Goal: Transaction & Acquisition: Subscribe to service/newsletter

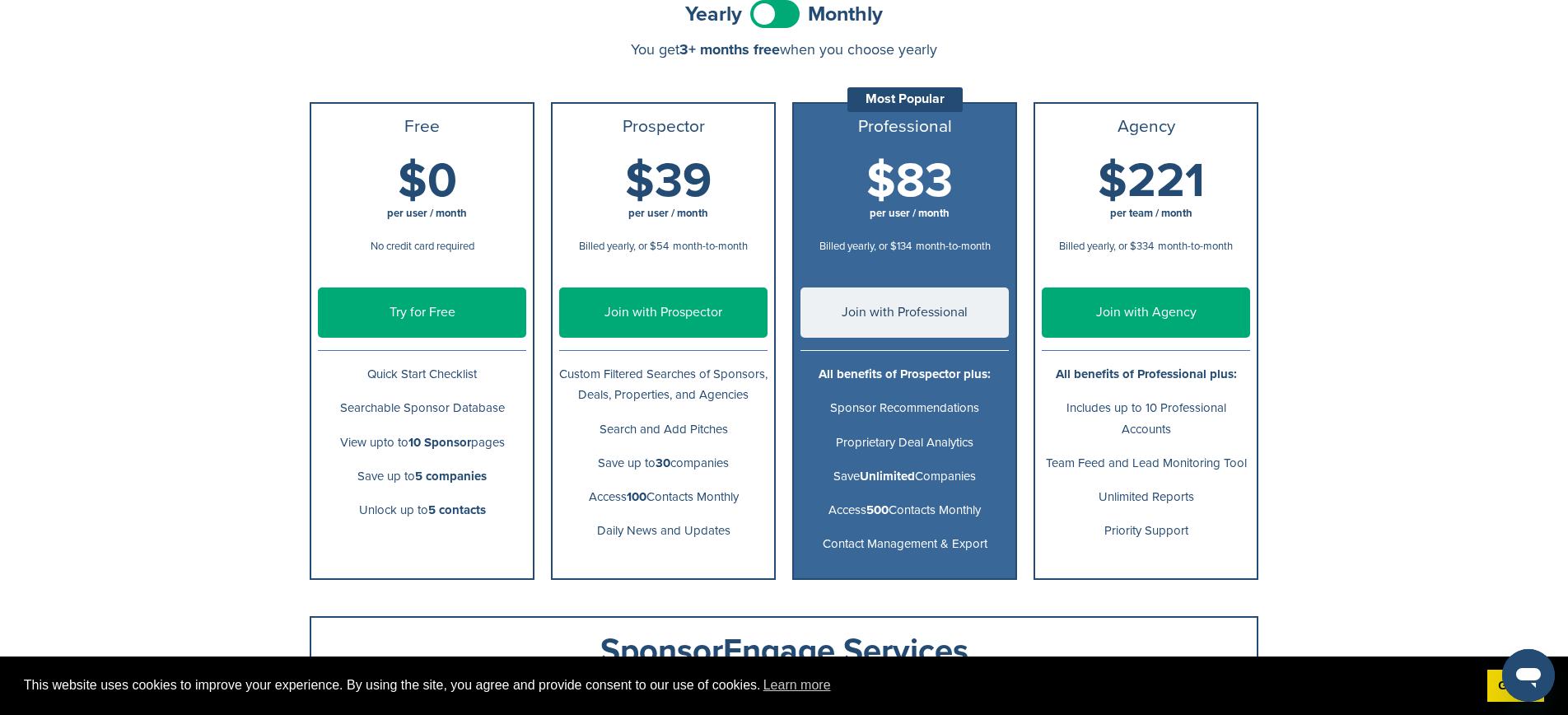
scroll to position [190, 0]
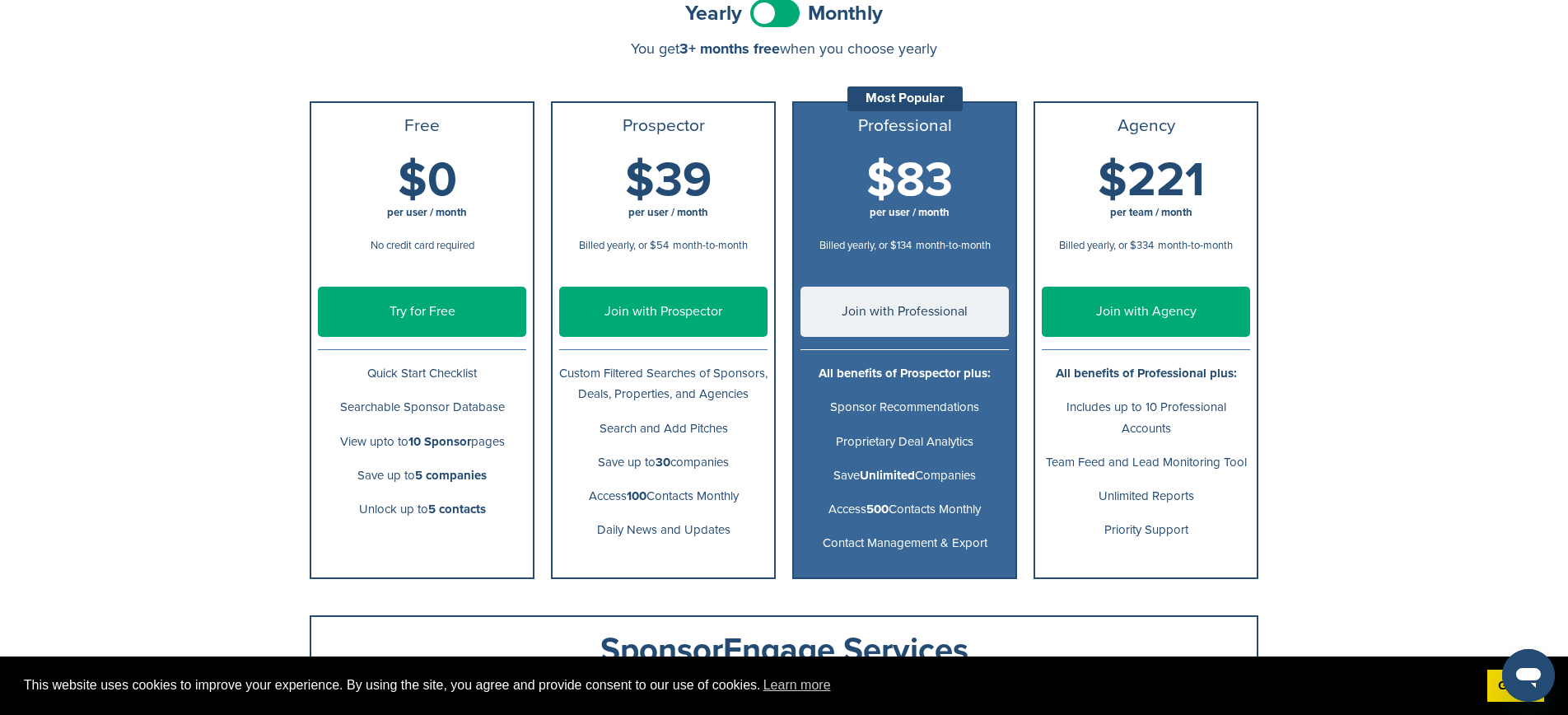
click at [761, 20] on span at bounding box center [775, 13] width 49 height 28
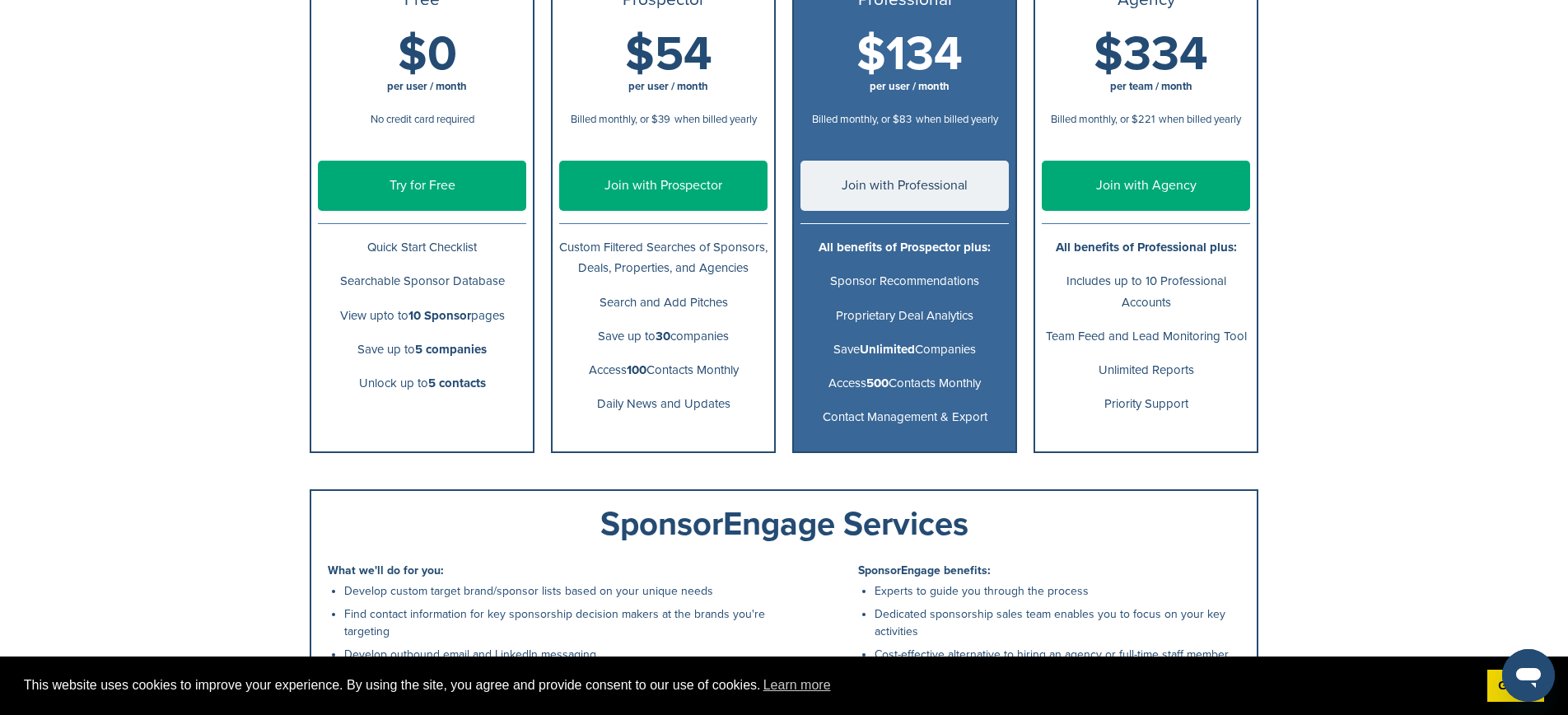
scroll to position [316, 0]
click at [483, 201] on link "Try for Free" at bounding box center [421, 185] width 208 height 50
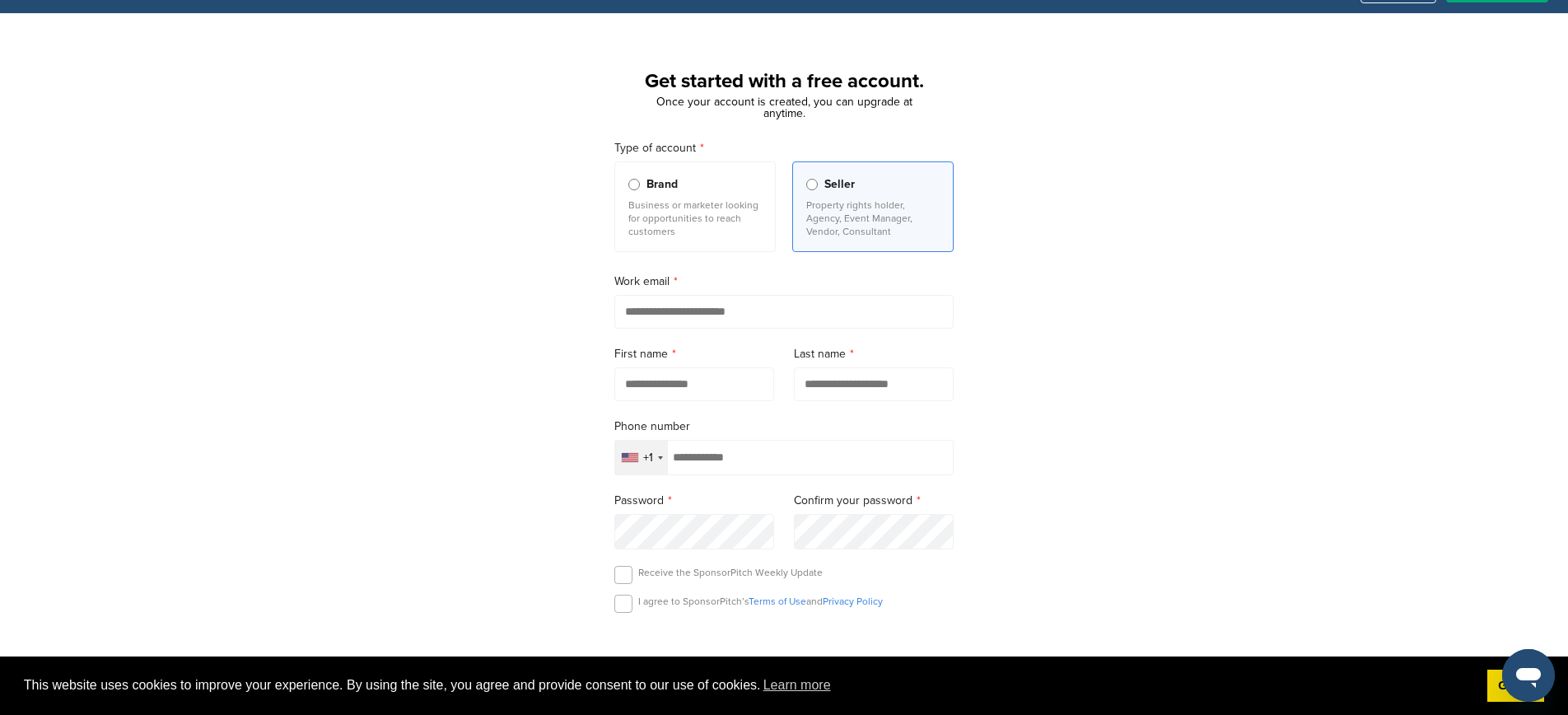
scroll to position [40, 0]
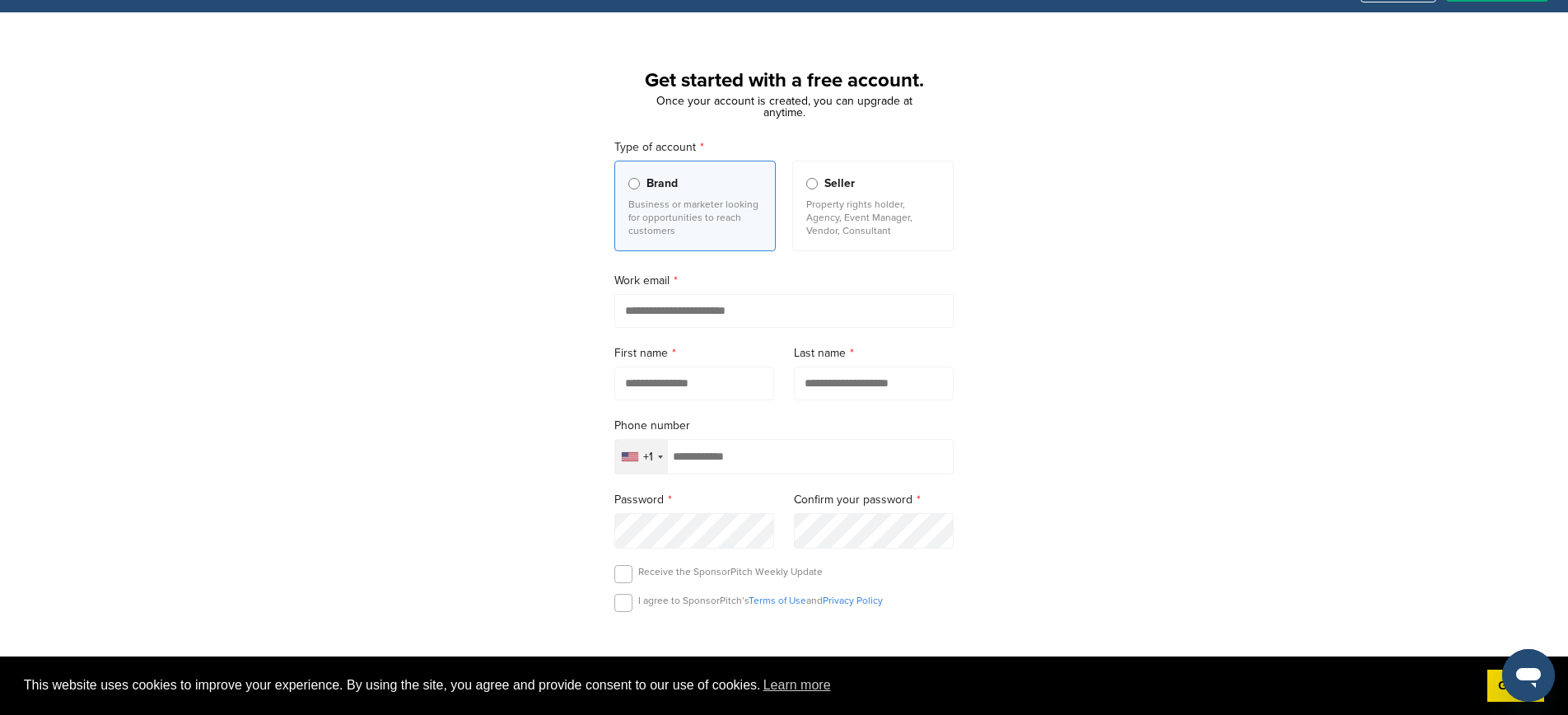
click at [807, 303] on input "email" at bounding box center [784, 311] width 339 height 34
type input "**********"
type input "********"
type input "*******"
type input "**********"
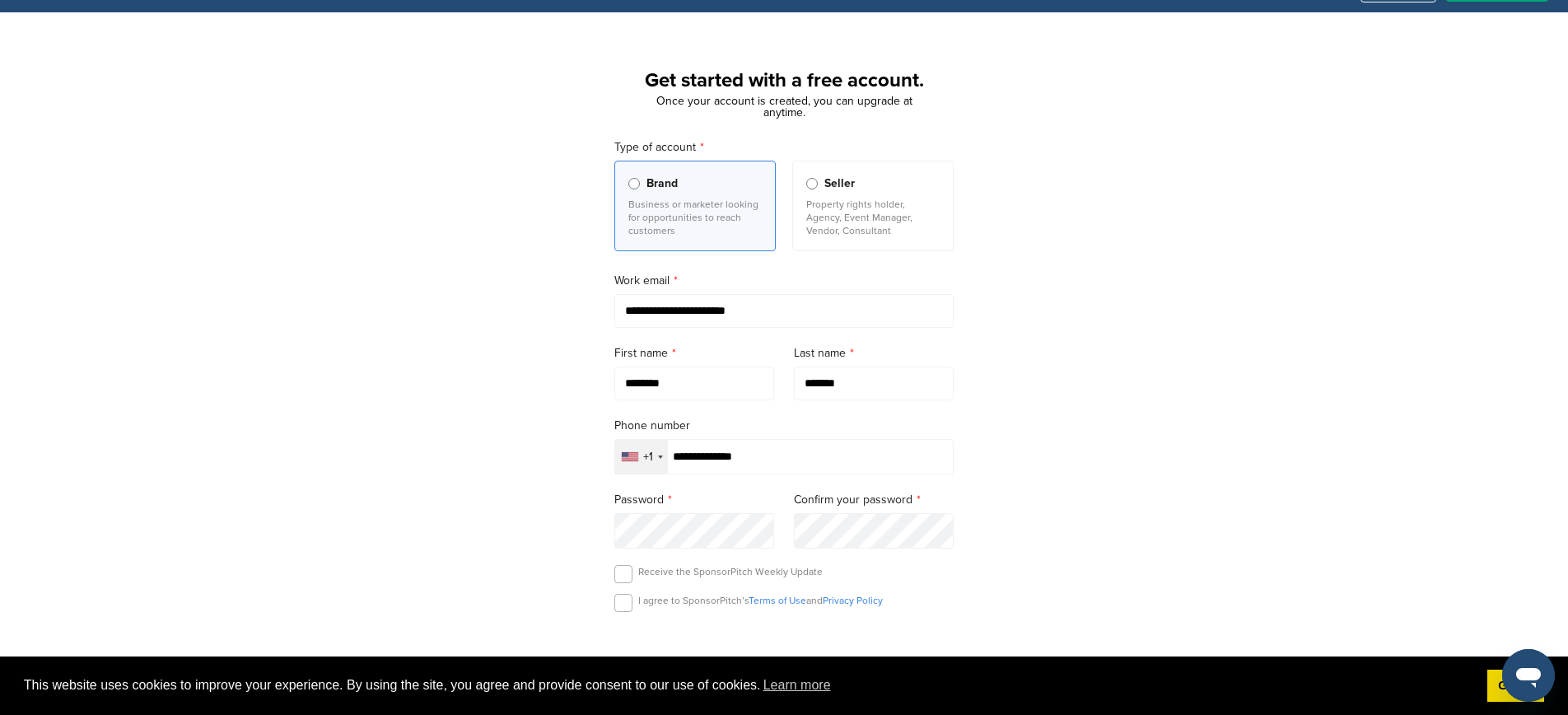
type input "**********"
click at [1019, 388] on div "**********" at bounding box center [784, 414] width 1568 height 765
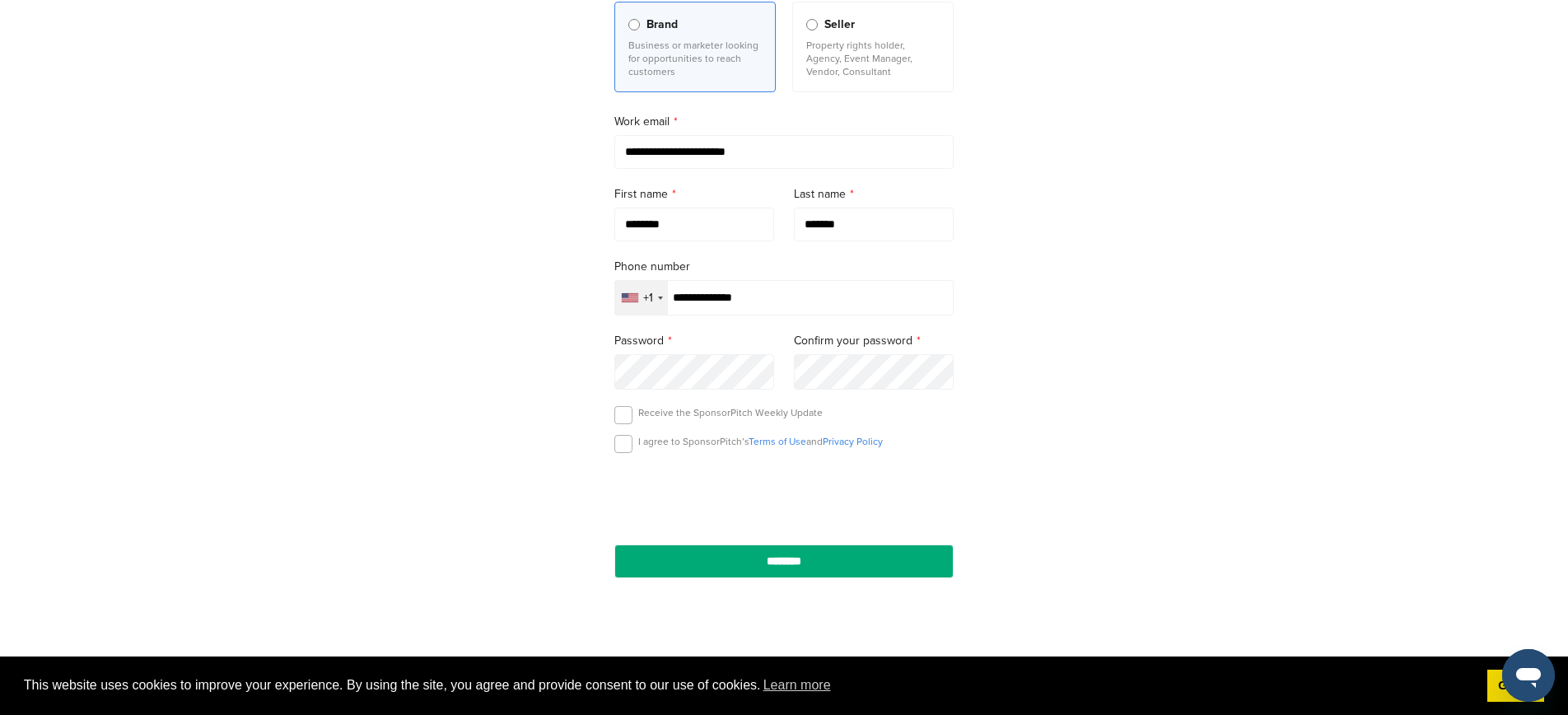
scroll to position [234, 0]
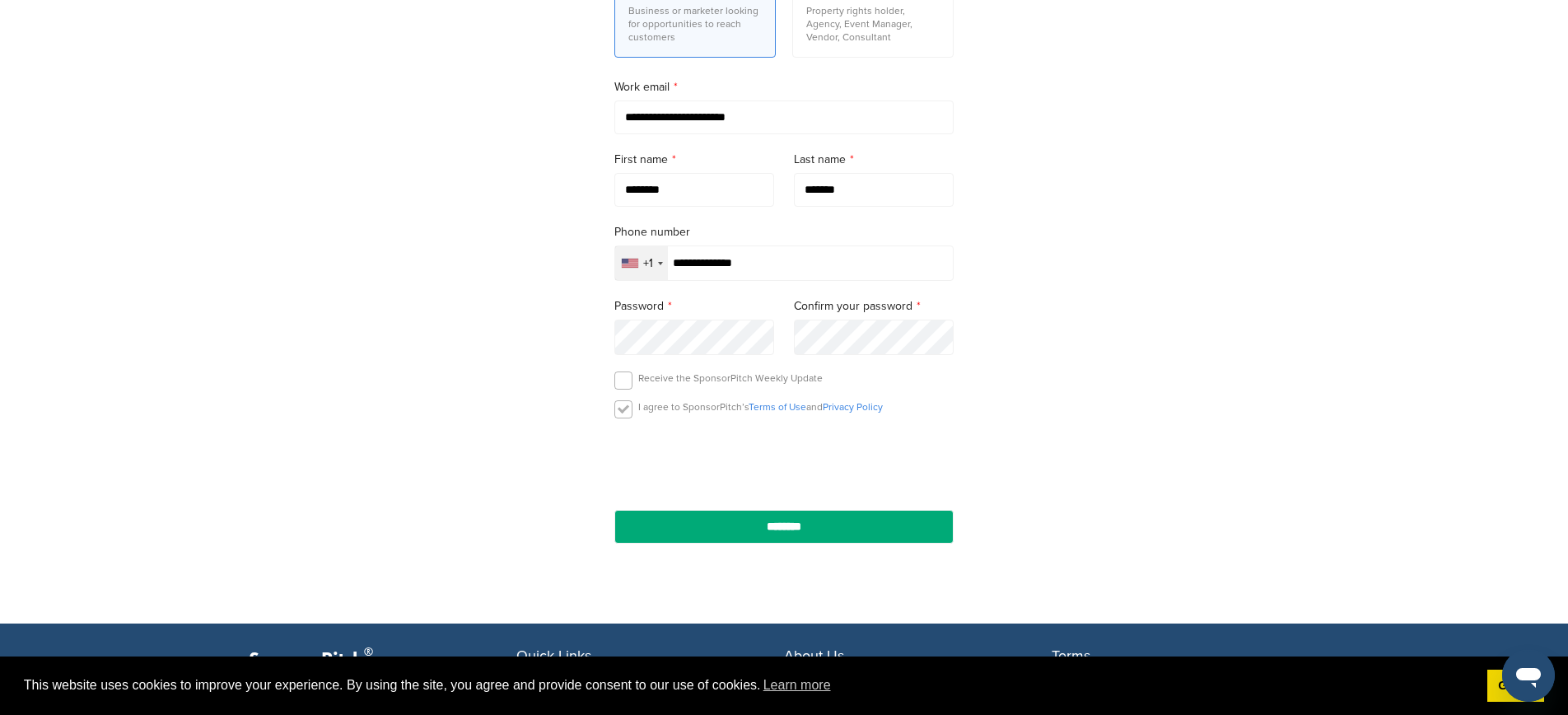
drag, startPoint x: 616, startPoint y: 414, endPoint x: 638, endPoint y: 385, distance: 36.4
click at [616, 413] on label at bounding box center [623, 409] width 18 height 18
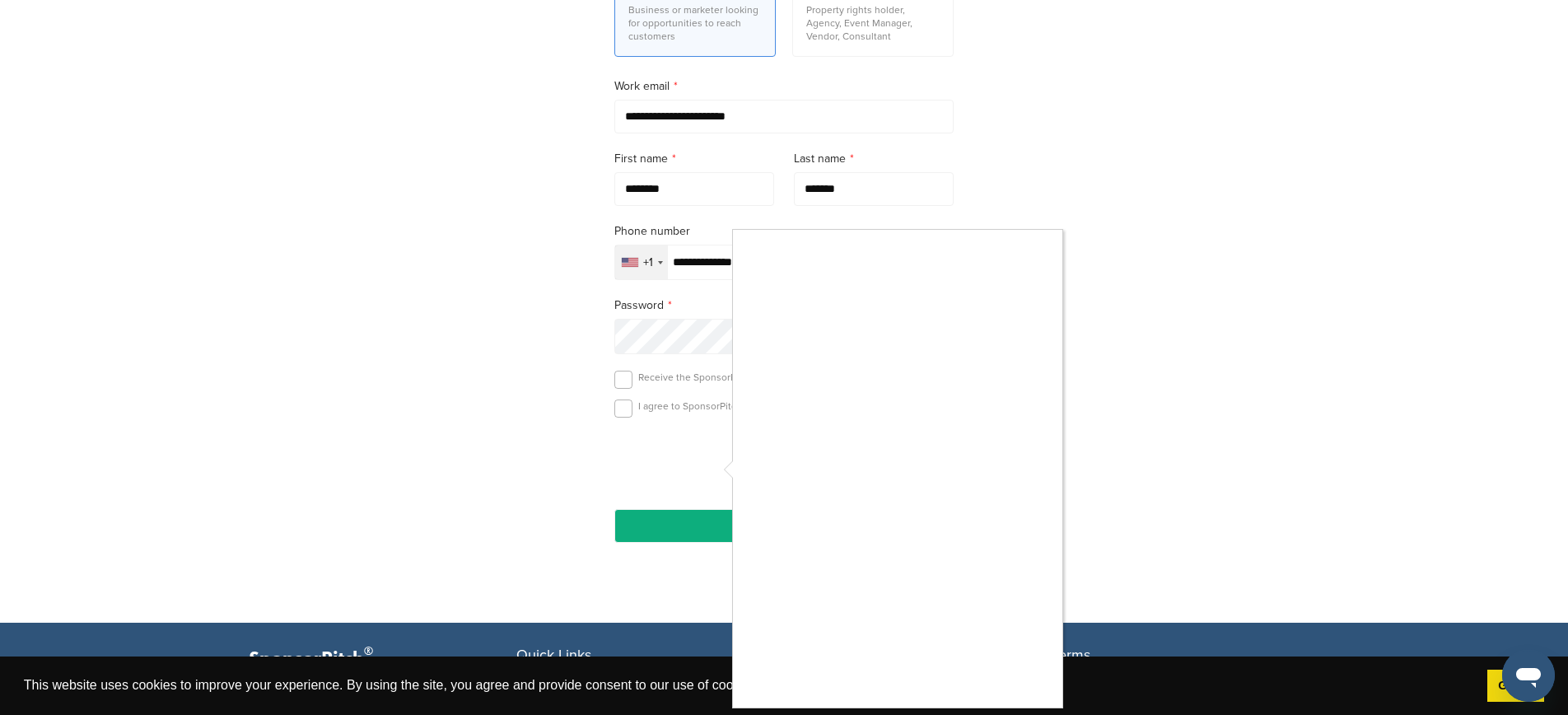
scroll to position [235, 0]
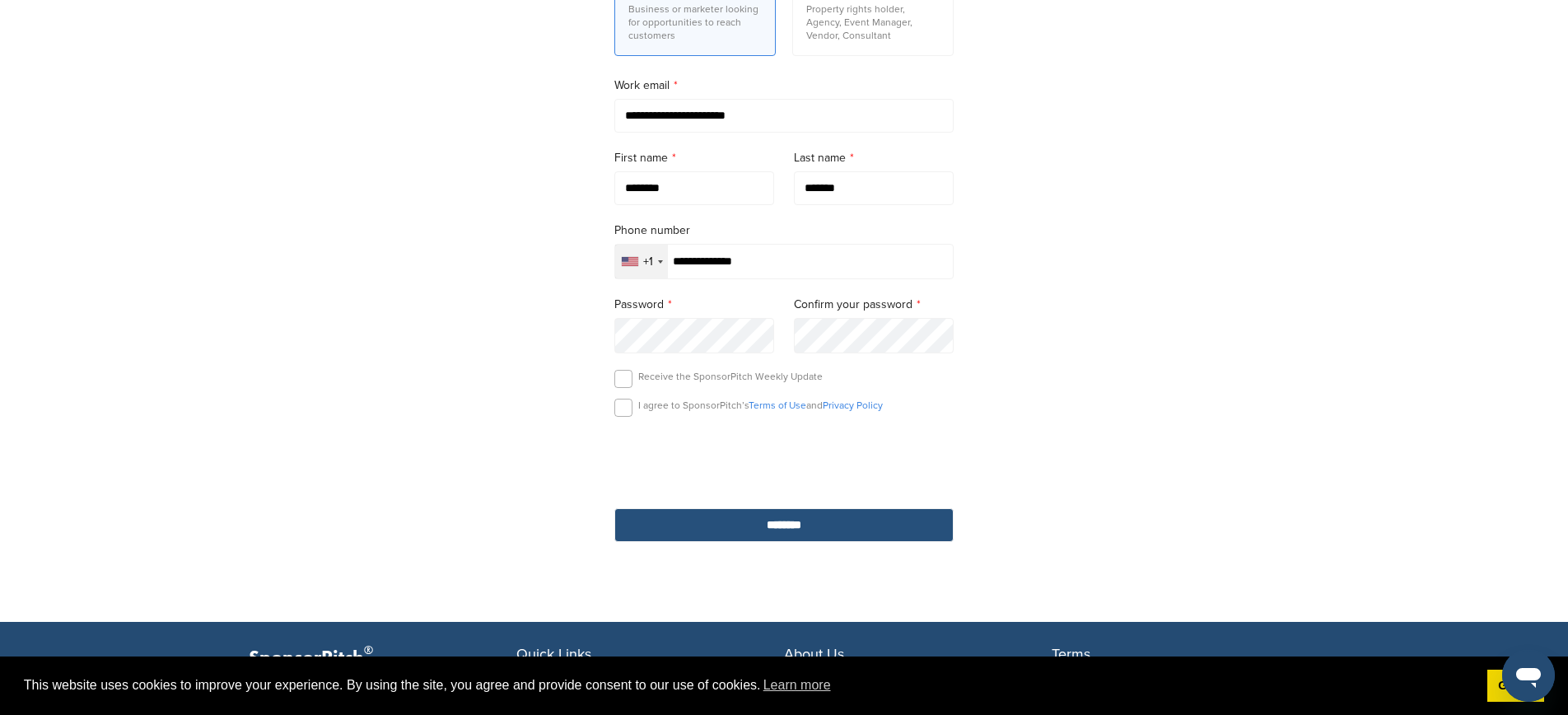
click at [853, 528] on input "********" at bounding box center [784, 525] width 339 height 34
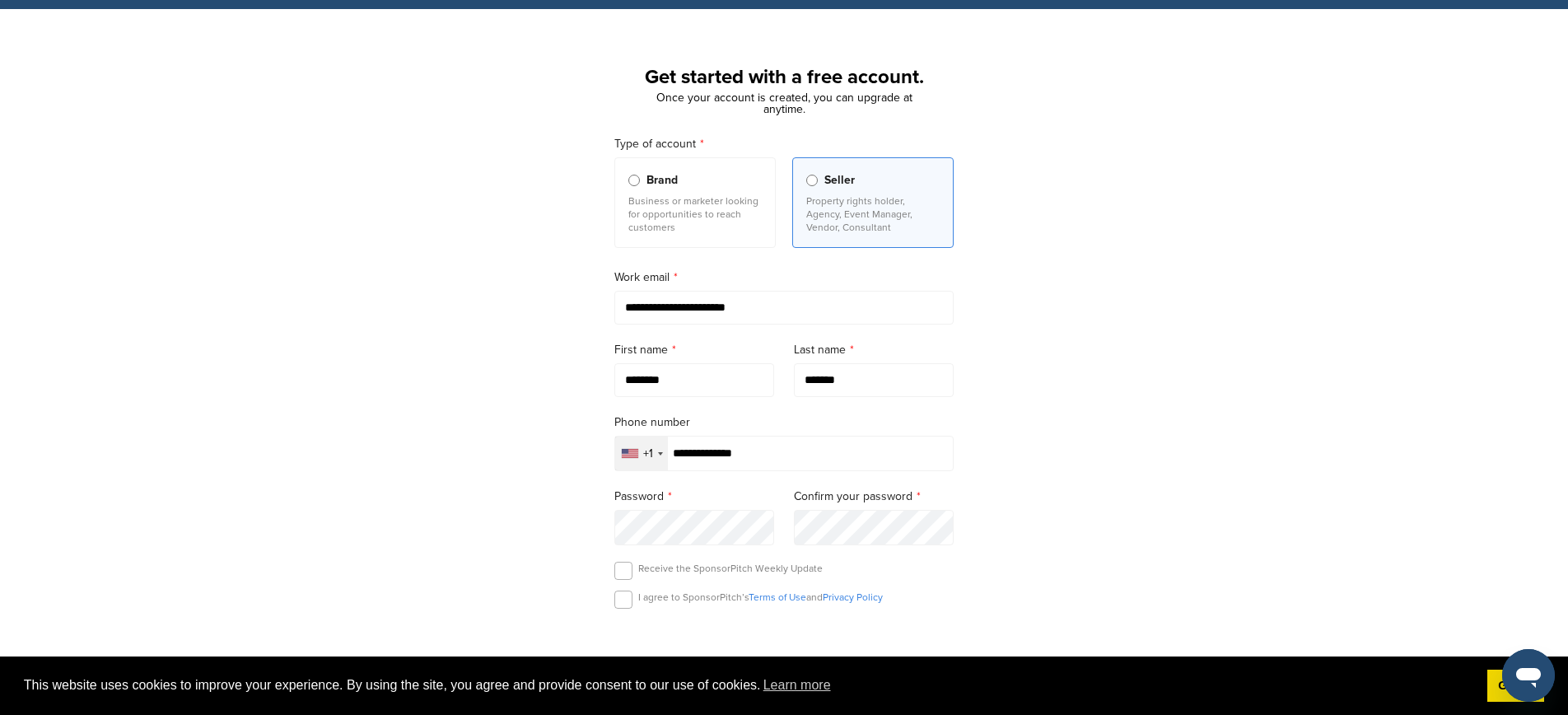
scroll to position [47, 0]
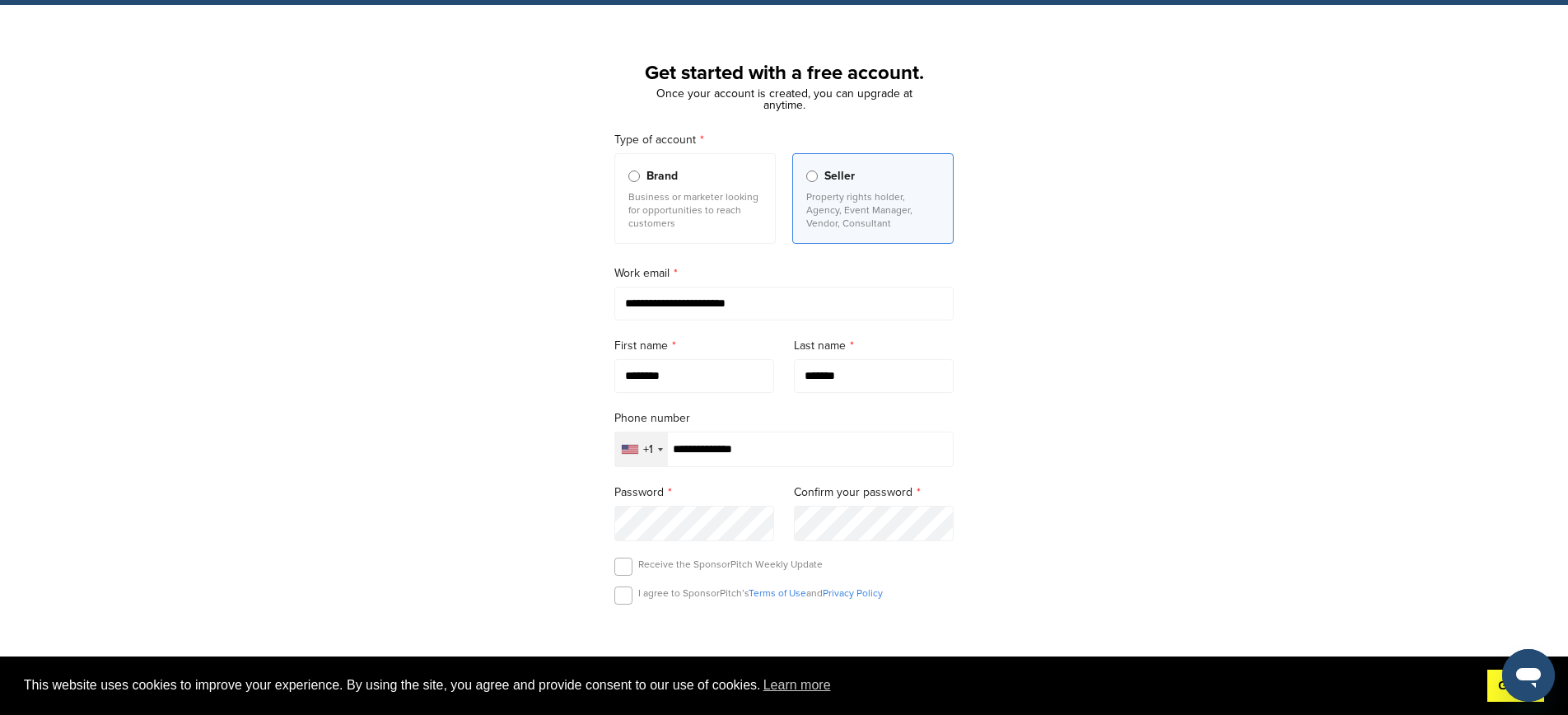
click at [1493, 683] on link "Got it!" at bounding box center [1515, 685] width 57 height 33
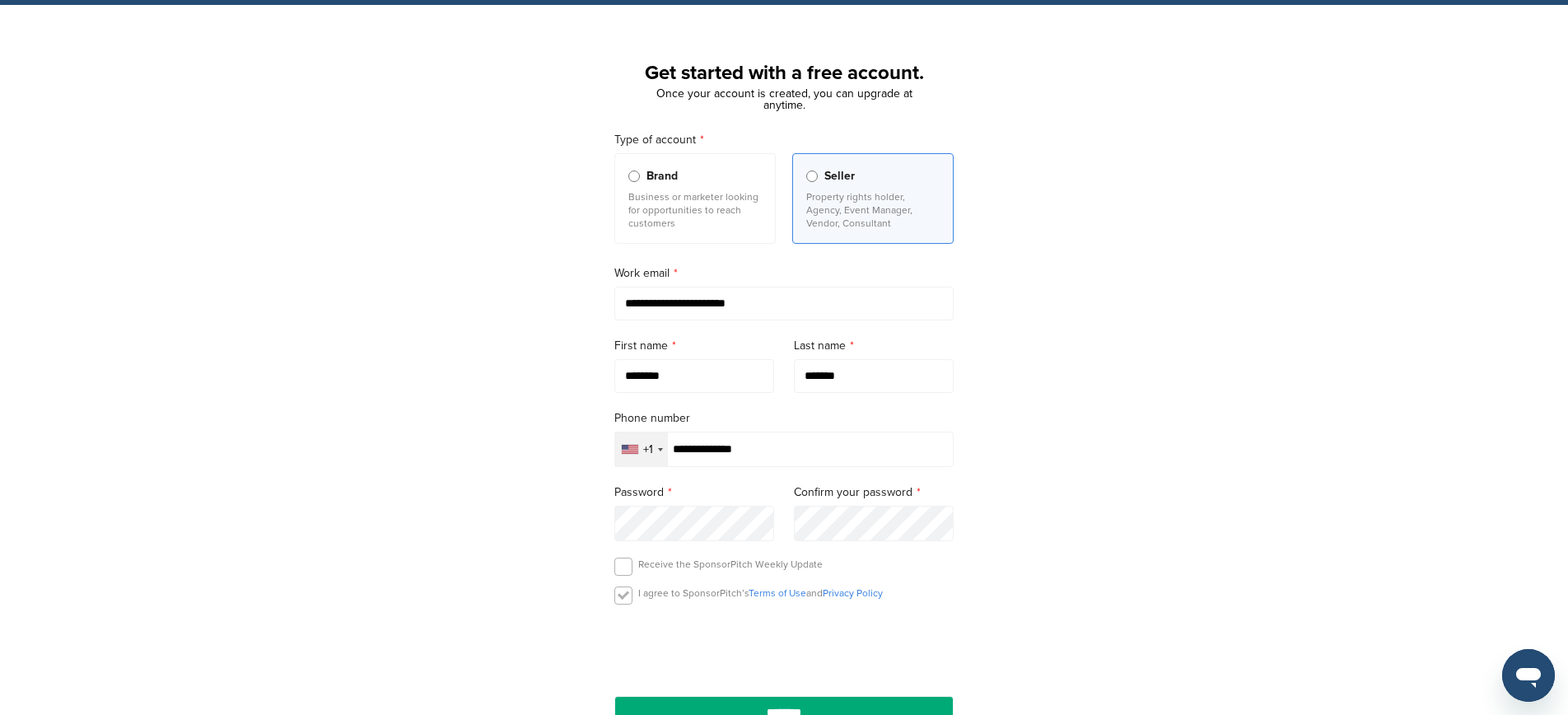
drag, startPoint x: 623, startPoint y: 597, endPoint x: 630, endPoint y: 592, distance: 8.6
click at [623, 597] on label at bounding box center [623, 595] width 18 height 18
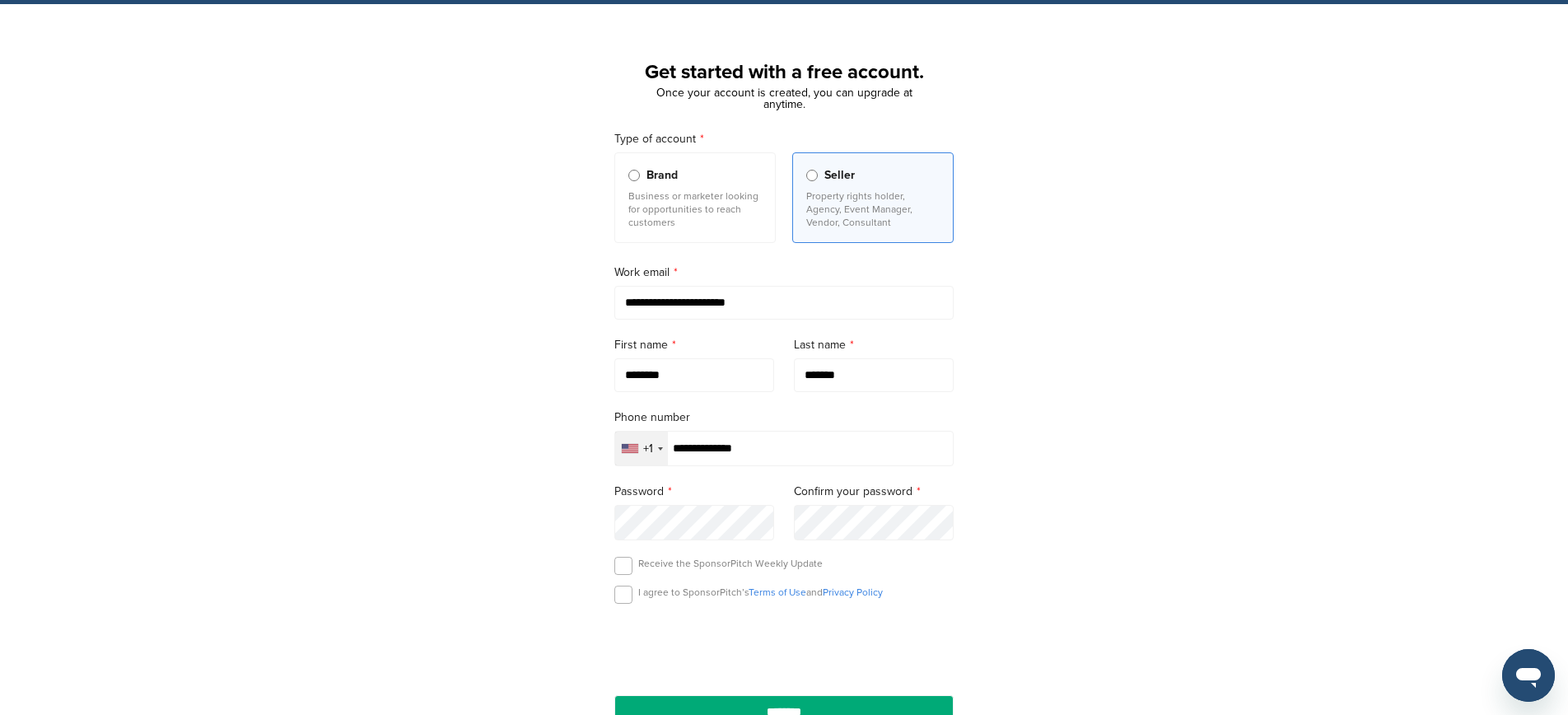
click at [647, 181] on span "Brand" at bounding box center [662, 175] width 31 height 18
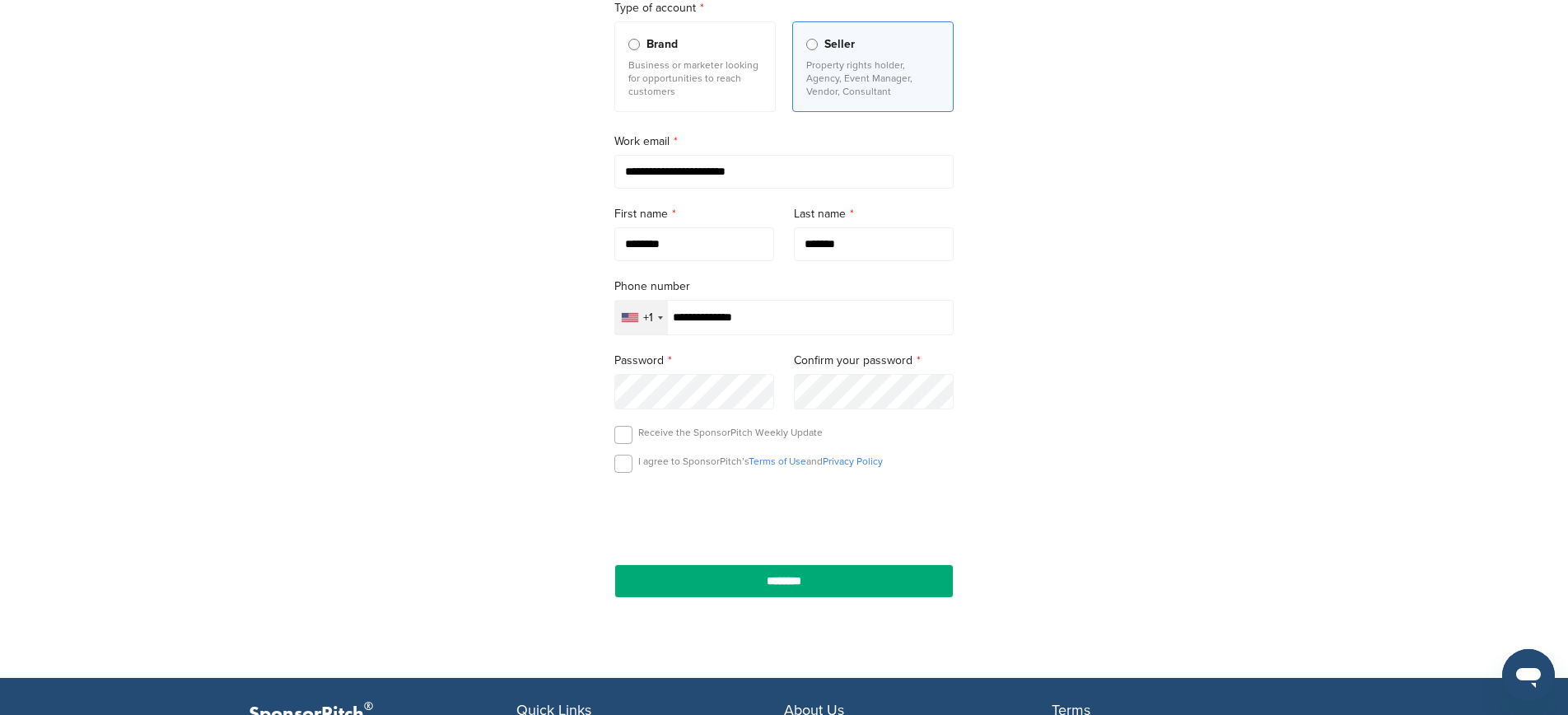
scroll to position [182, 0]
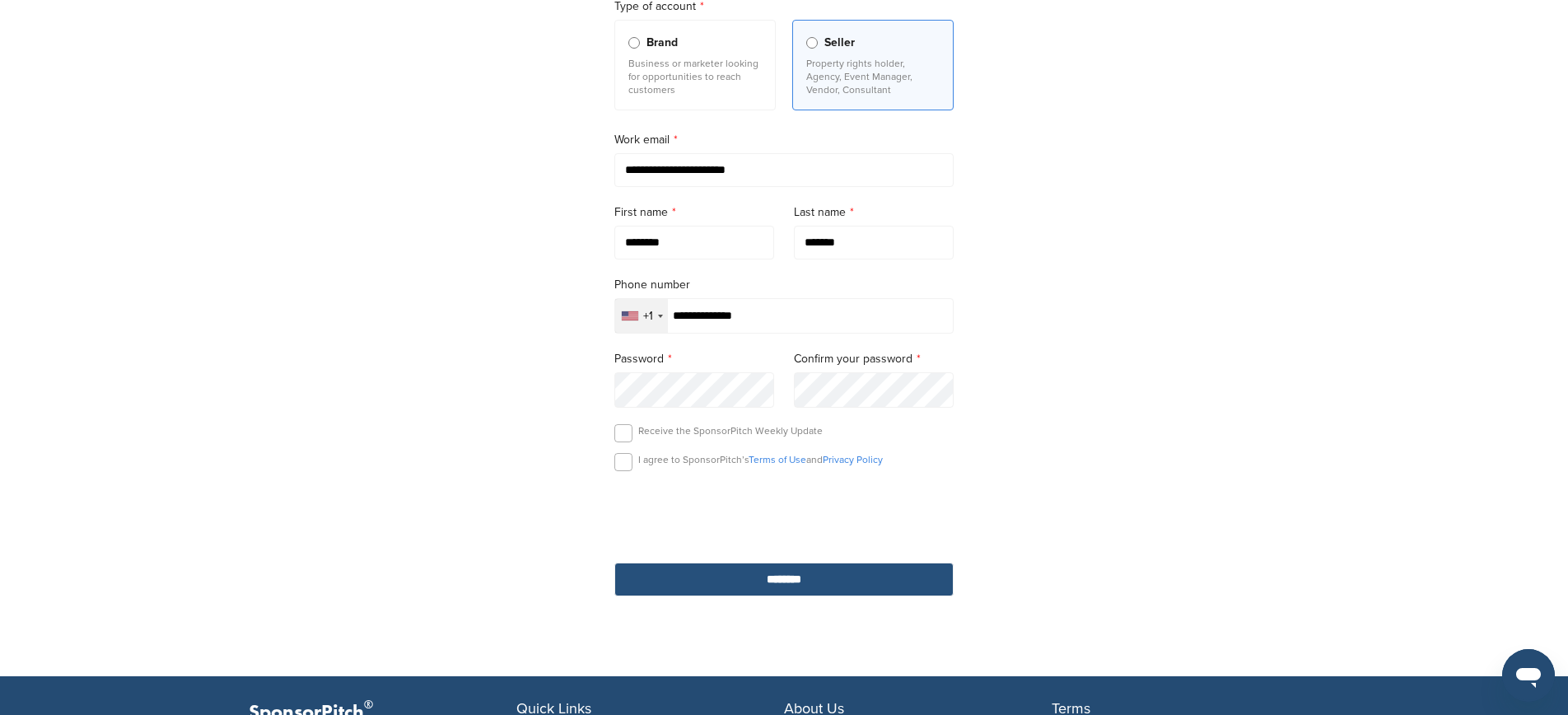
click at [812, 592] on input "********" at bounding box center [784, 580] width 339 height 34
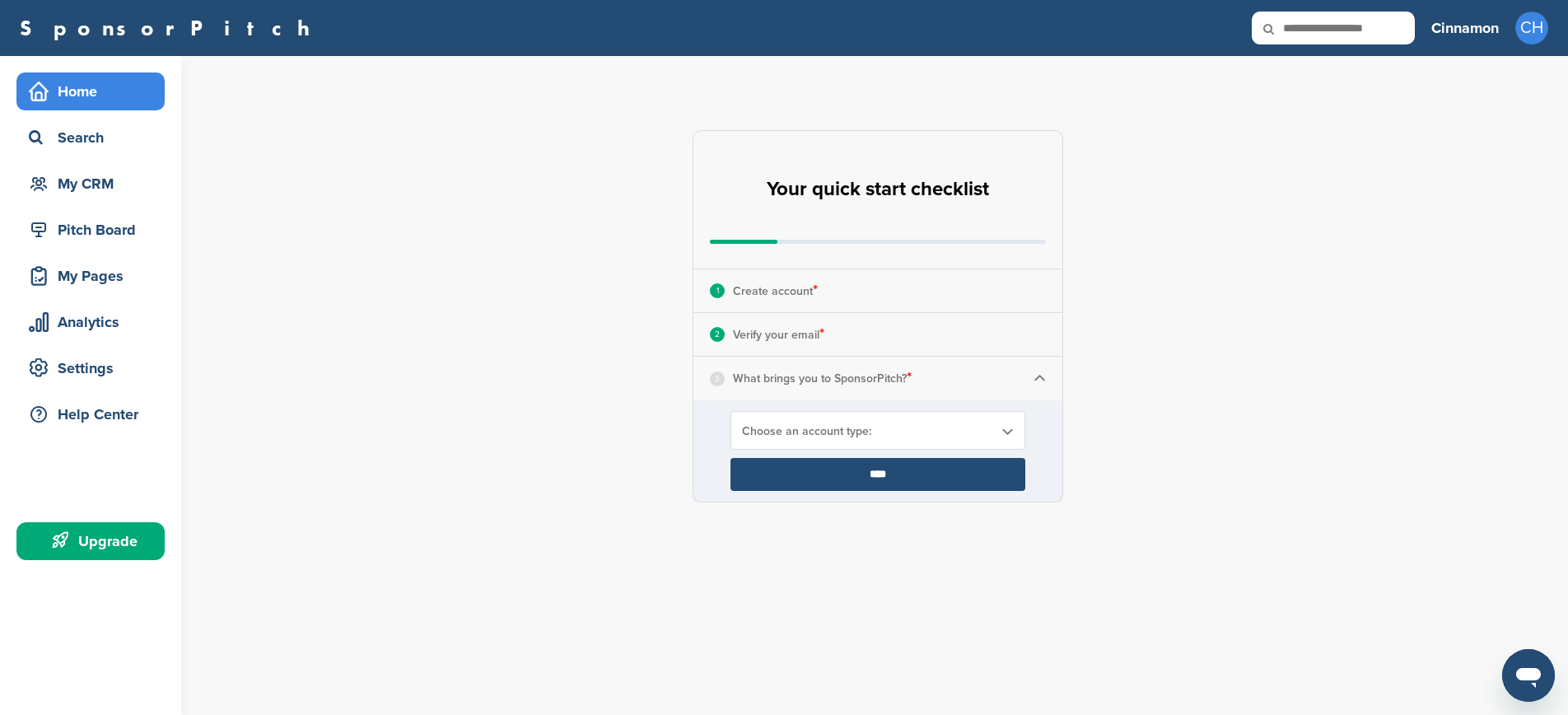
click at [998, 431] on link "Choose an account type:" at bounding box center [877, 431] width 272 height 14
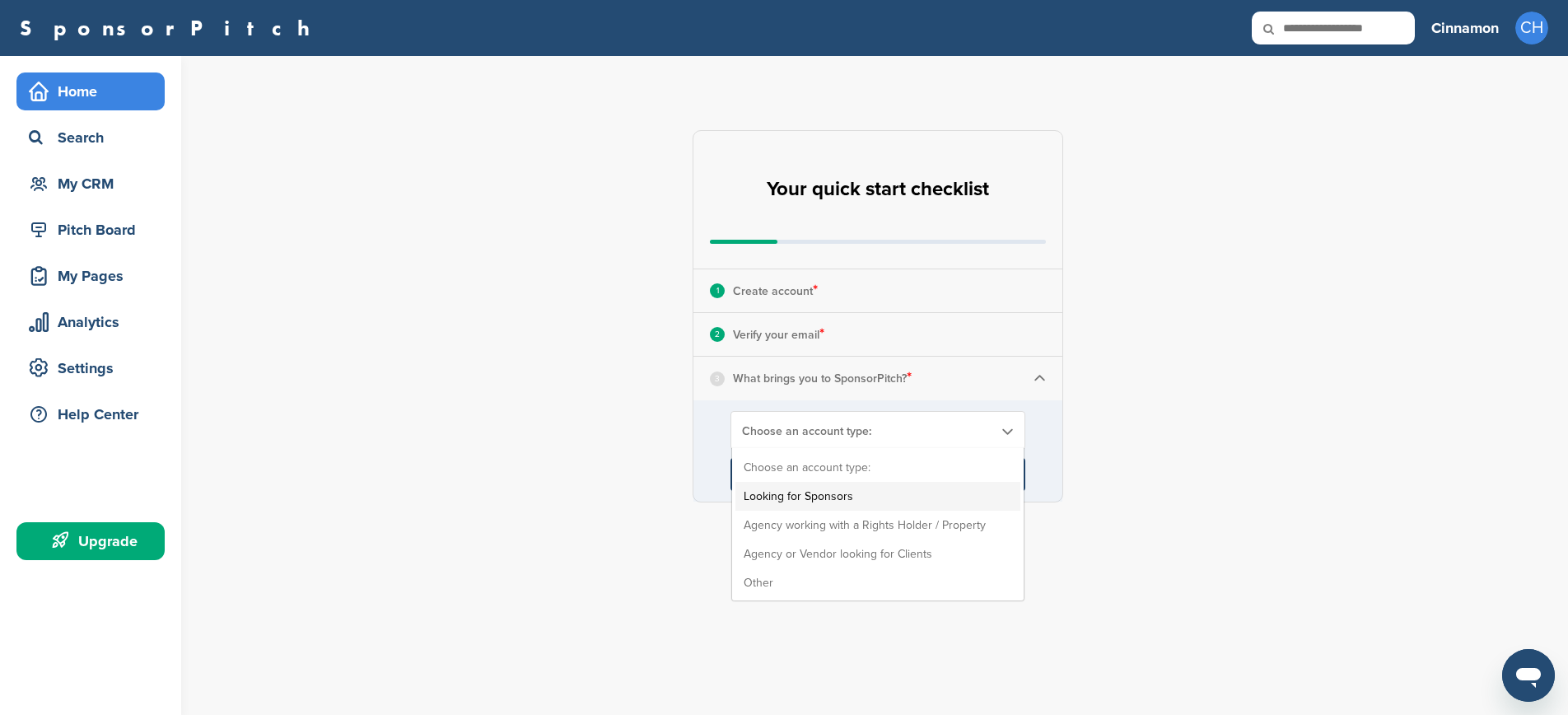
click at [883, 496] on li "Looking for Sponsors" at bounding box center [877, 496] width 284 height 29
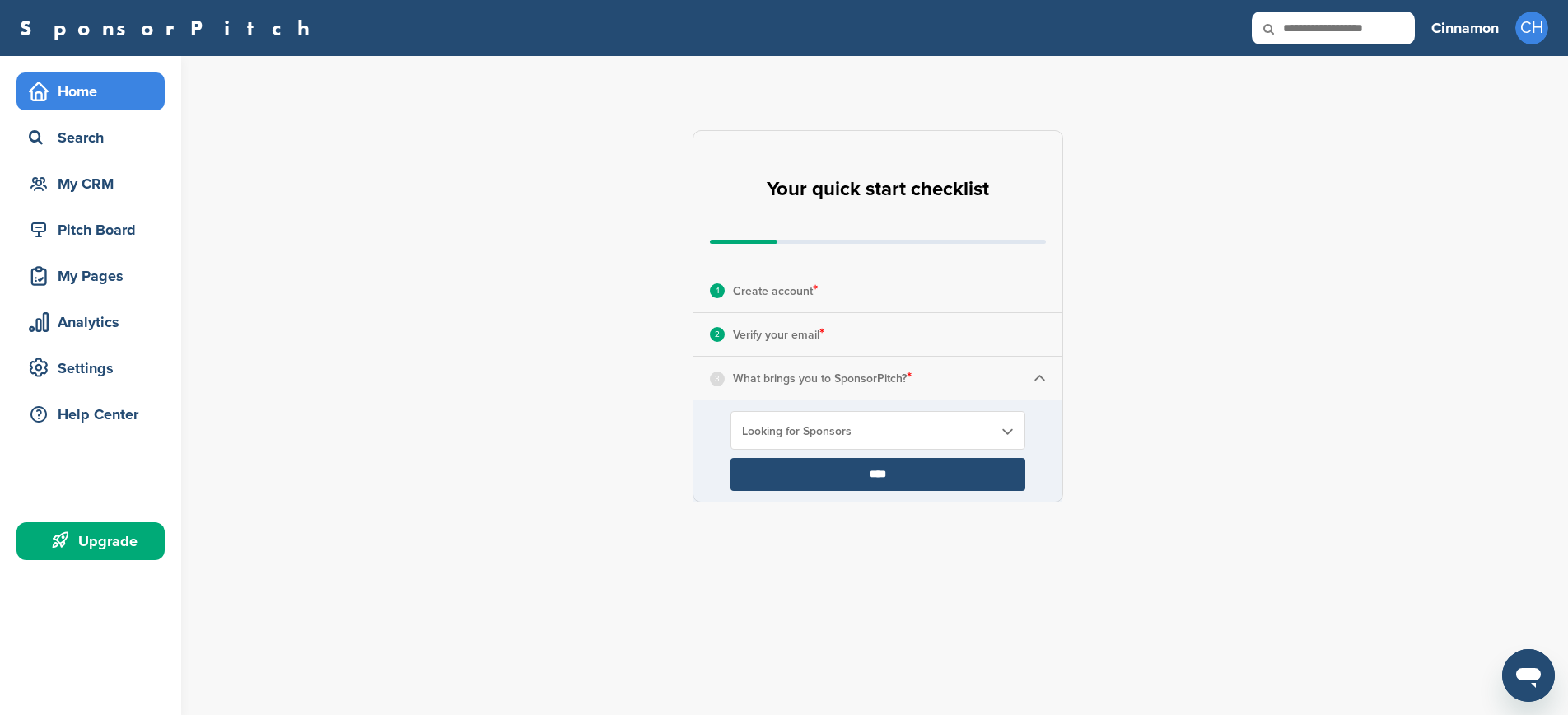
scroll to position [2, 0]
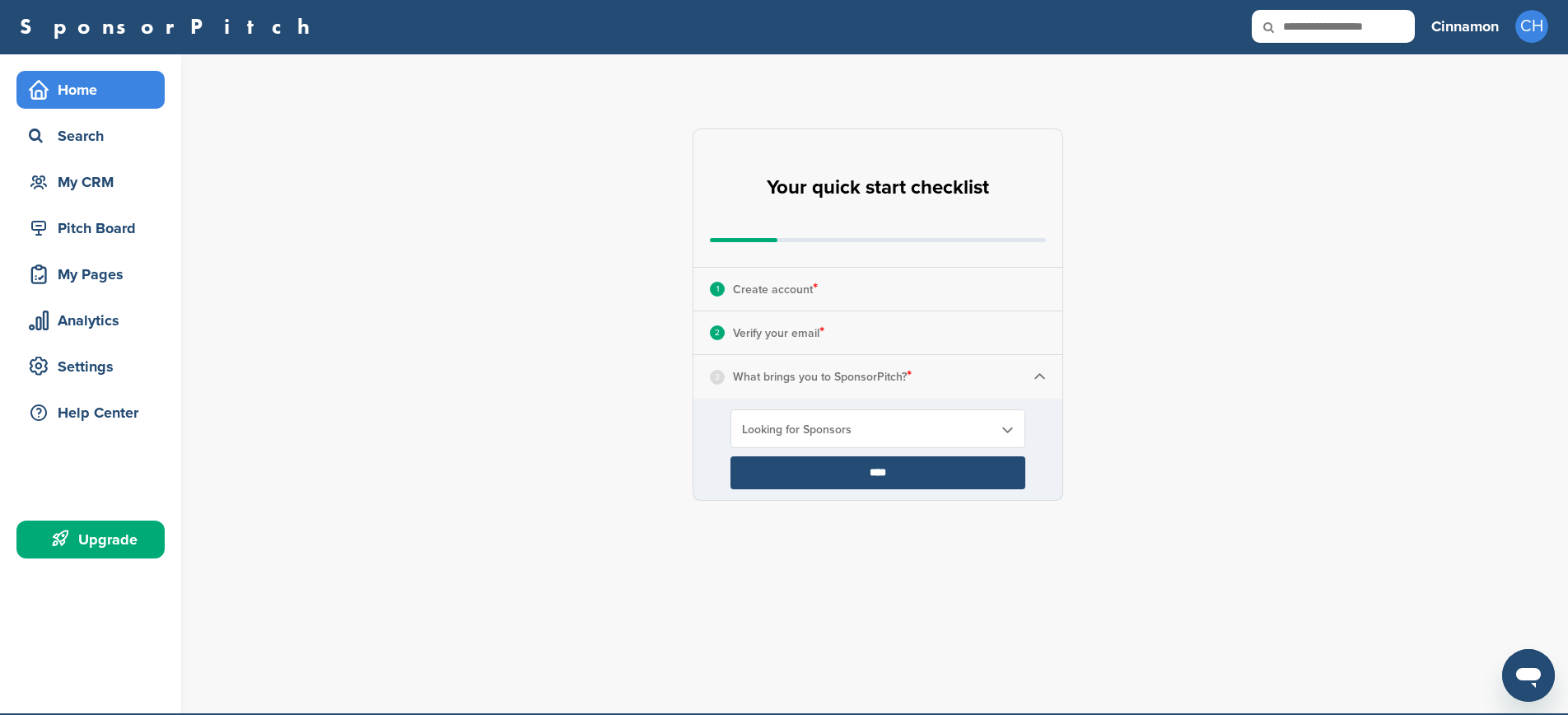
click at [852, 480] on input "****" at bounding box center [877, 472] width 295 height 33
click at [880, 472] on input "****" at bounding box center [877, 472] width 295 height 33
click at [789, 378] on p "What brings you to SponsorPitch? *" at bounding box center [822, 377] width 179 height 21
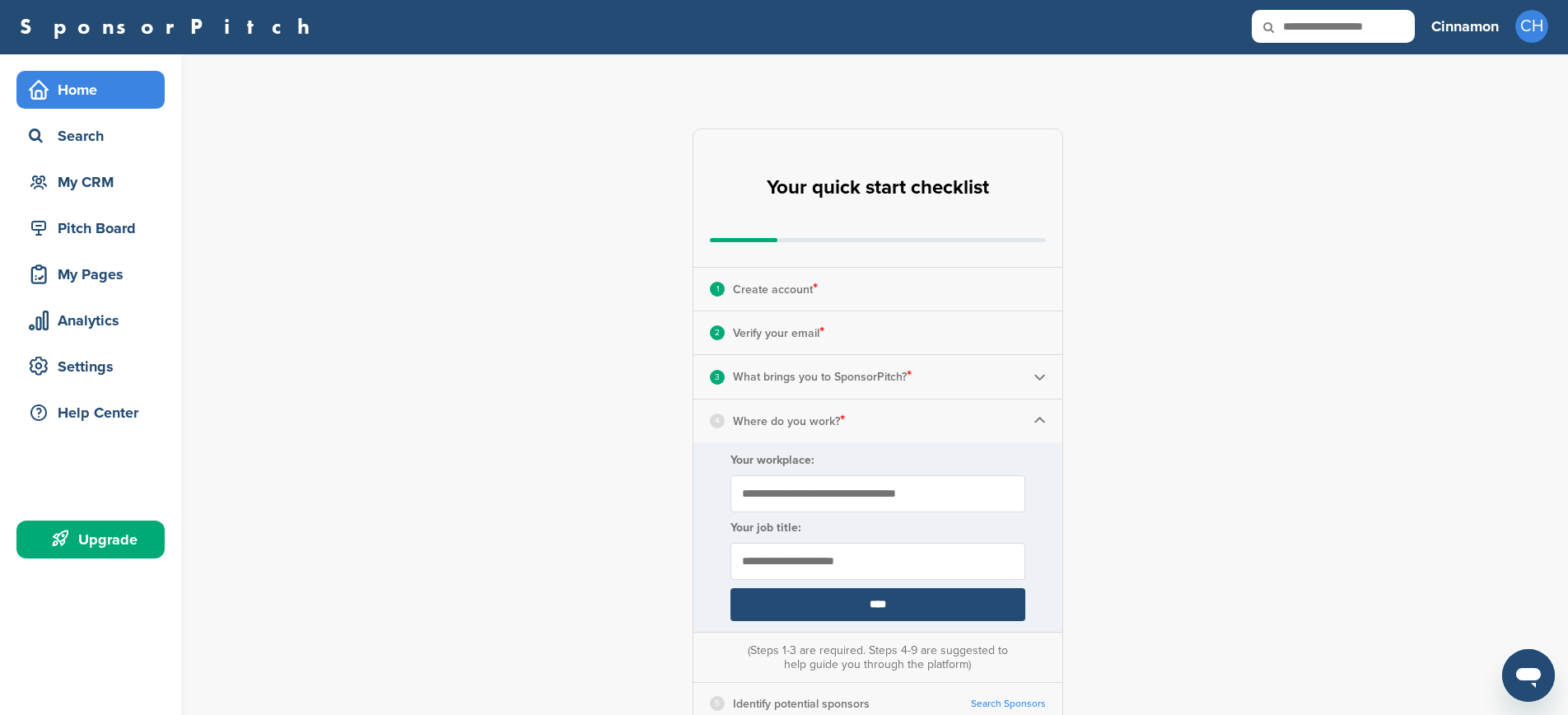
click at [890, 481] on input "Your workplace:" at bounding box center [877, 493] width 295 height 37
type input "**********"
click at [817, 554] on input "text" at bounding box center [877, 561] width 295 height 37
type input "**********"
click at [859, 606] on input "****" at bounding box center [877, 604] width 295 height 33
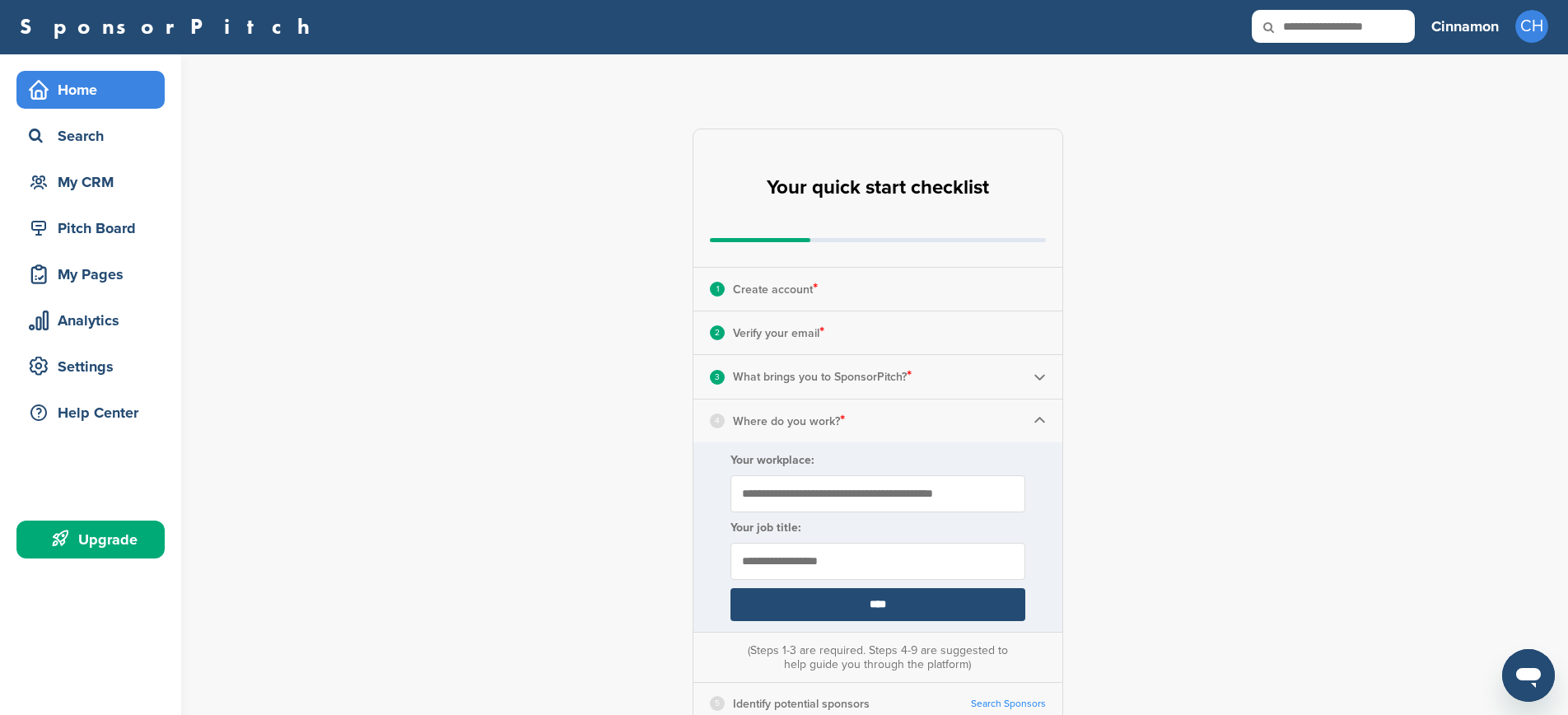
click at [886, 607] on input "****" at bounding box center [877, 604] width 295 height 33
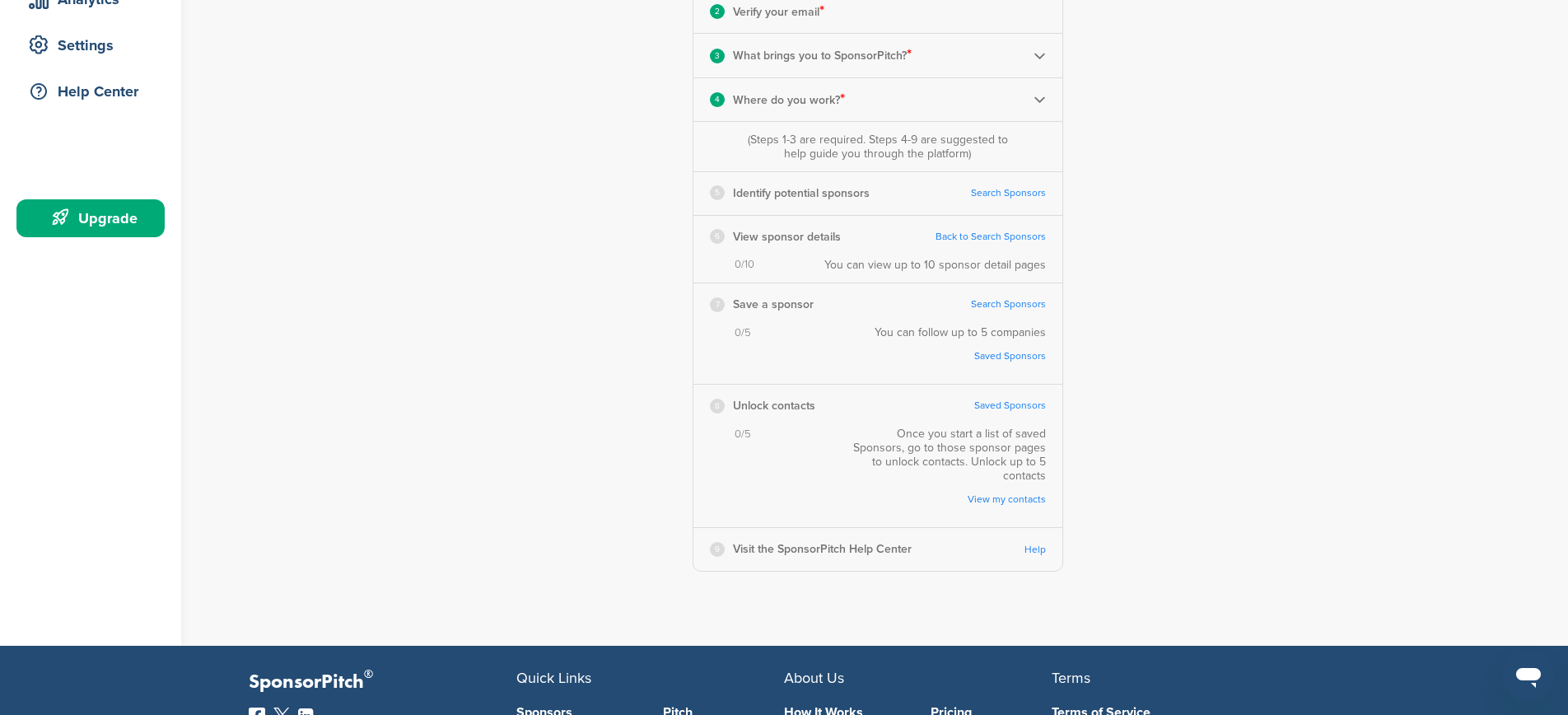
scroll to position [328, 0]
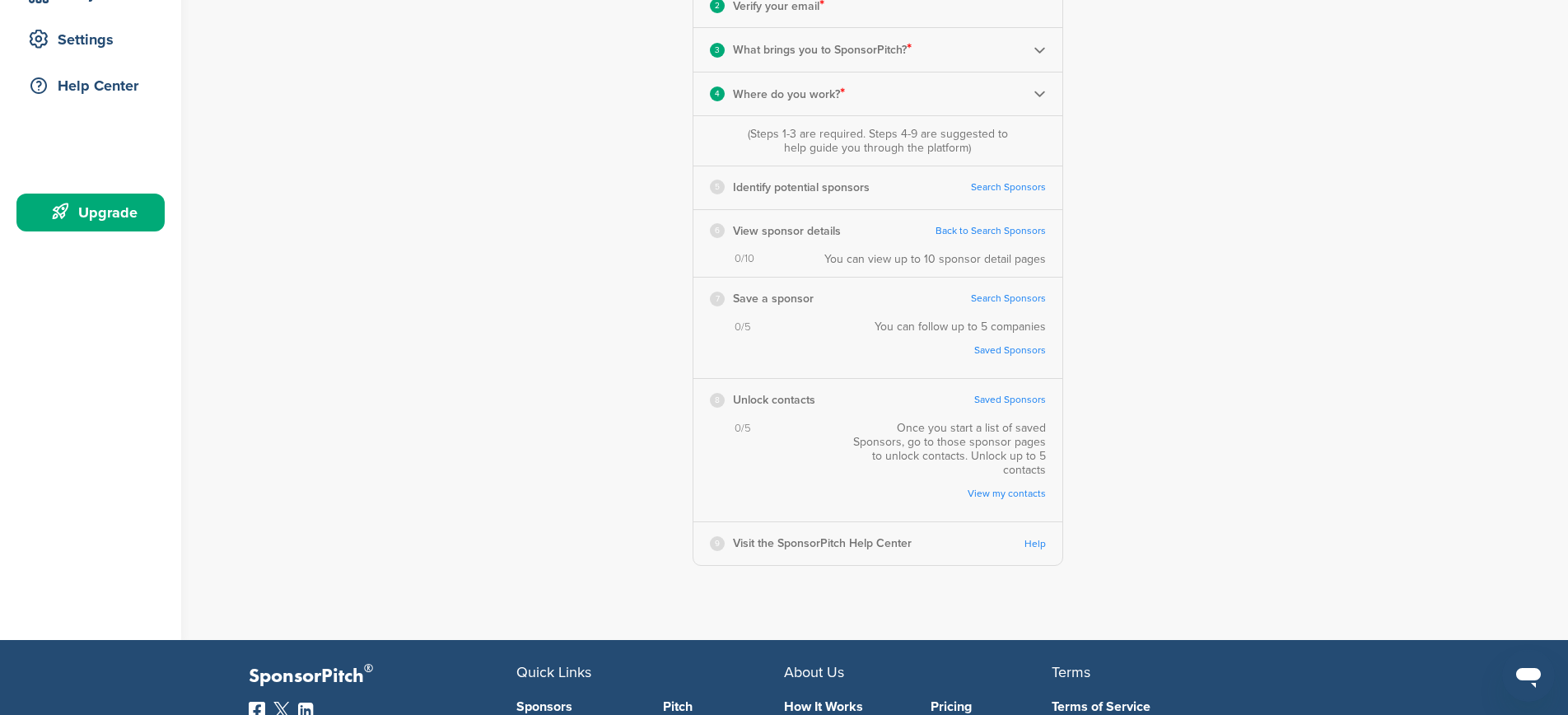
click at [1002, 185] on link "Search Sponsors" at bounding box center [1008, 188] width 75 height 13
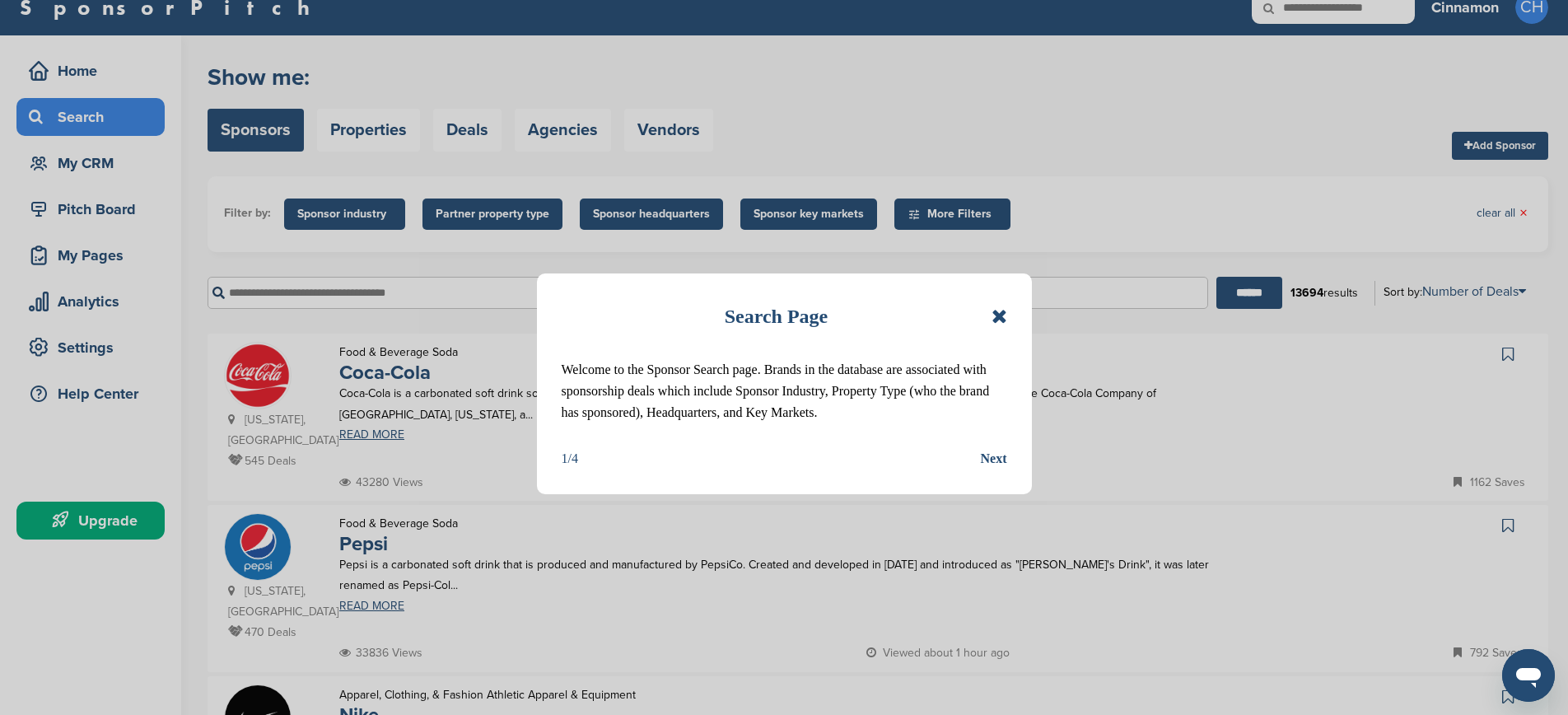
scroll to position [20, 0]
click at [989, 471] on div "Next" at bounding box center [993, 460] width 26 height 21
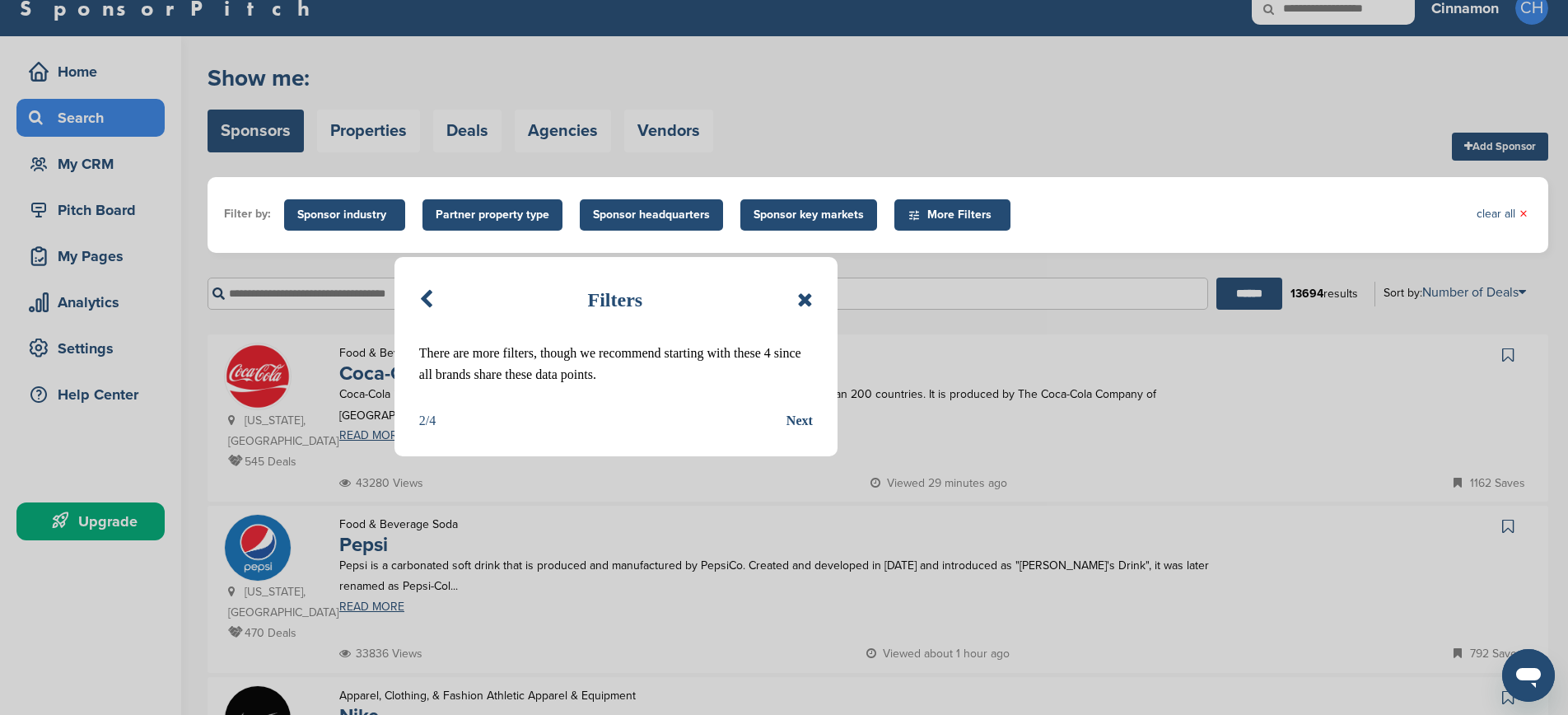
click at [801, 421] on div "Next" at bounding box center [799, 421] width 26 height 21
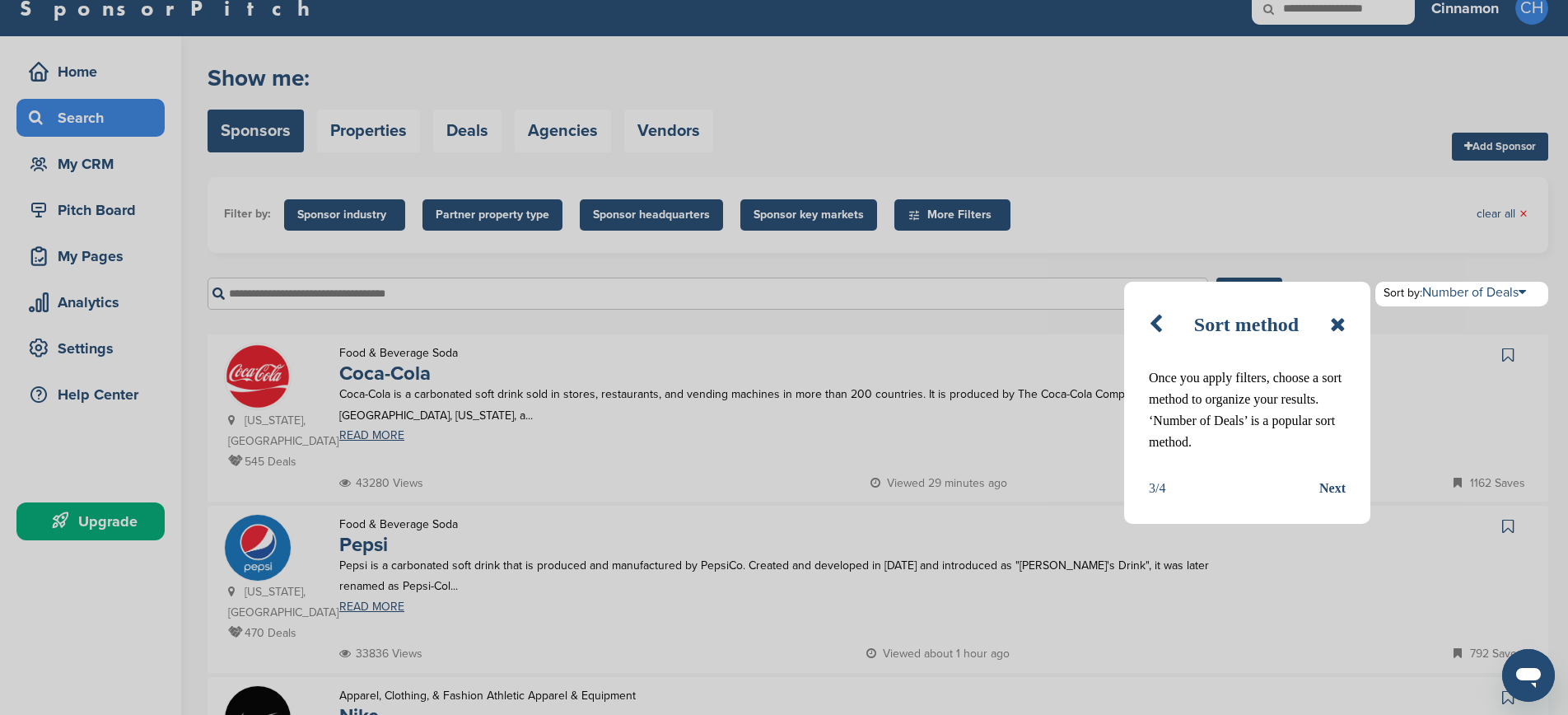
click at [1324, 485] on div "Next" at bounding box center [1332, 489] width 26 height 21
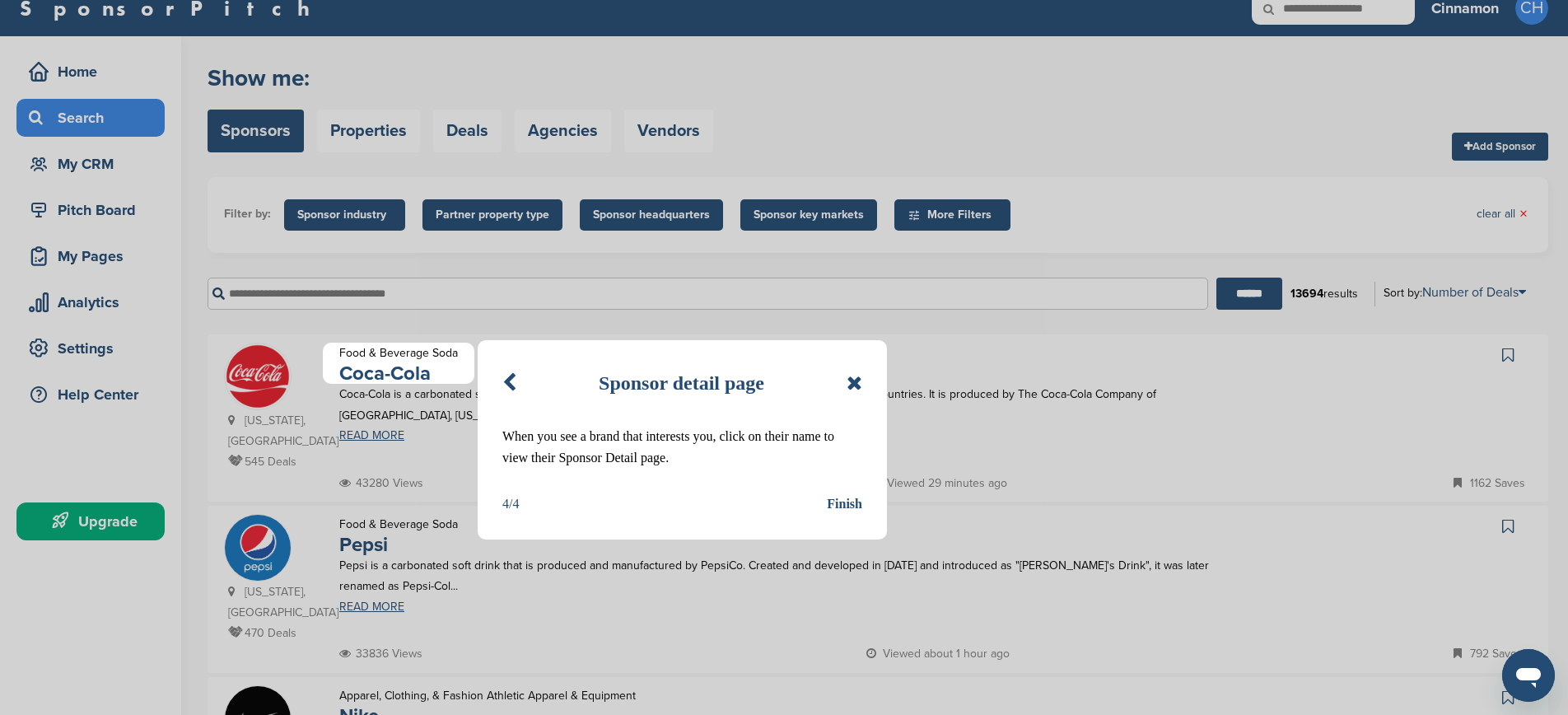
click at [847, 504] on div "Finish" at bounding box center [844, 504] width 36 height 21
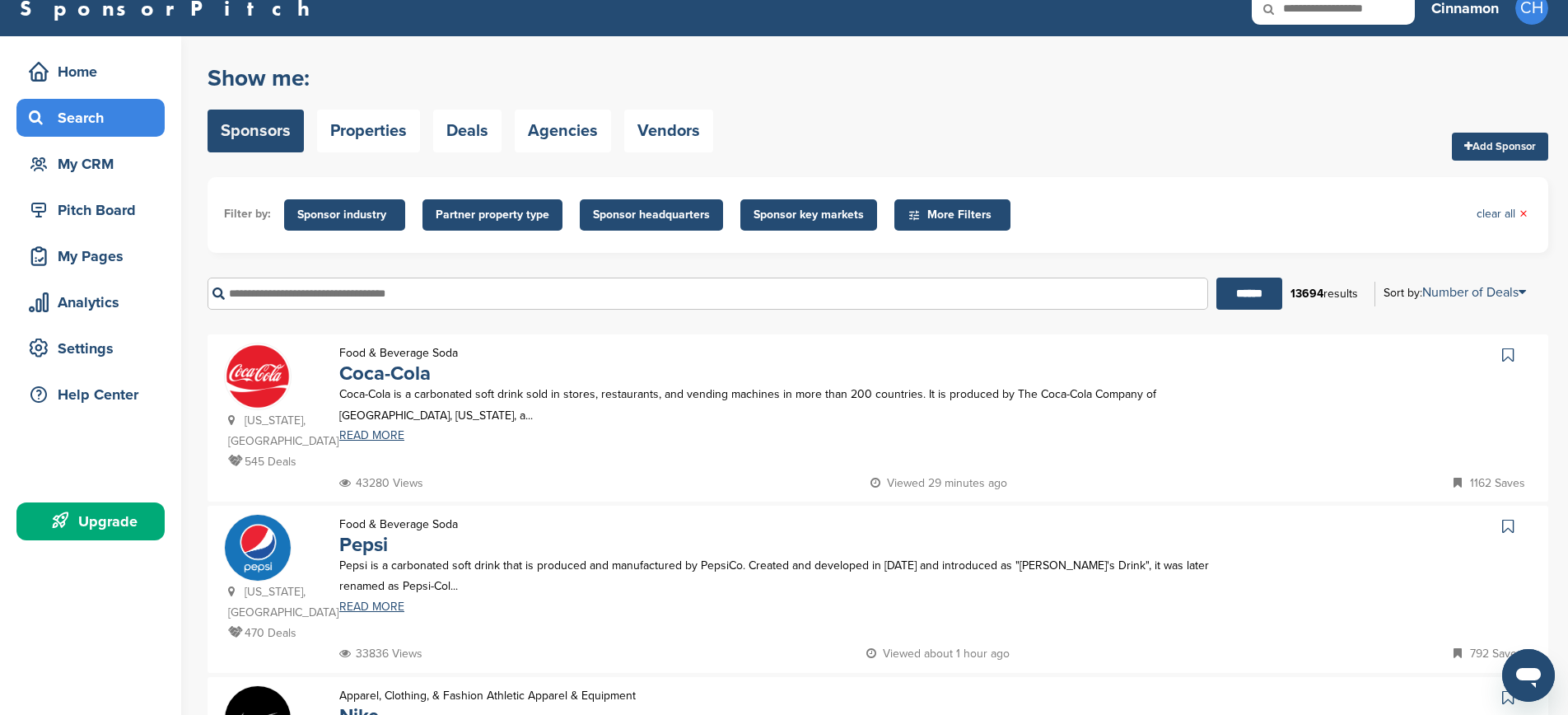
click at [792, 218] on span "Sponsor key markets" at bounding box center [808, 215] width 110 height 18
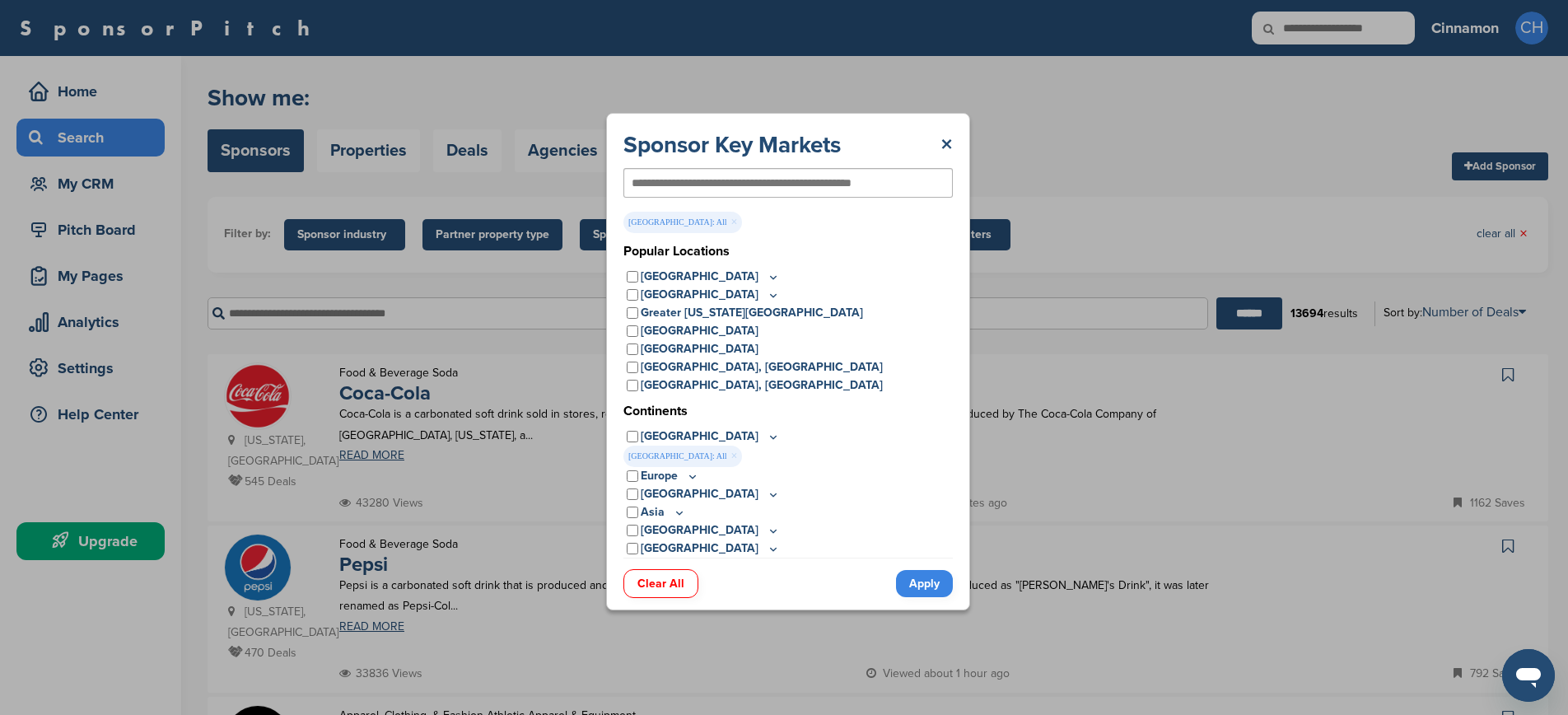
click at [925, 581] on link "Apply" at bounding box center [924, 583] width 57 height 27
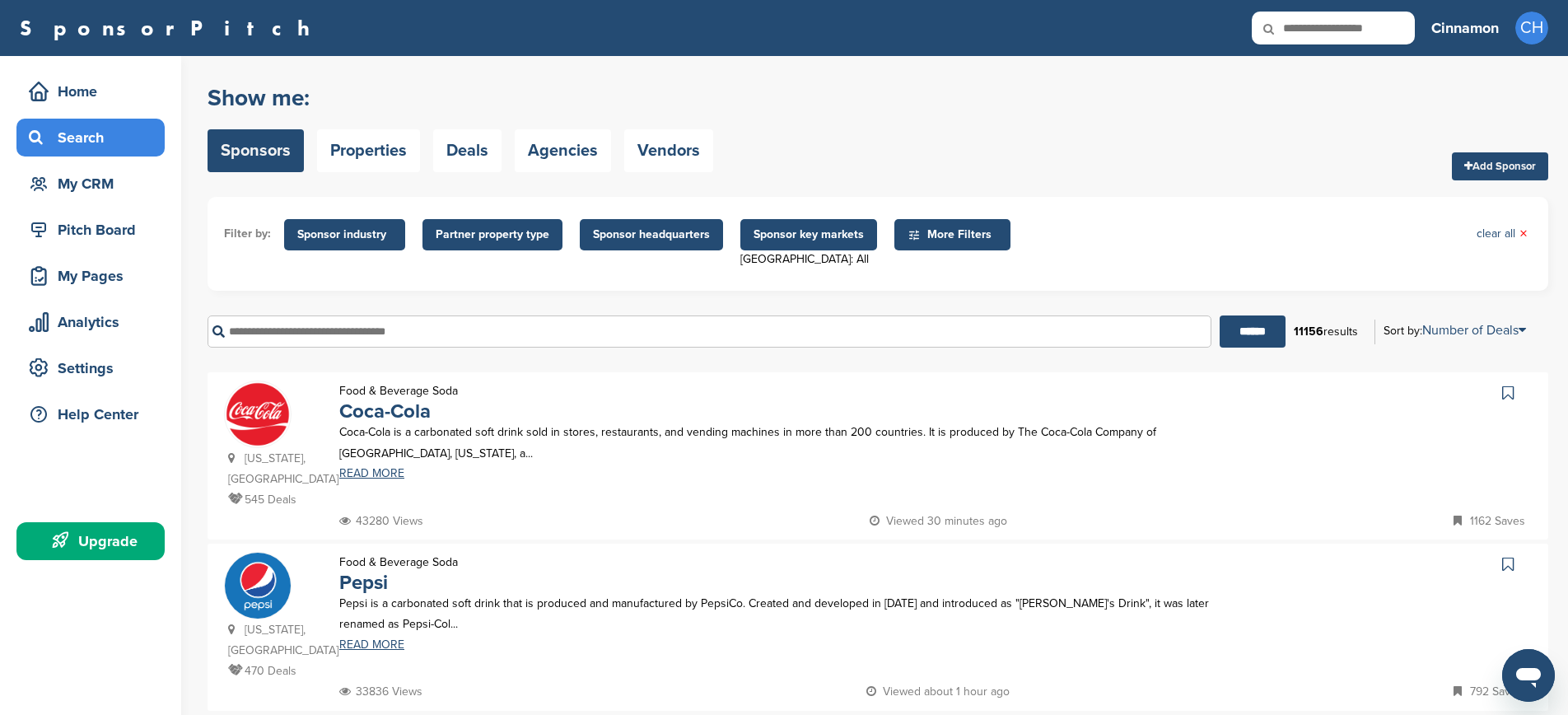
click at [370, 243] on span "Sponsor industry" at bounding box center [344, 234] width 95 height 18
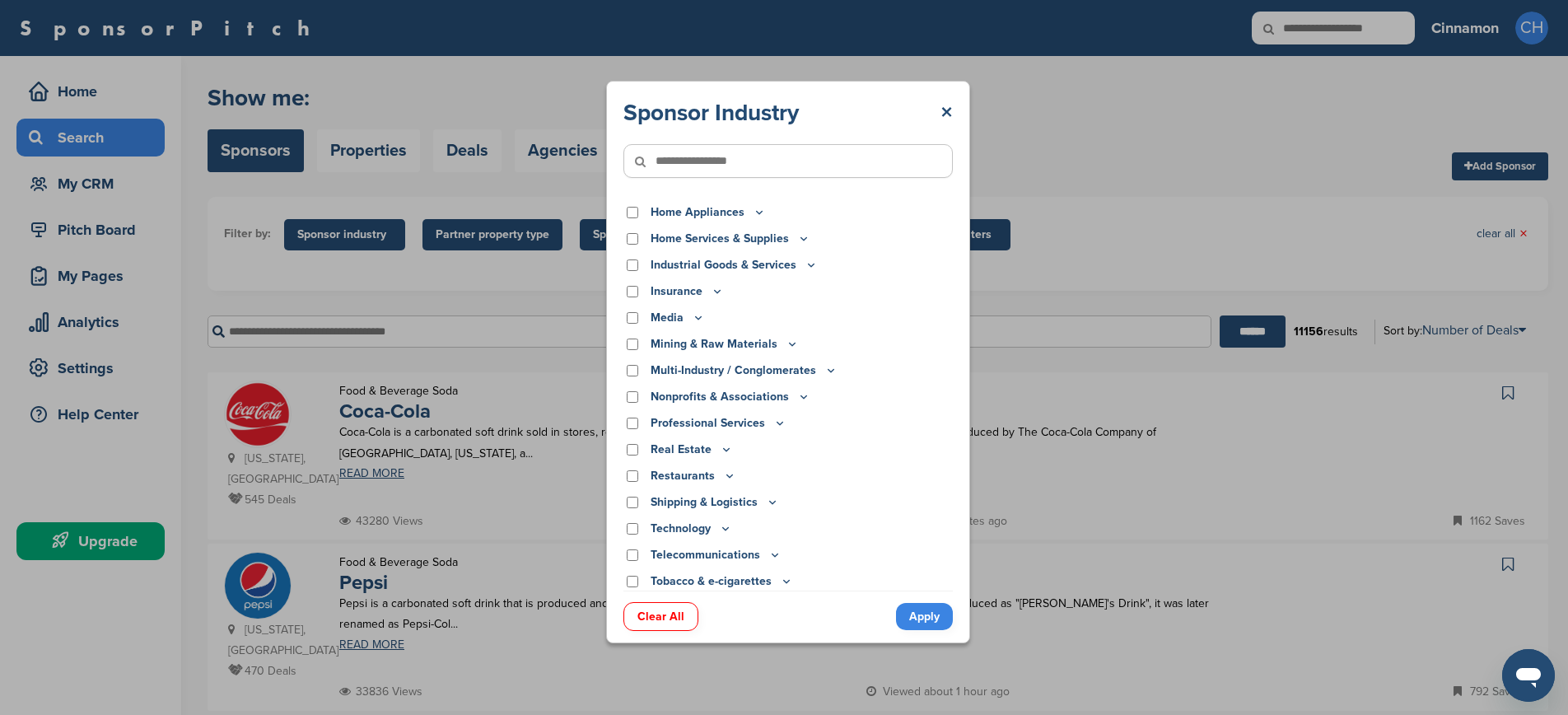
scroll to position [372, 0]
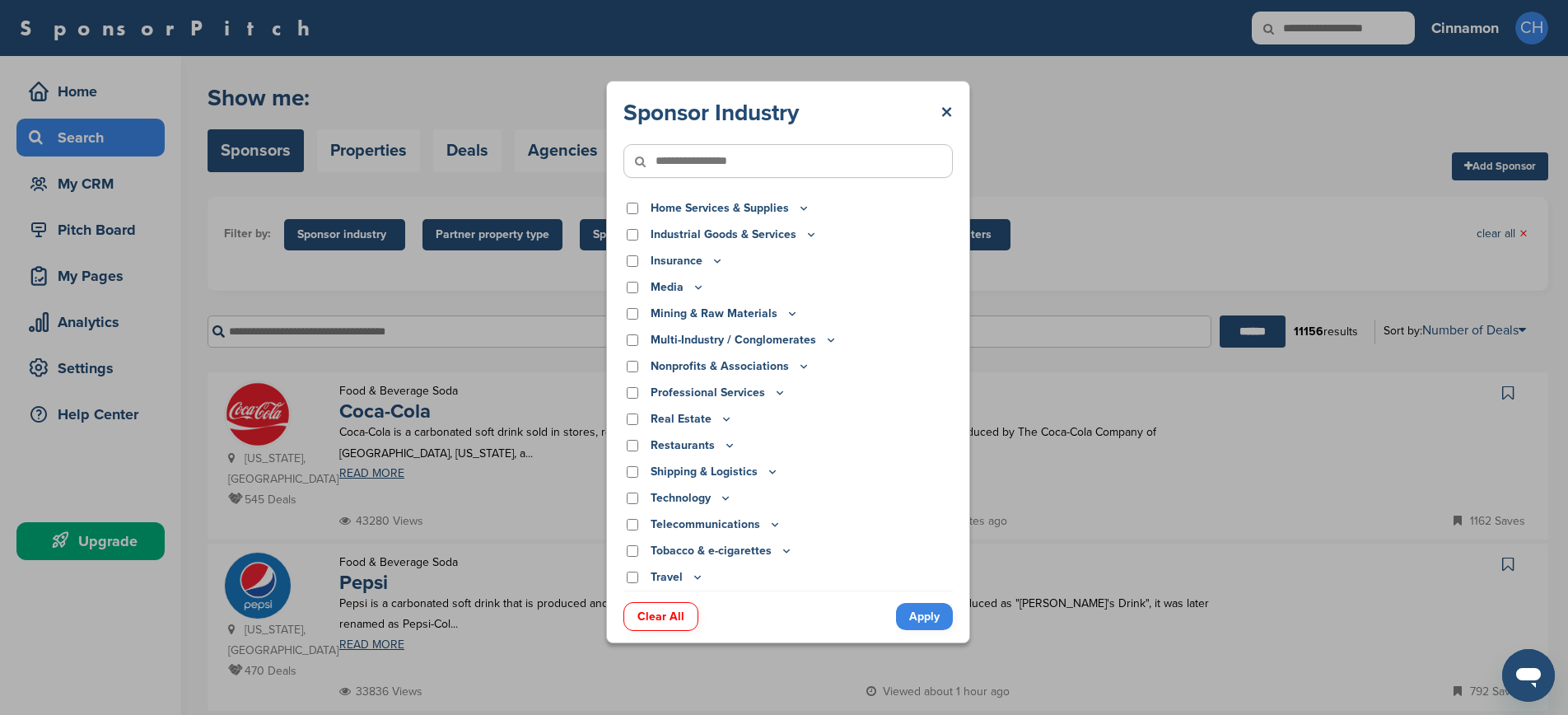
click at [800, 365] on icon at bounding box center [803, 366] width 13 height 14
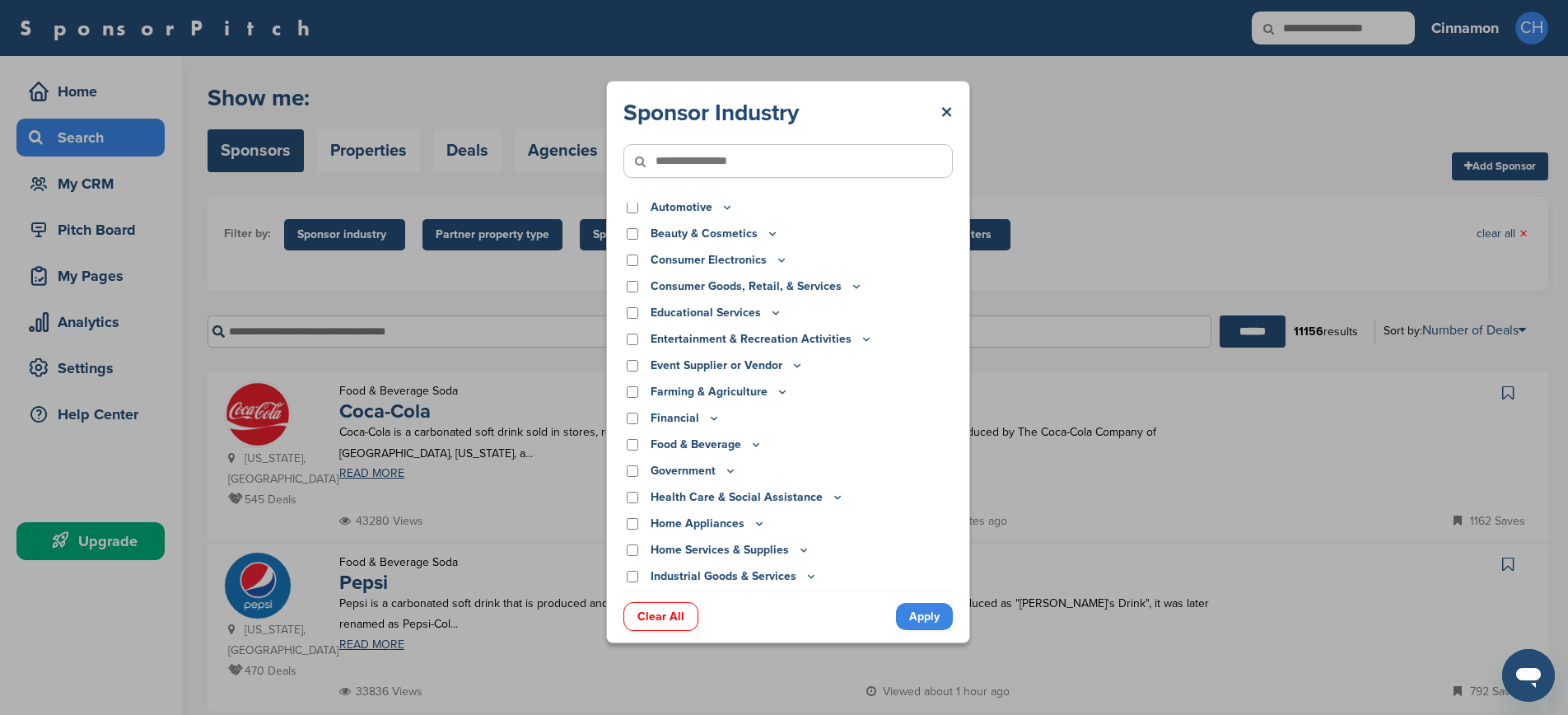
scroll to position [0, 0]
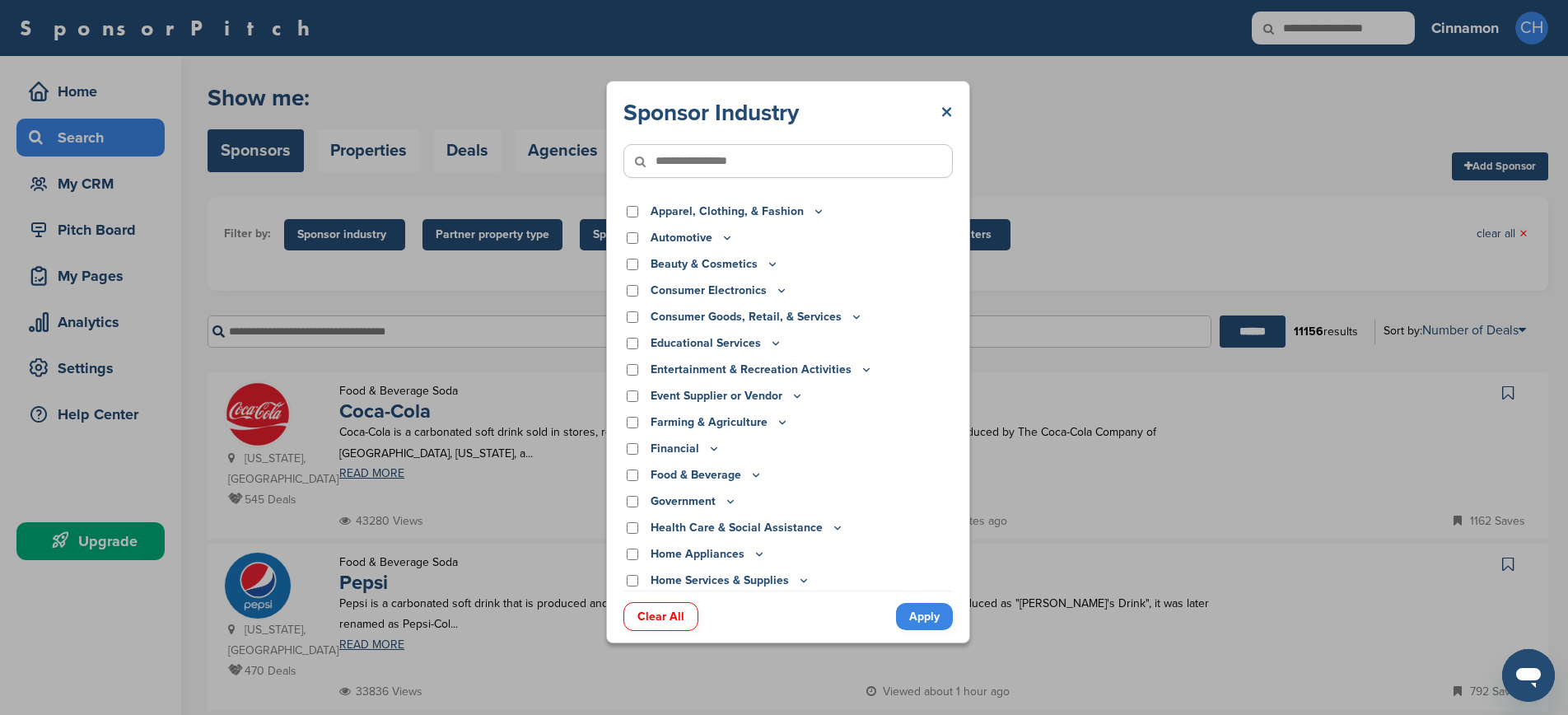
click at [948, 108] on link "×" at bounding box center [946, 113] width 13 height 30
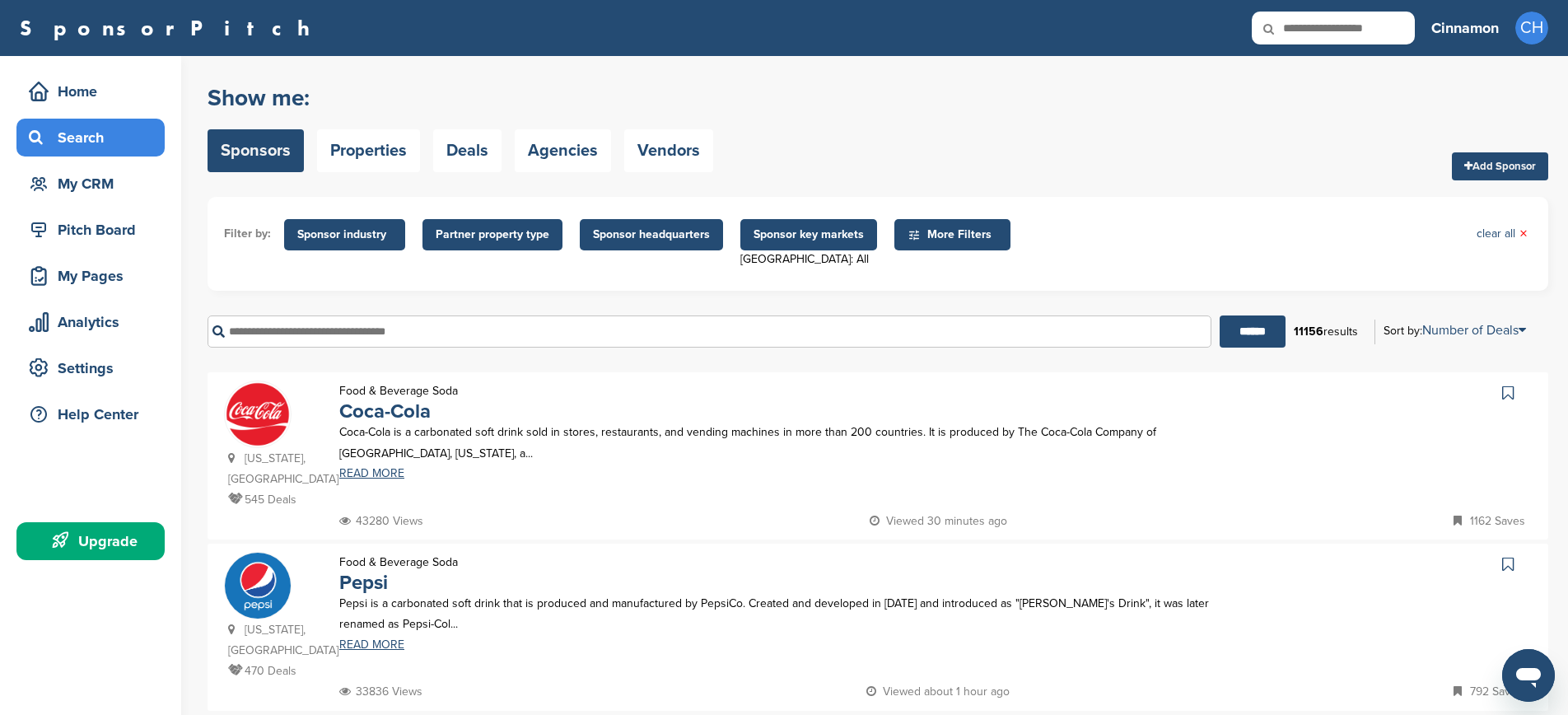
click at [517, 245] on span "Partner property type" at bounding box center [492, 234] width 140 height 31
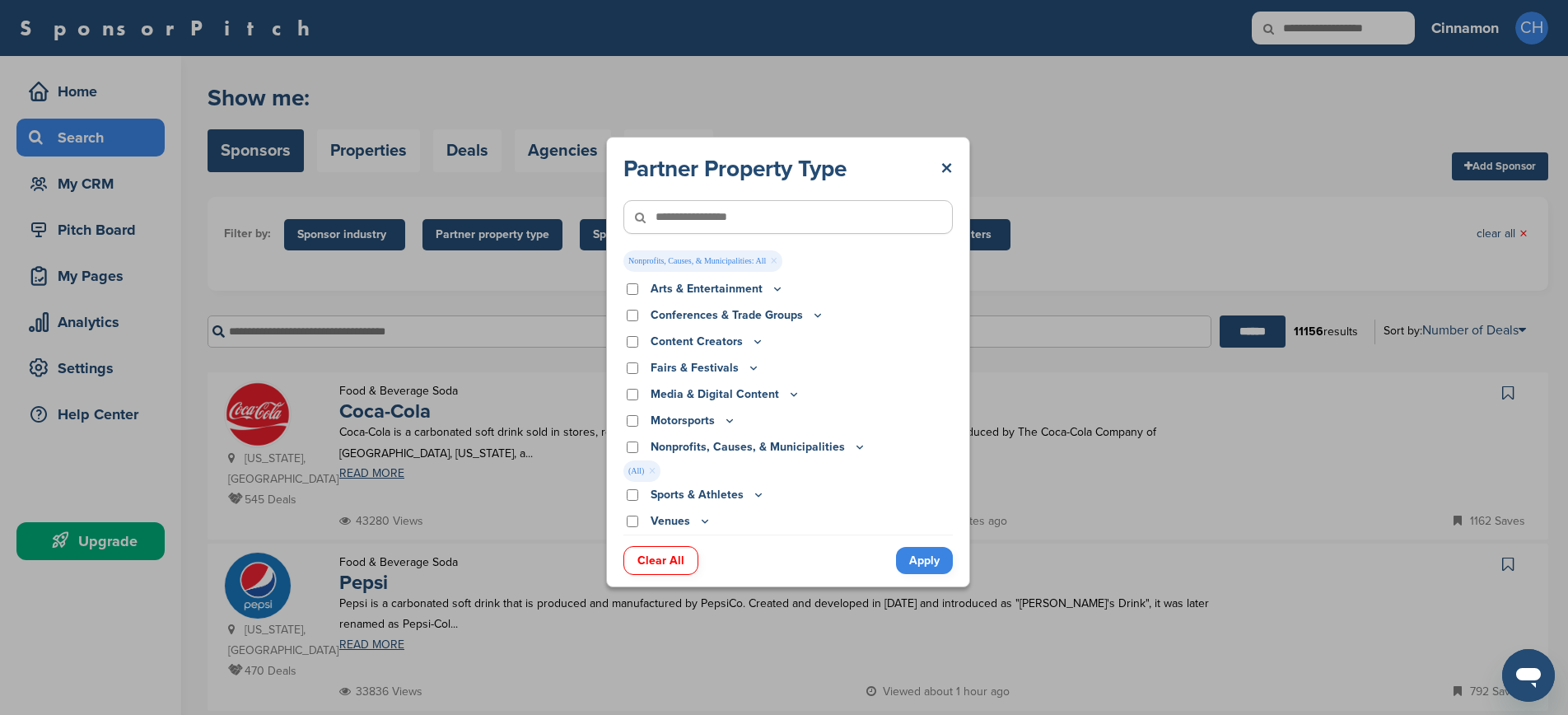
click at [921, 562] on link "Apply" at bounding box center [924, 560] width 57 height 27
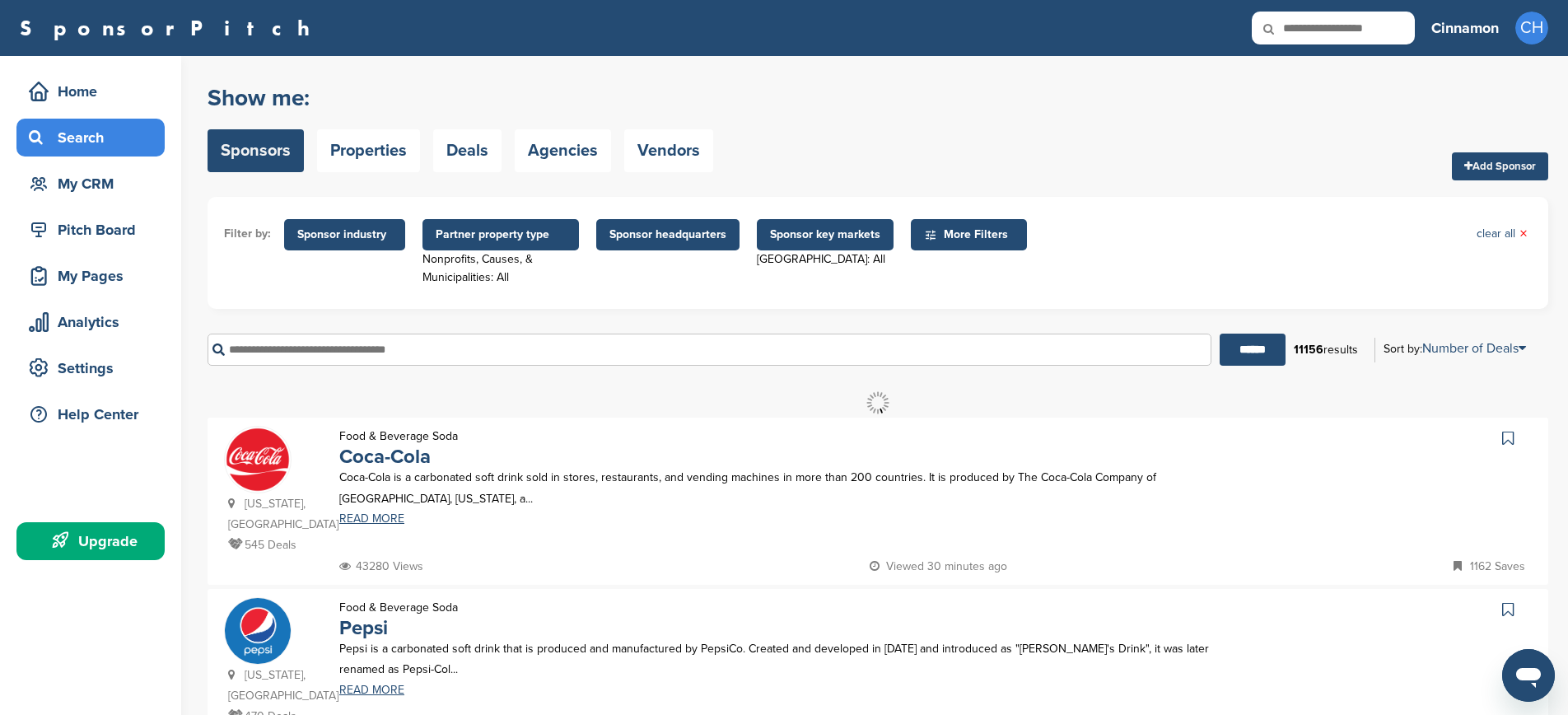
click at [954, 225] on span "More Filters" at bounding box center [969, 234] width 116 height 31
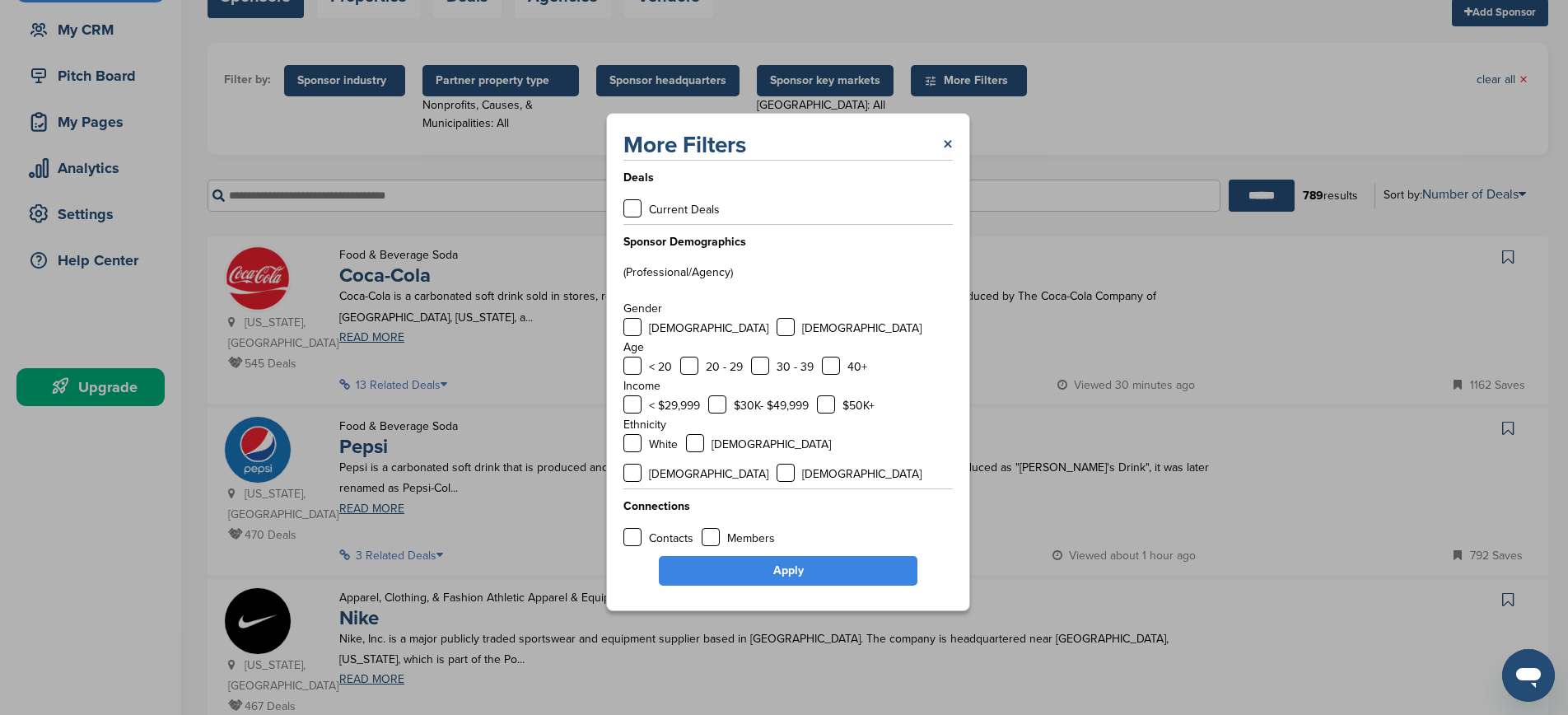
scroll to position [157, 0]
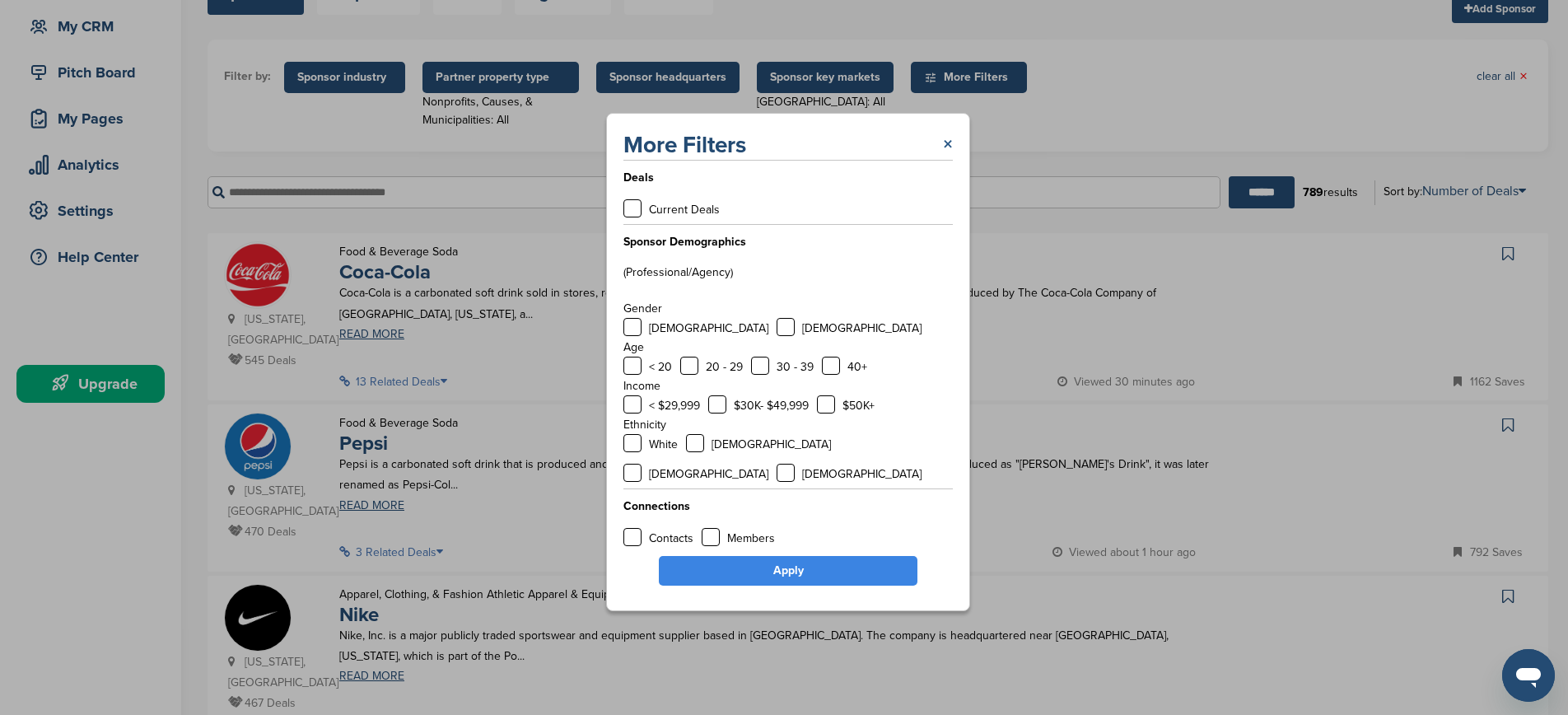
click at [945, 157] on link "×" at bounding box center [947, 144] width 10 height 30
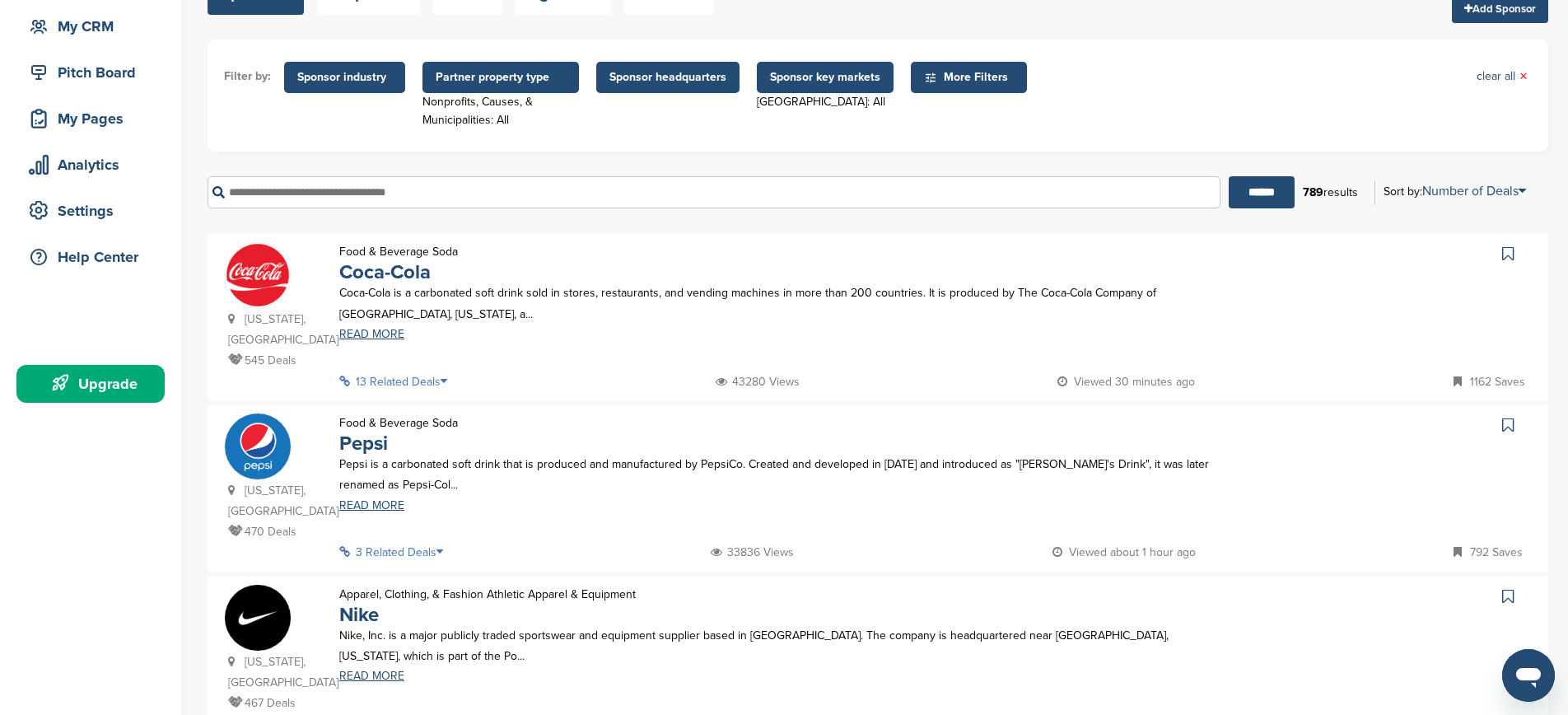
click at [352, 81] on span "Sponsor industry" at bounding box center [344, 77] width 95 height 18
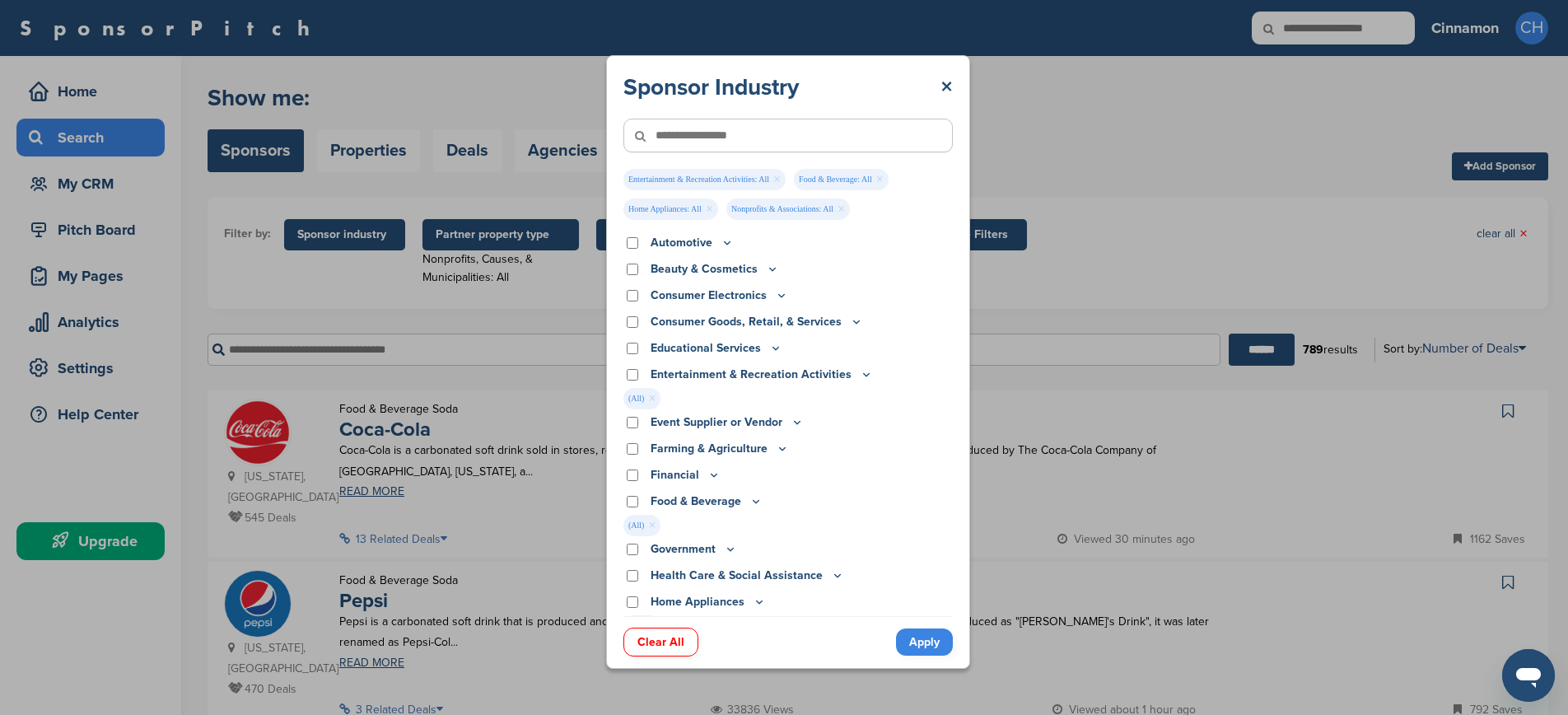
scroll to position [0, 0]
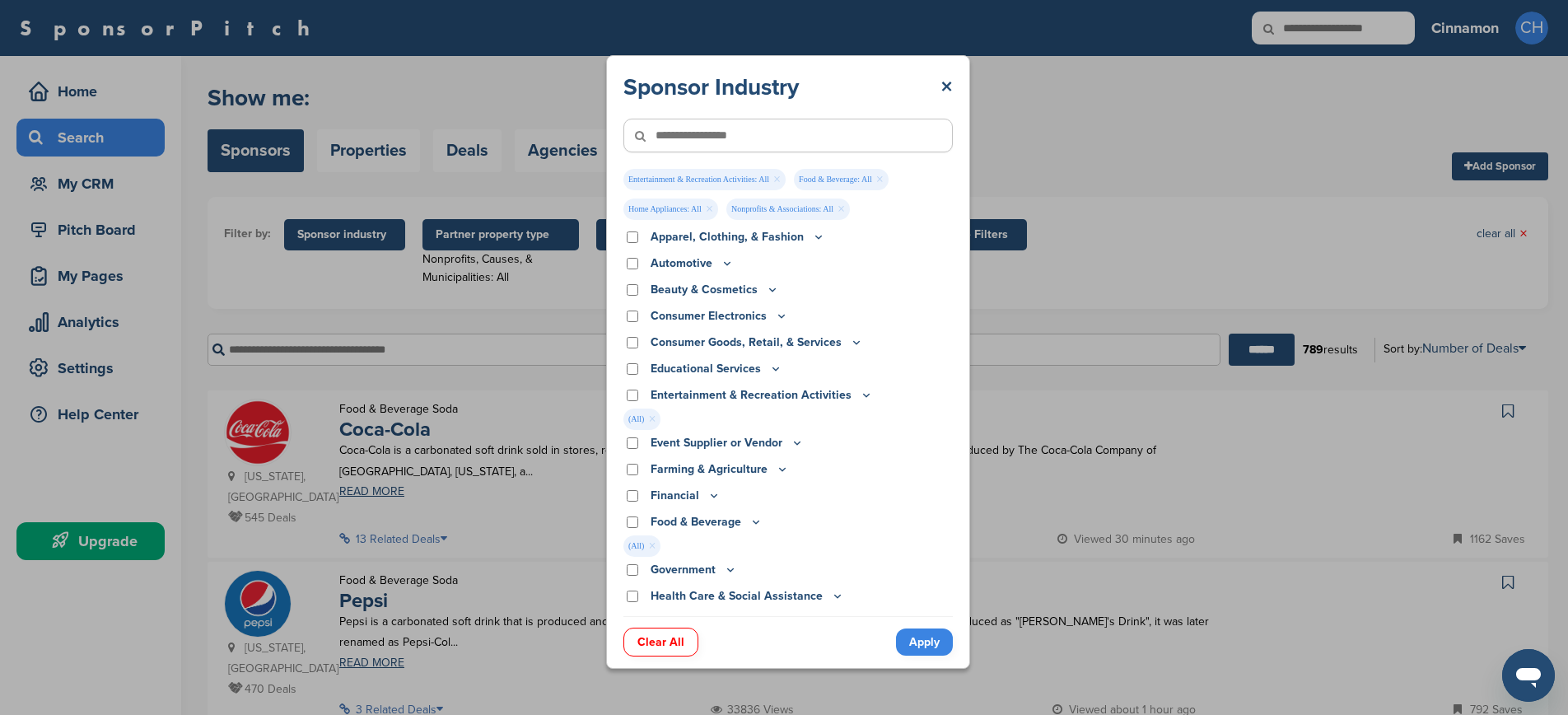
click at [632, 336] on div "Consumer Goods, Retail, & Services" at bounding box center [788, 343] width 329 height 18
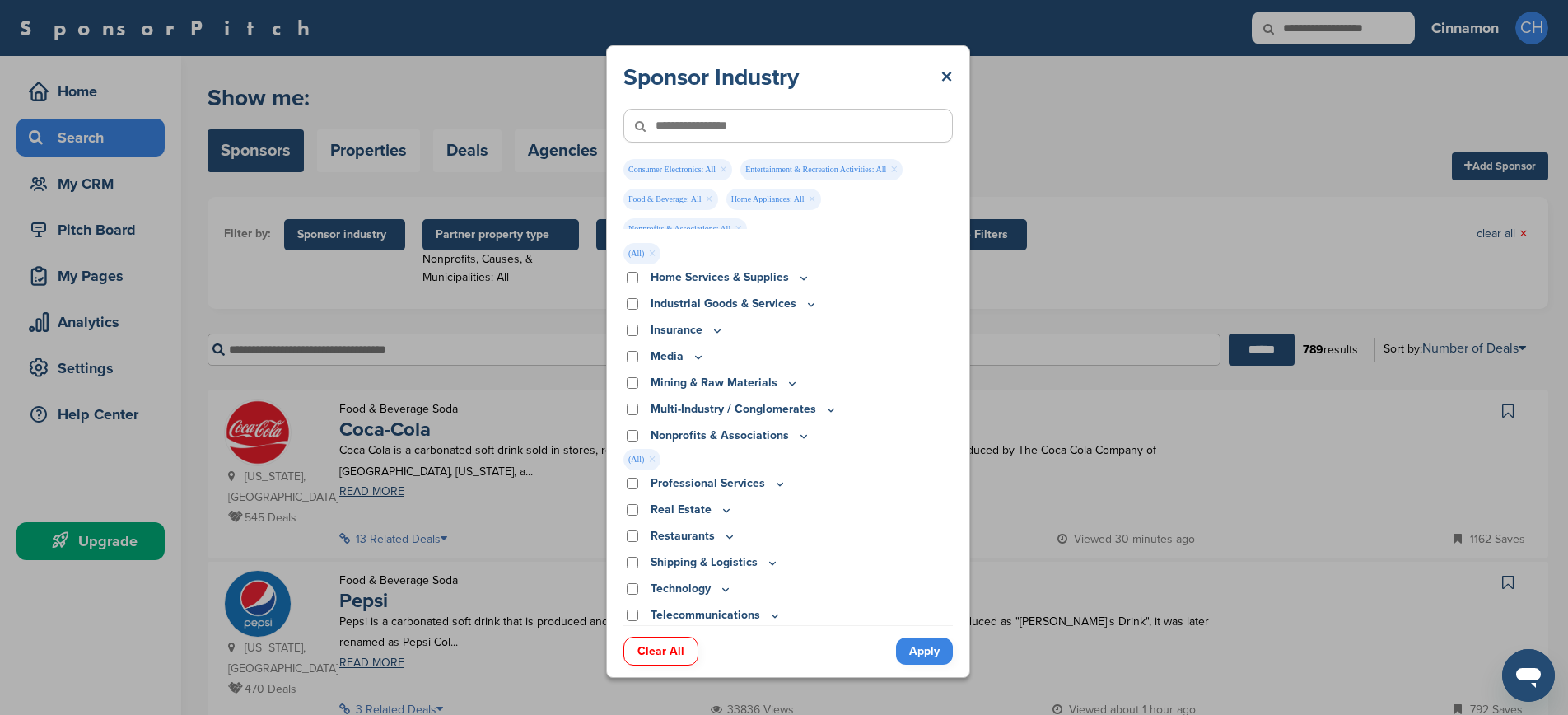
scroll to position [480, 0]
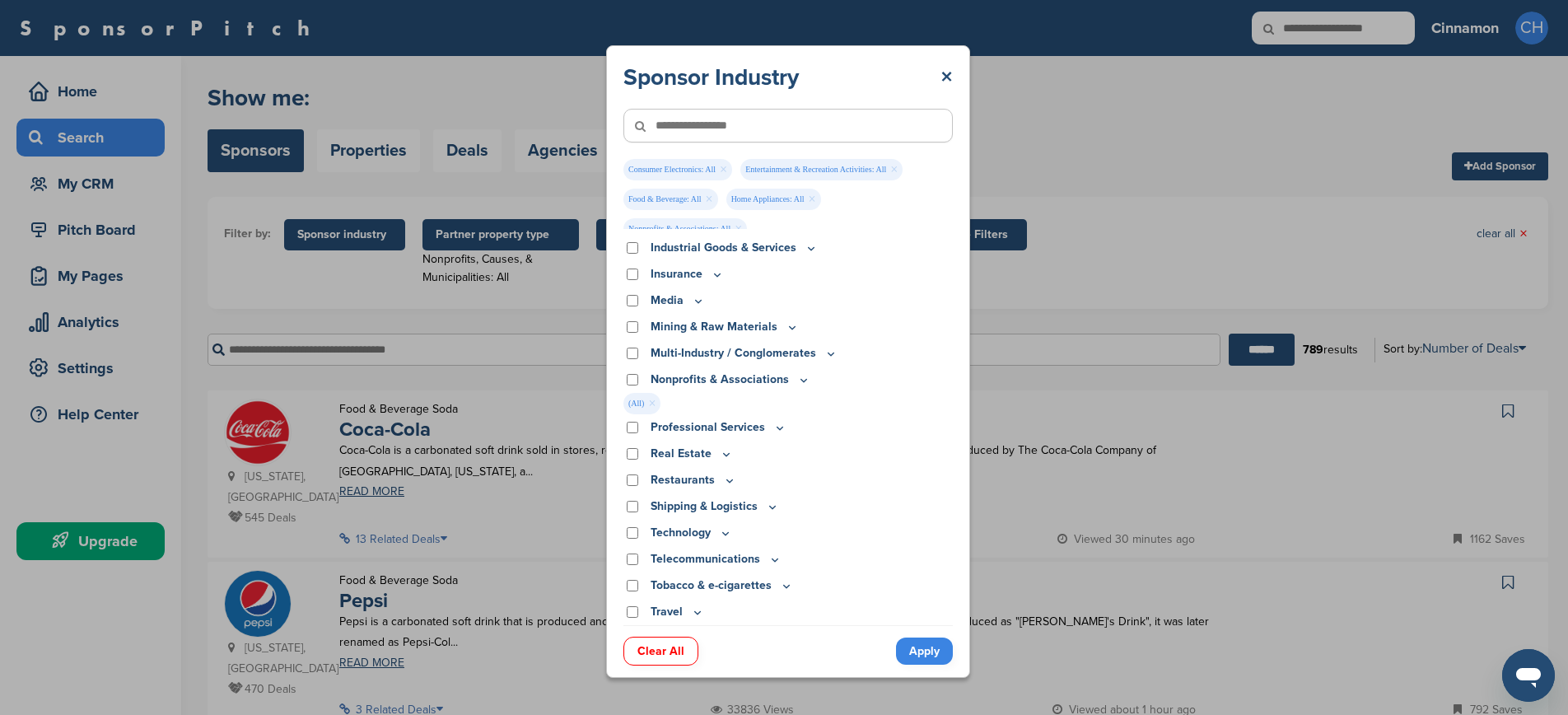
click at [677, 651] on link "Clear All" at bounding box center [661, 651] width 75 height 29
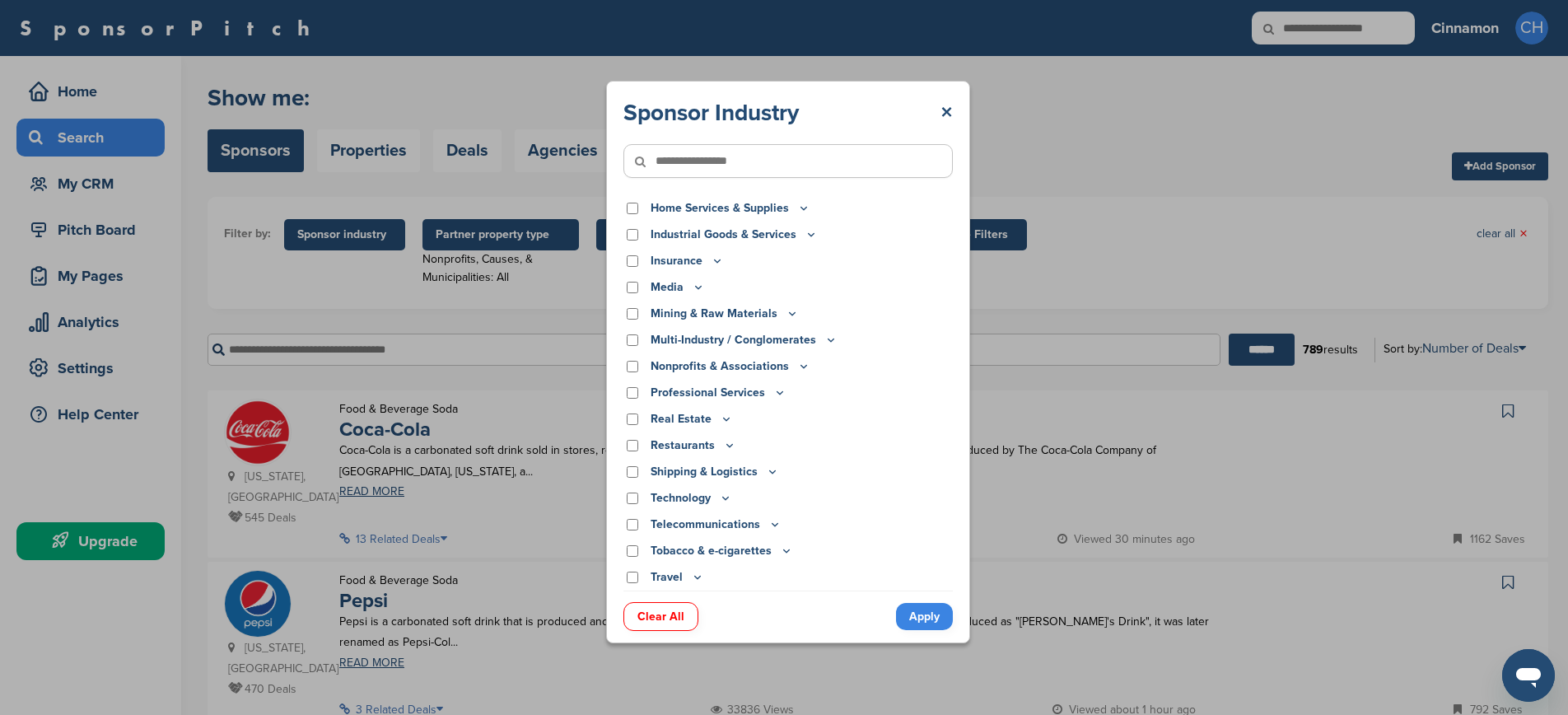
scroll to position [372, 0]
click at [928, 609] on link "Apply" at bounding box center [924, 617] width 57 height 27
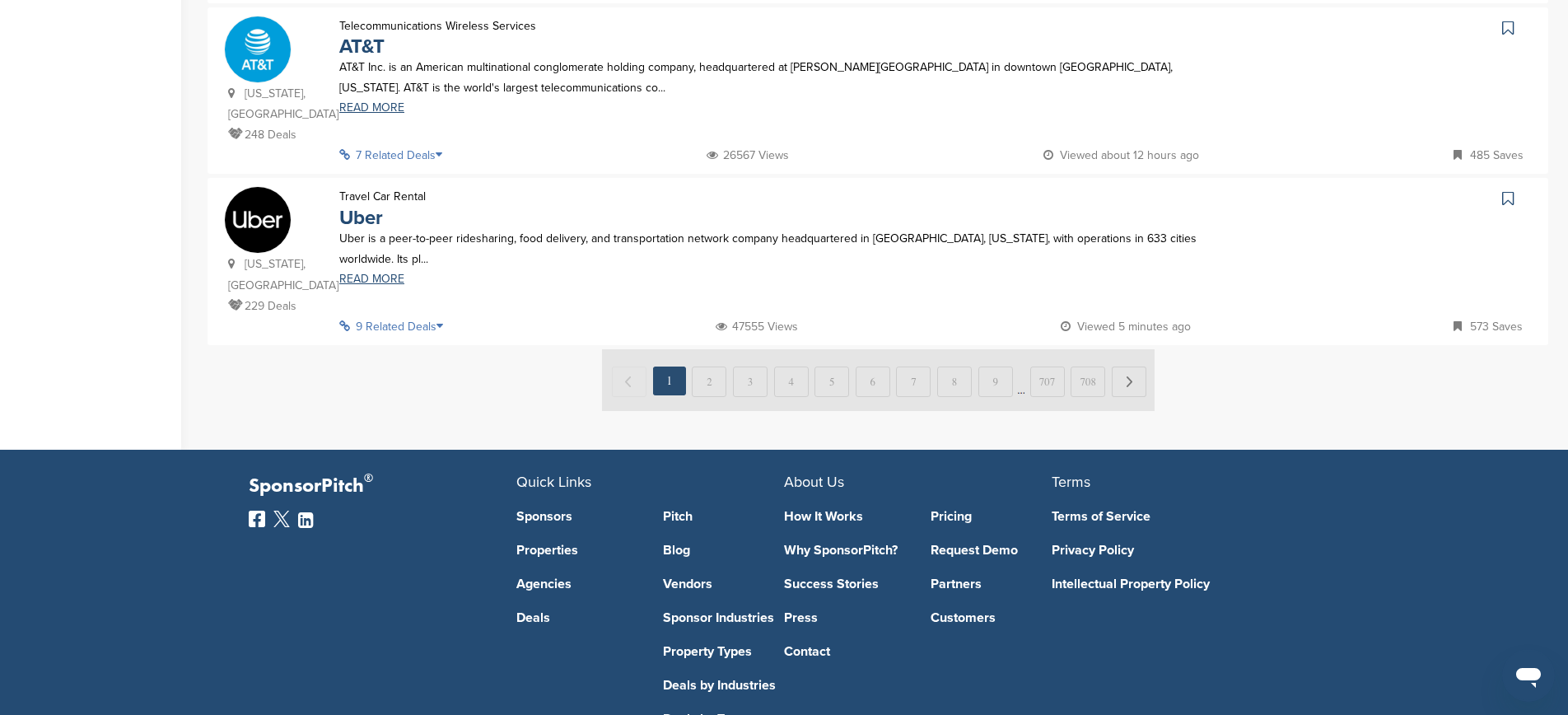
scroll to position [1765, 0]
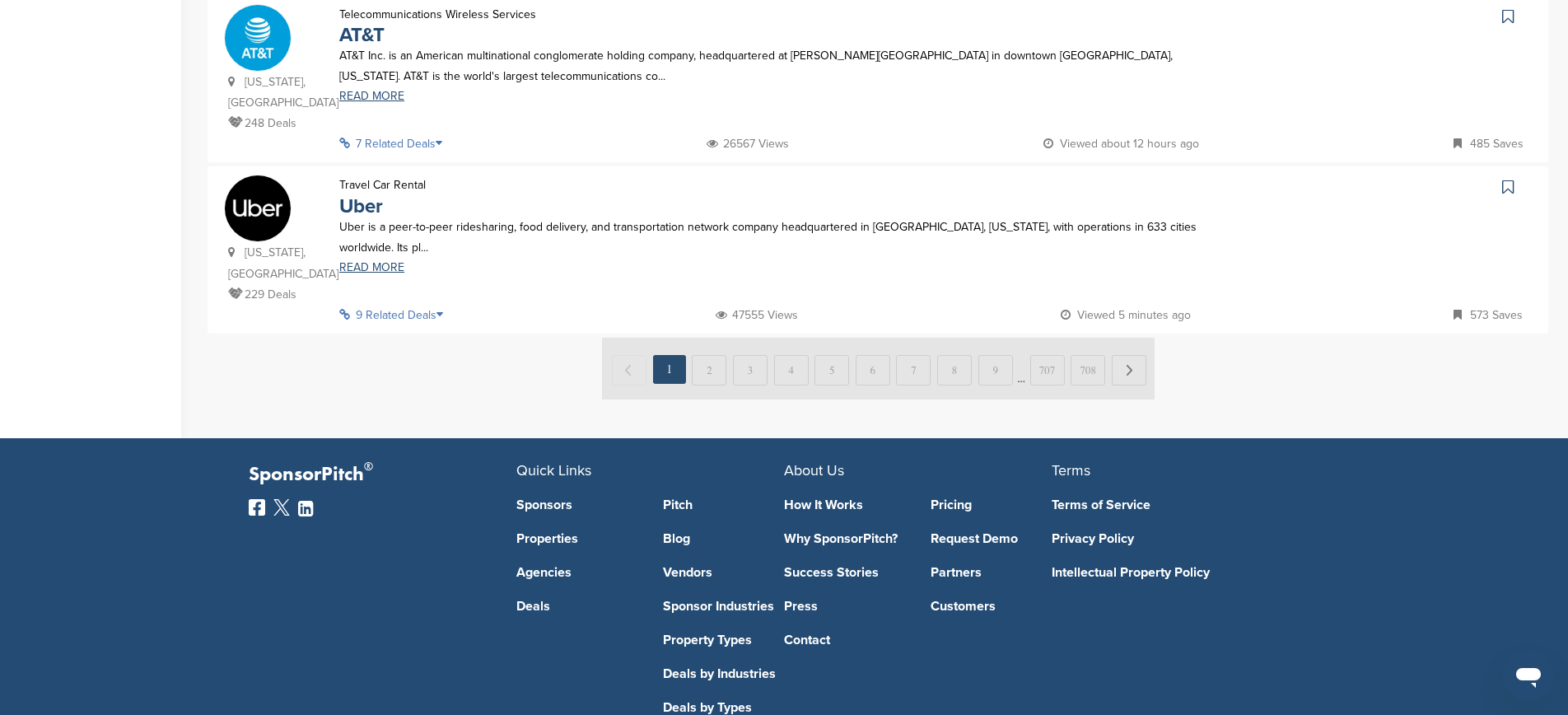
click at [712, 337] on img at bounding box center [878, 368] width 553 height 62
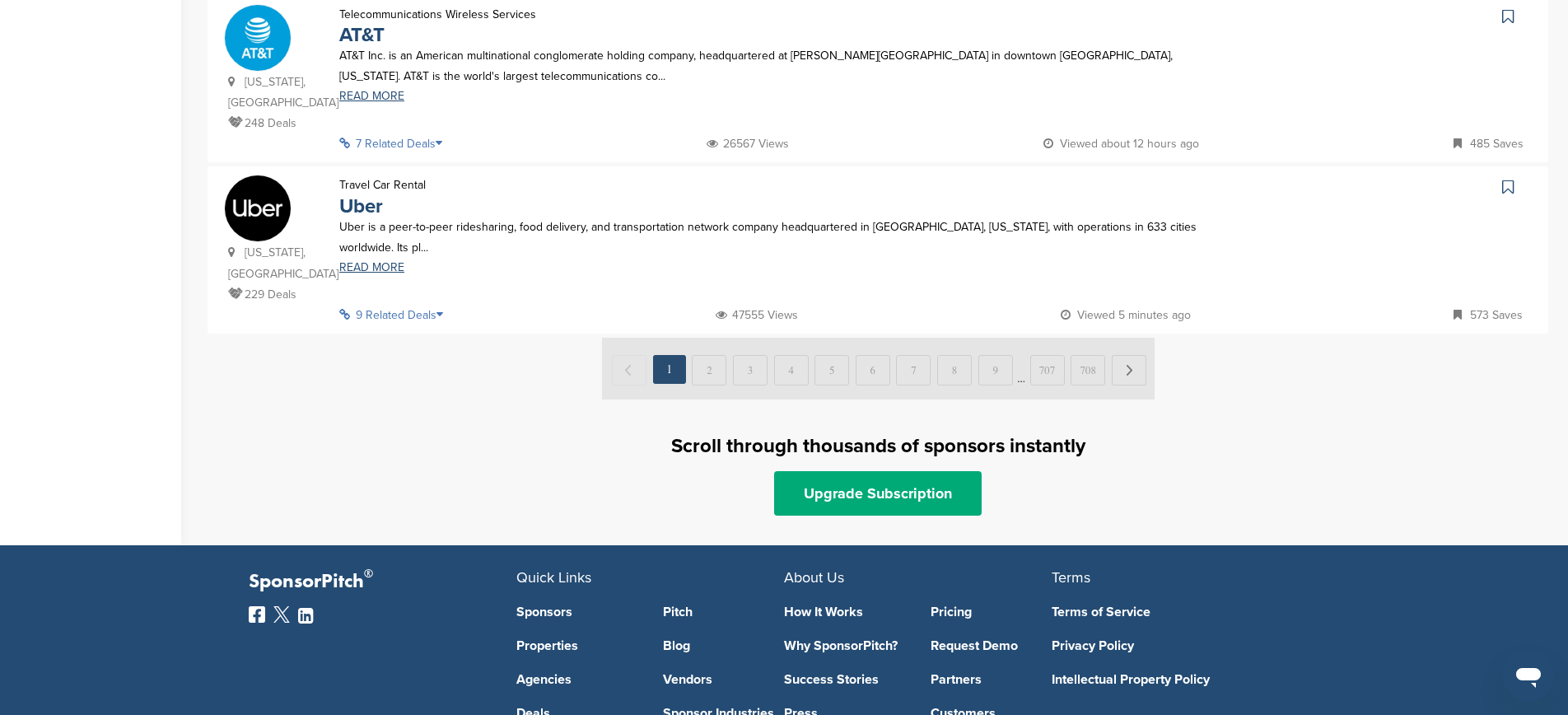
click at [1132, 337] on img at bounding box center [878, 368] width 553 height 62
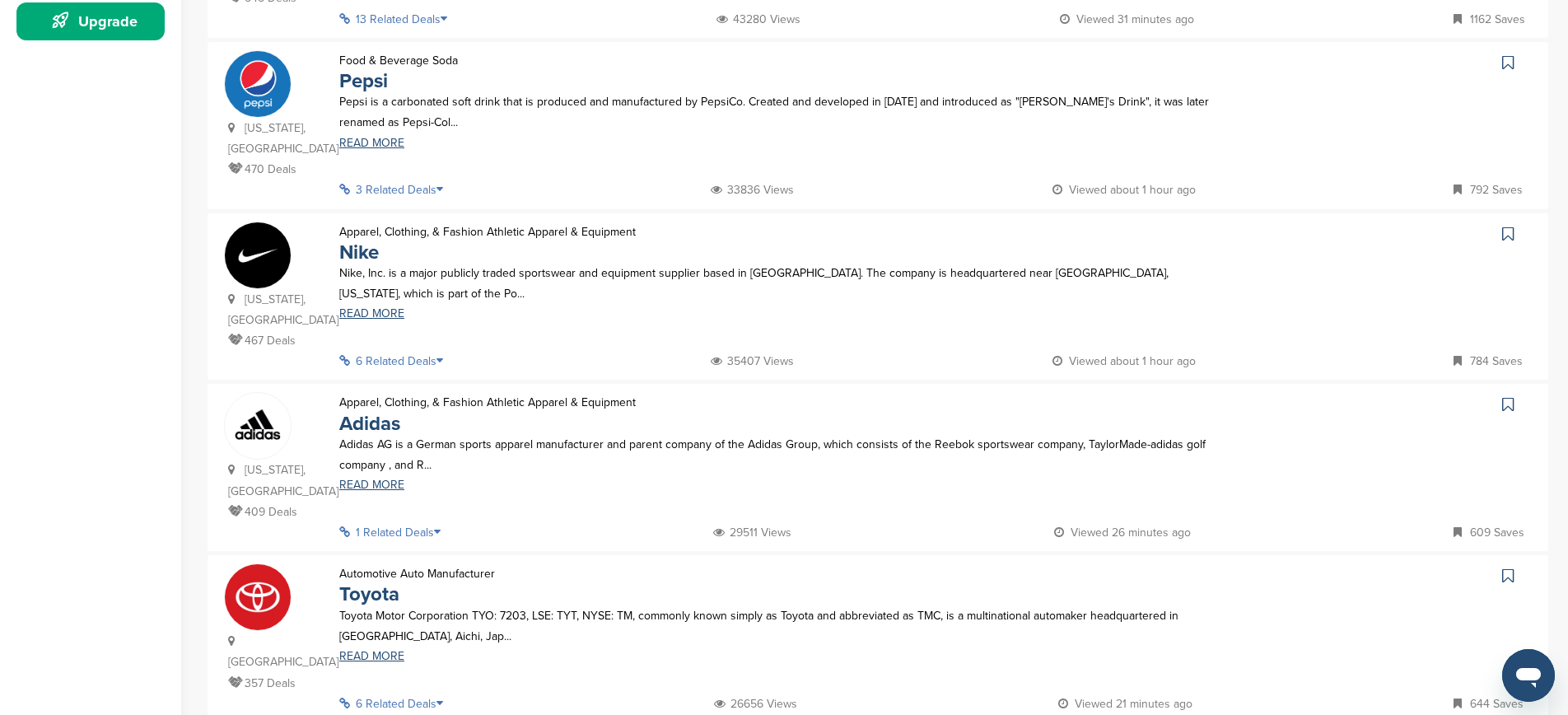
scroll to position [0, 0]
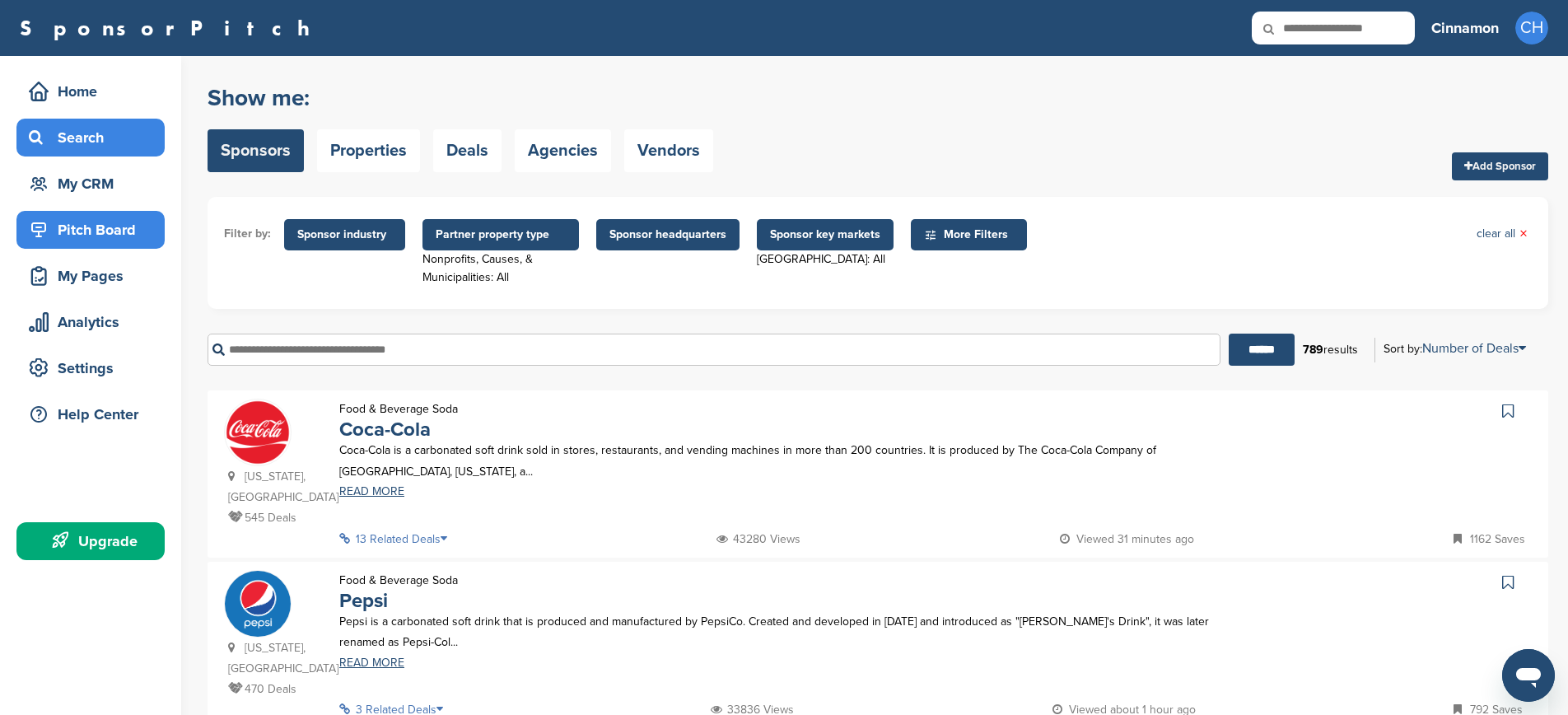
click at [86, 239] on div "Pitch Board" at bounding box center [95, 229] width 140 height 30
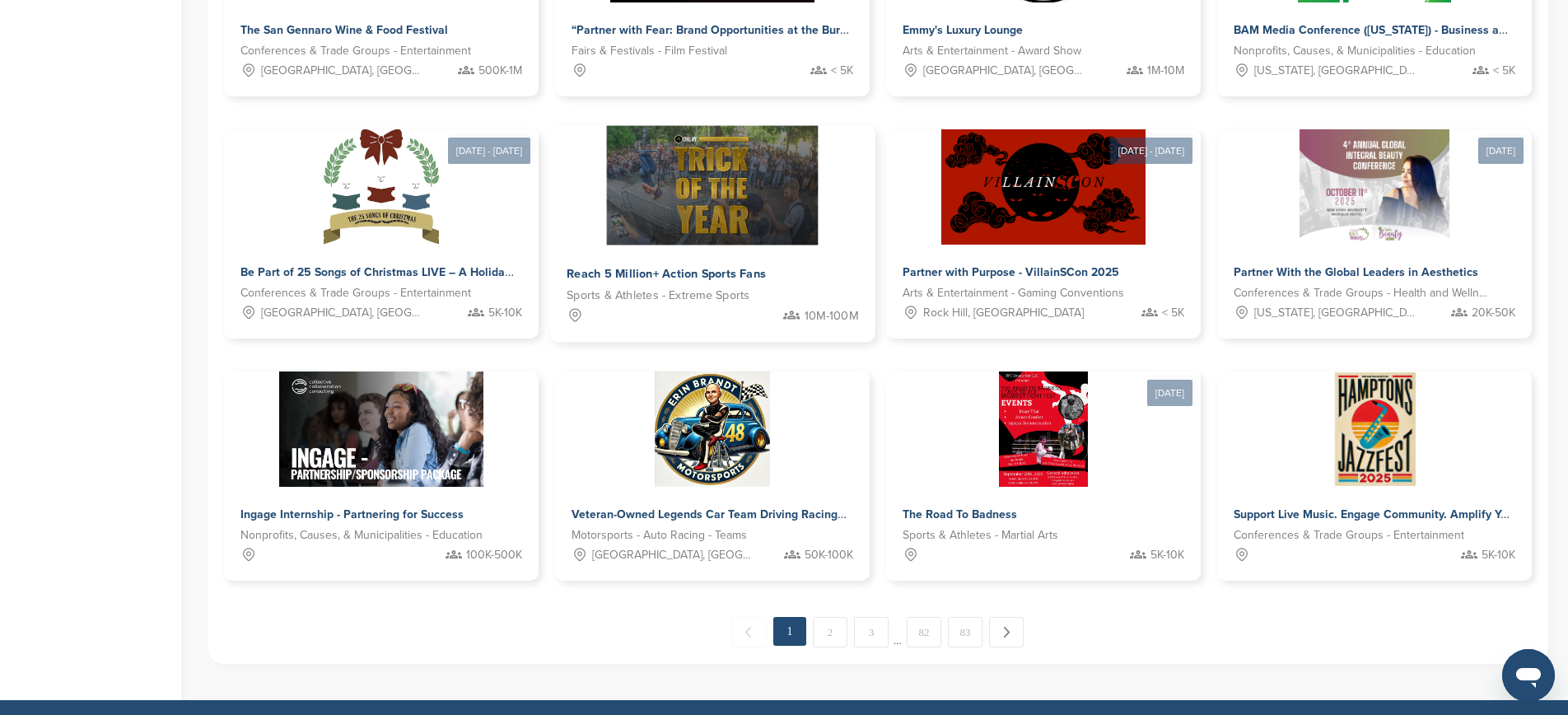
scroll to position [688, 0]
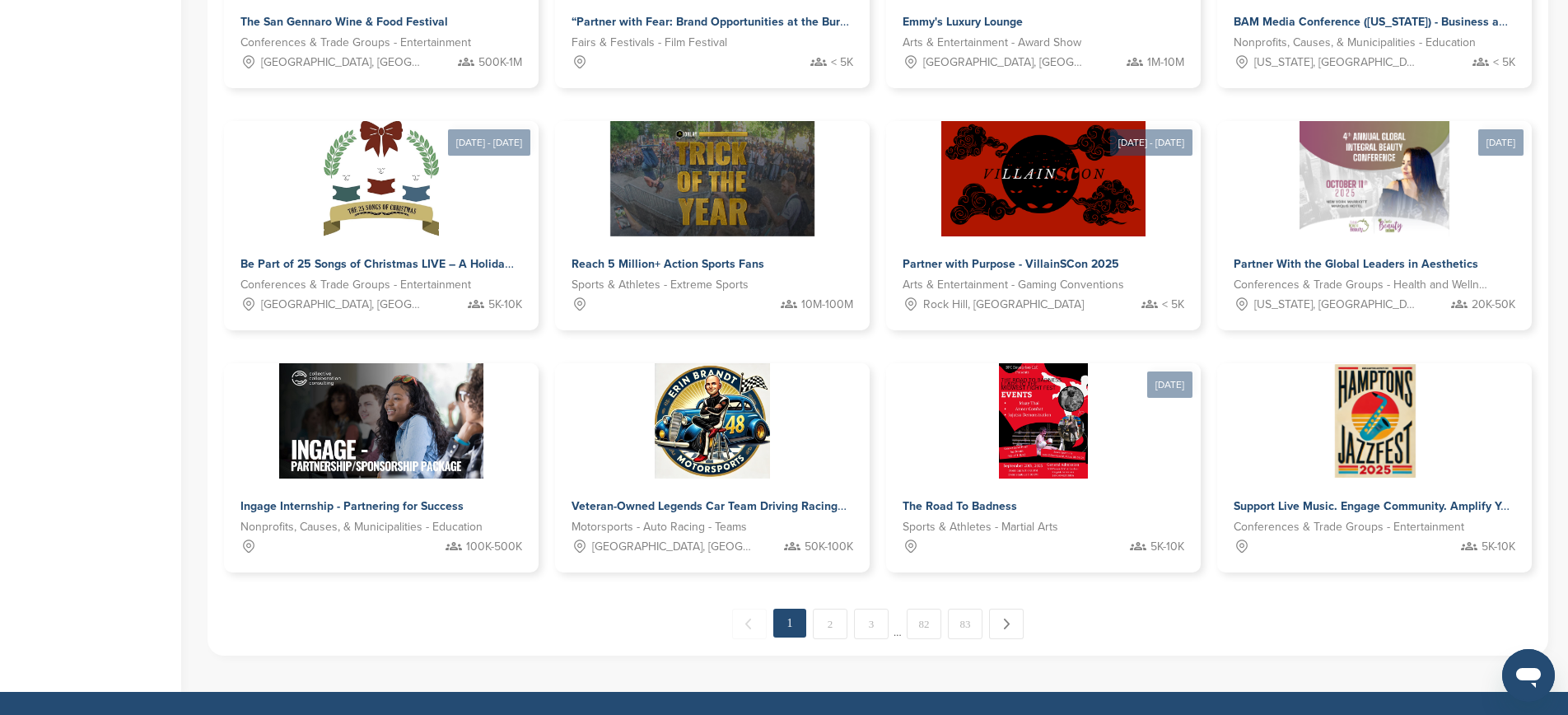
click at [832, 617] on link "2" at bounding box center [830, 624] width 35 height 30
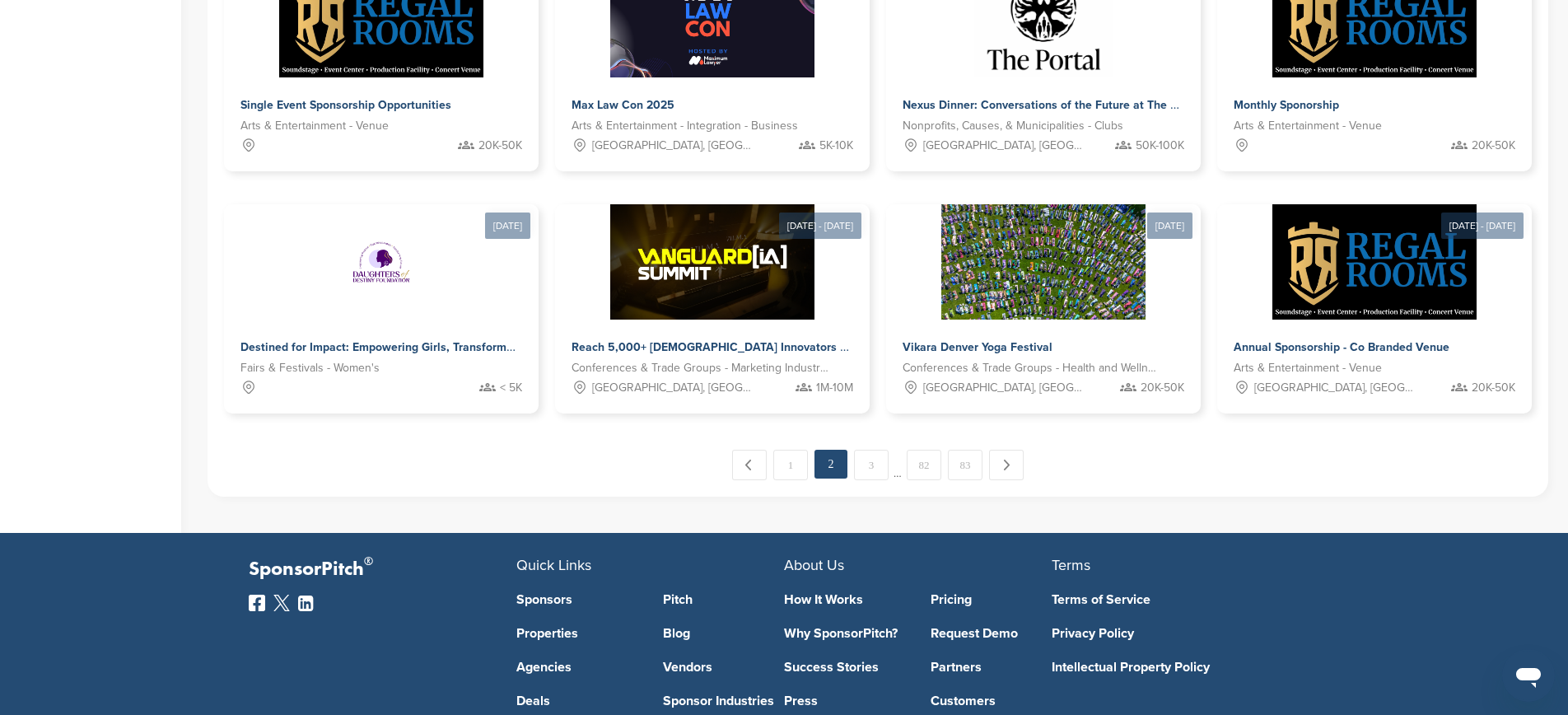
scroll to position [848, 0]
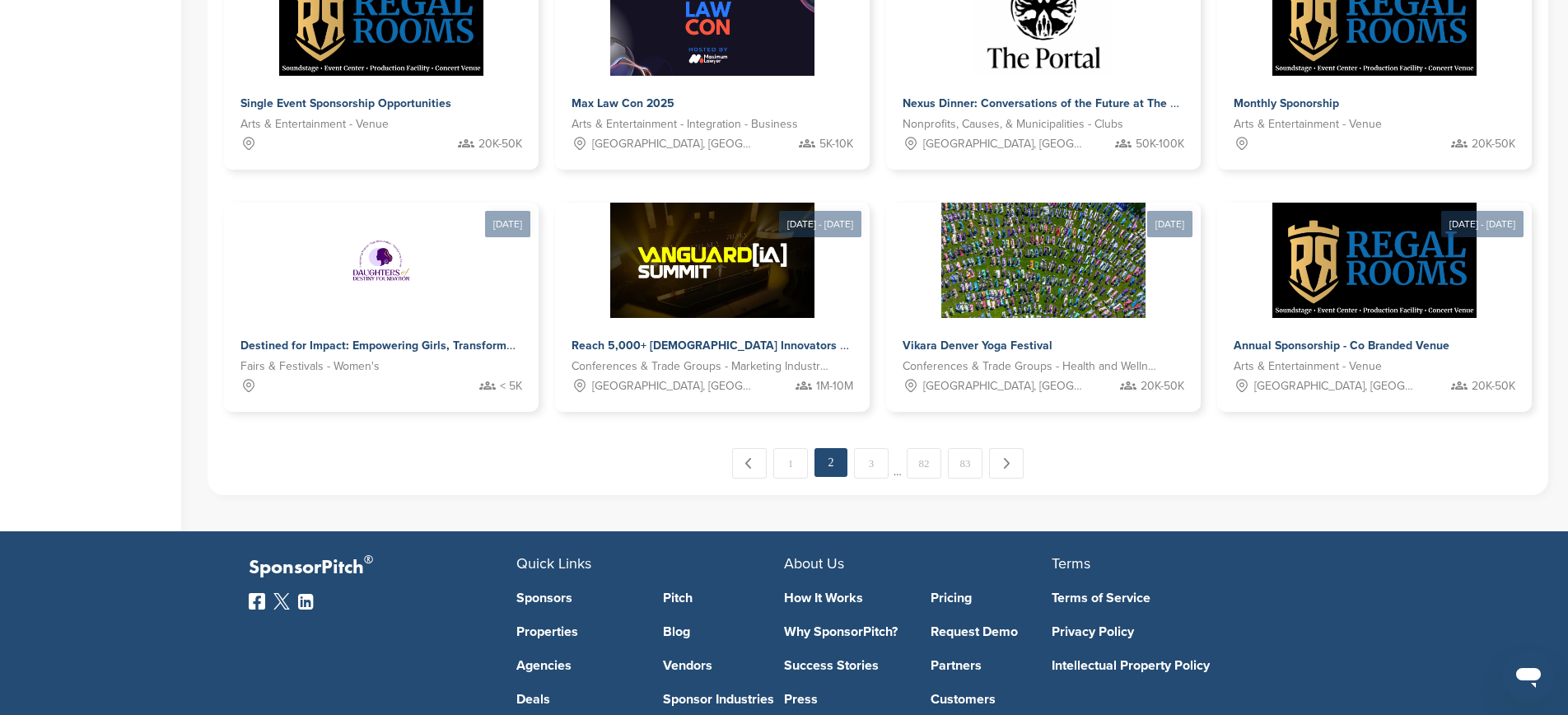
click at [877, 462] on link "3" at bounding box center [871, 464] width 35 height 30
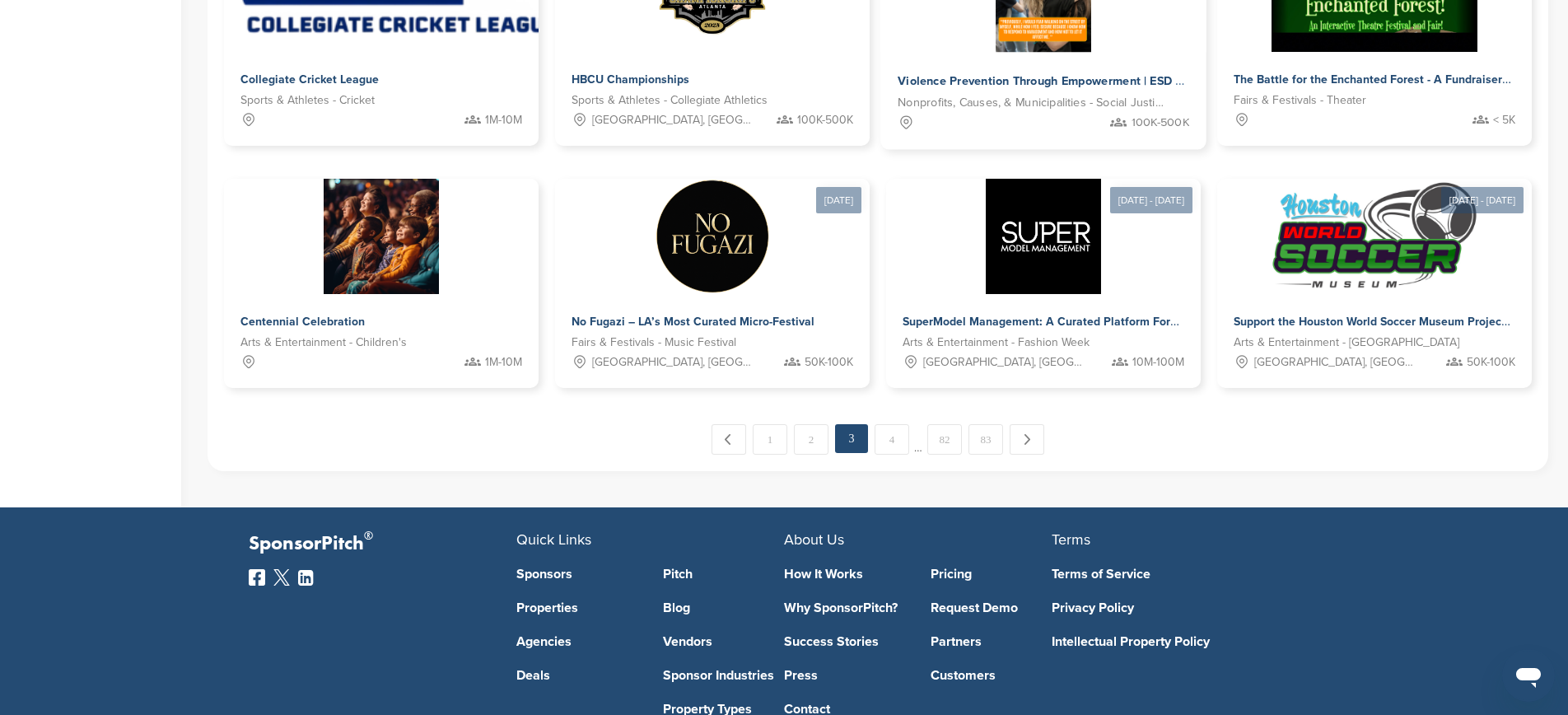
scroll to position [876, 0]
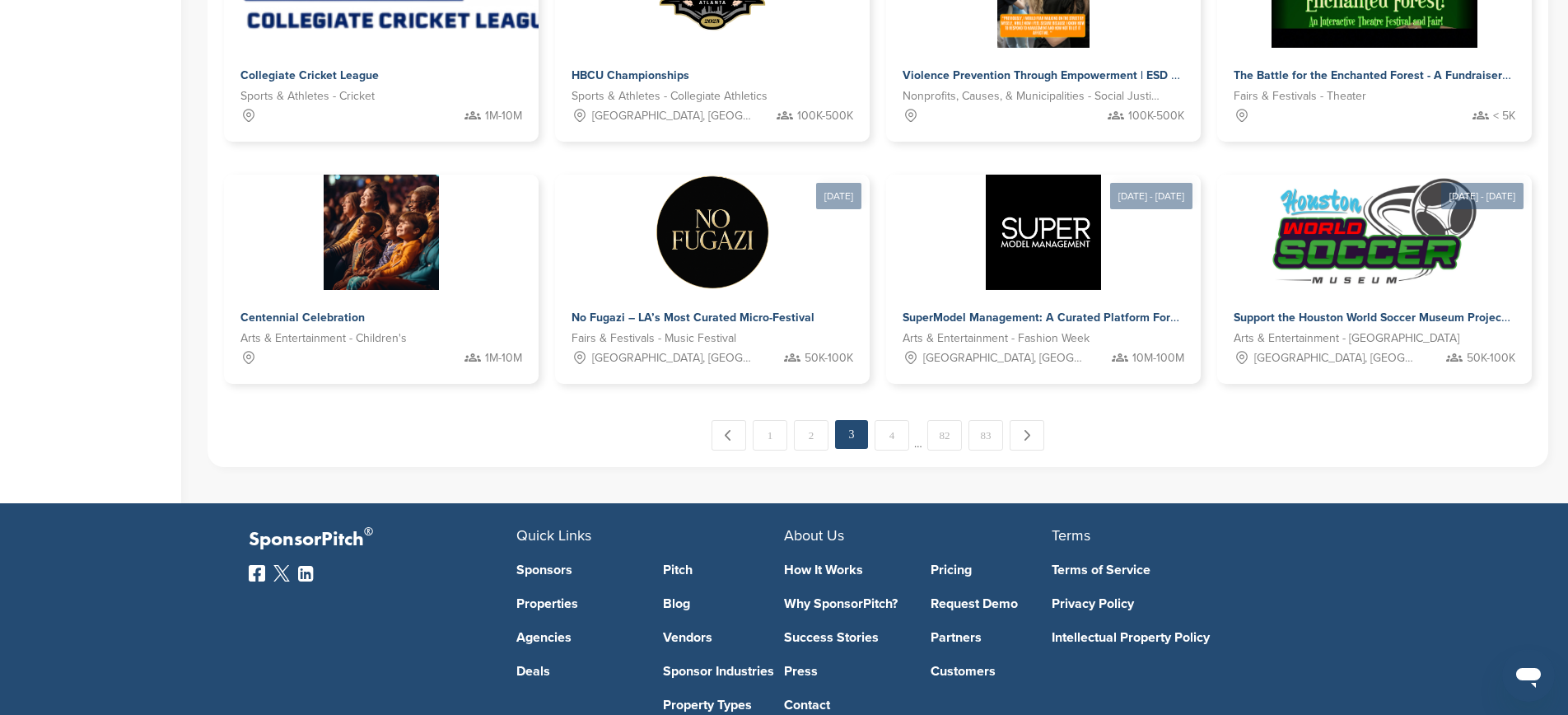
click at [888, 433] on link "4" at bounding box center [892, 435] width 35 height 30
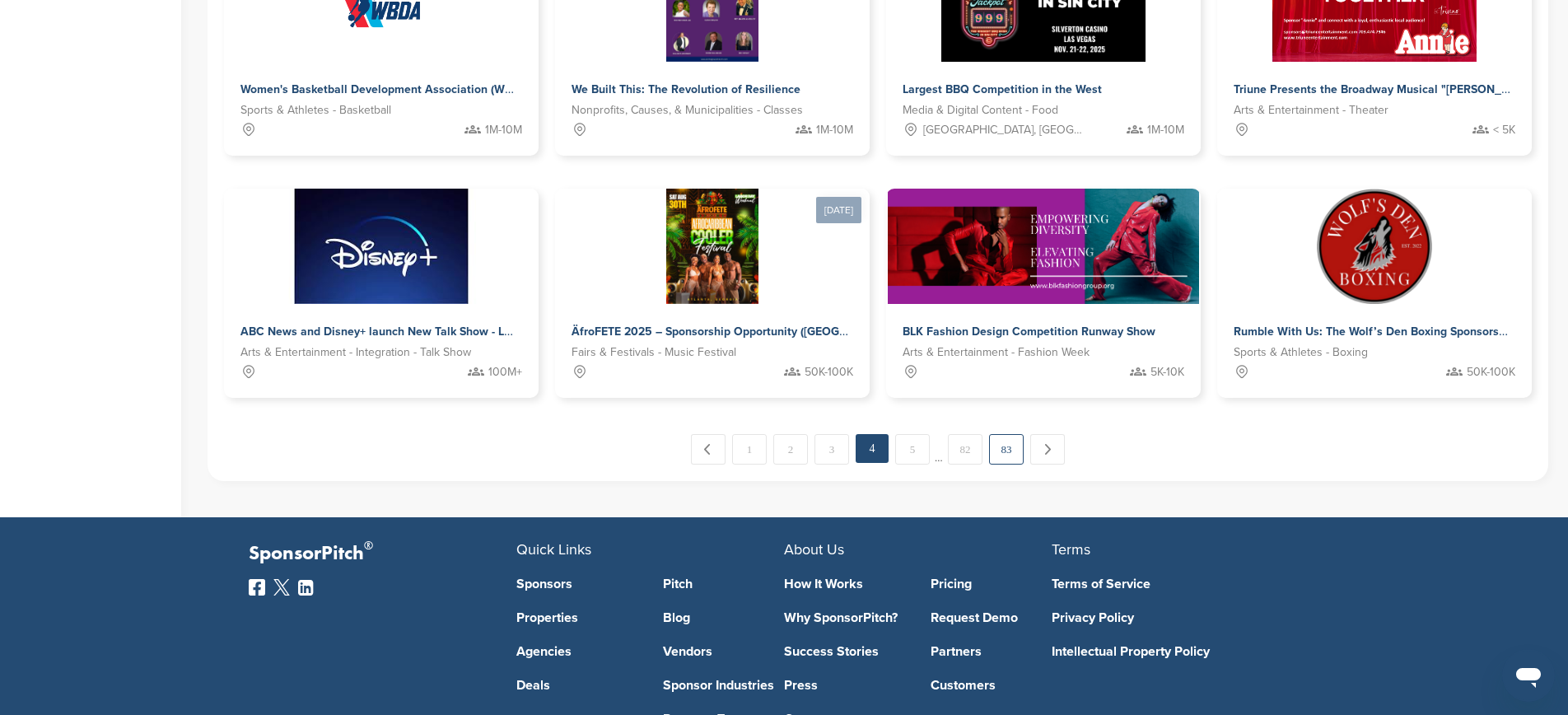
scroll to position [874, 0]
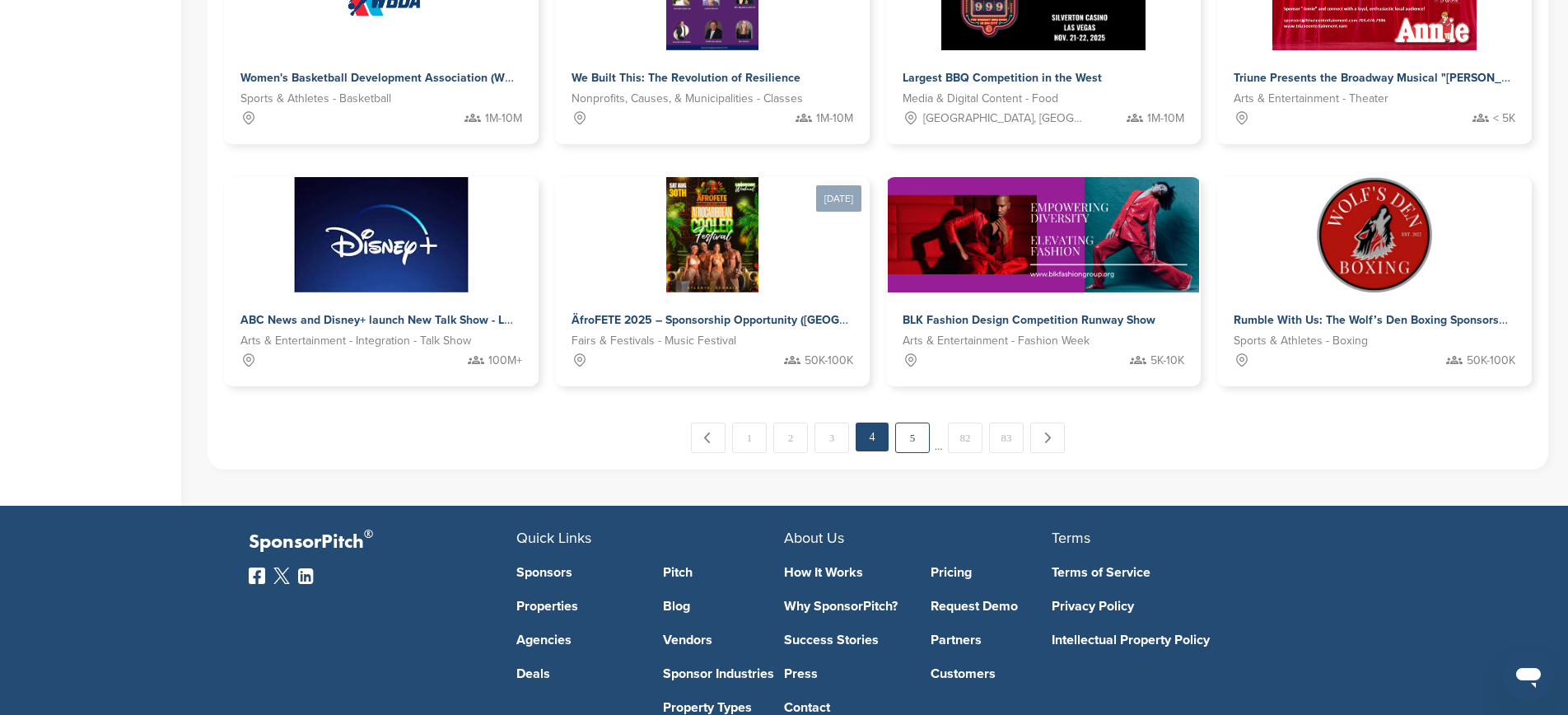
click at [918, 441] on link "5" at bounding box center [912, 438] width 35 height 30
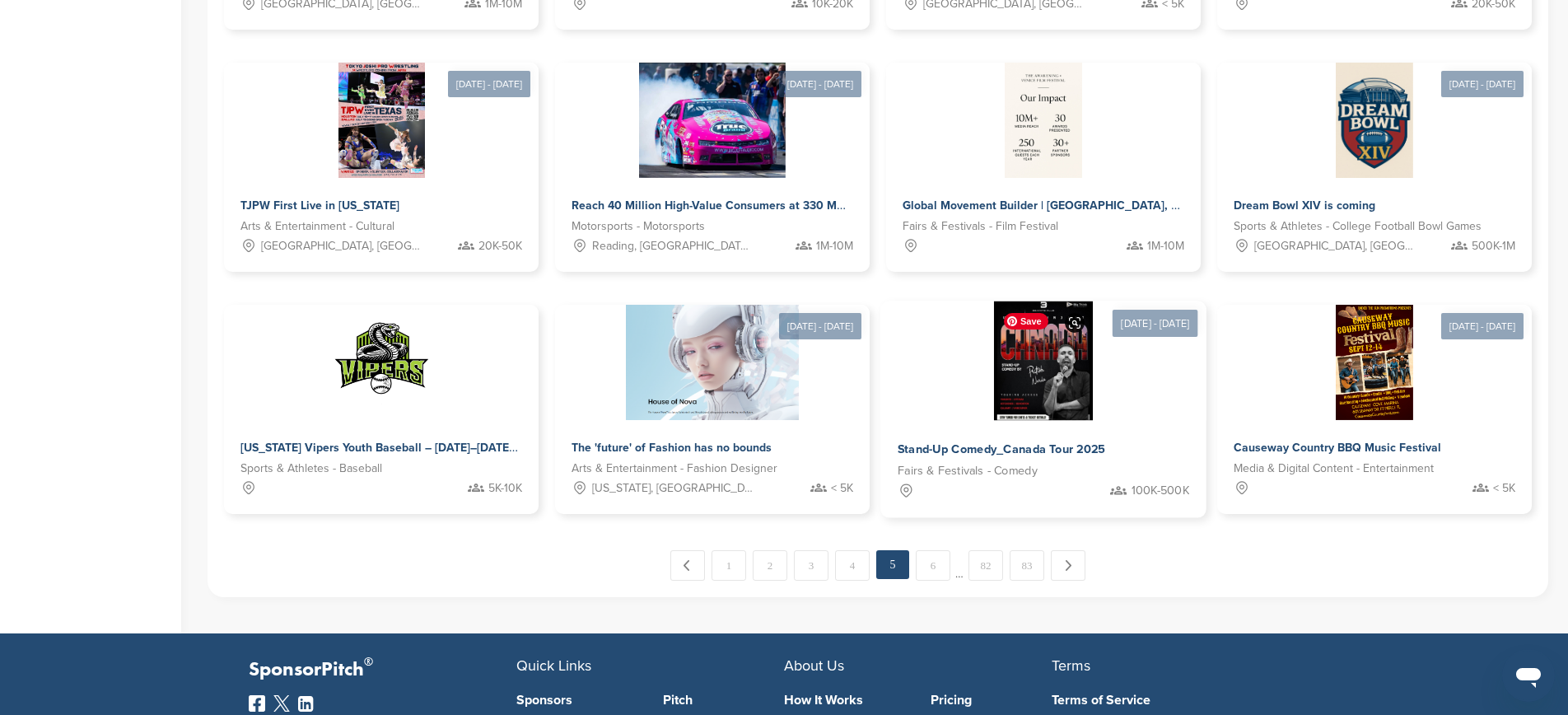
scroll to position [762, 0]
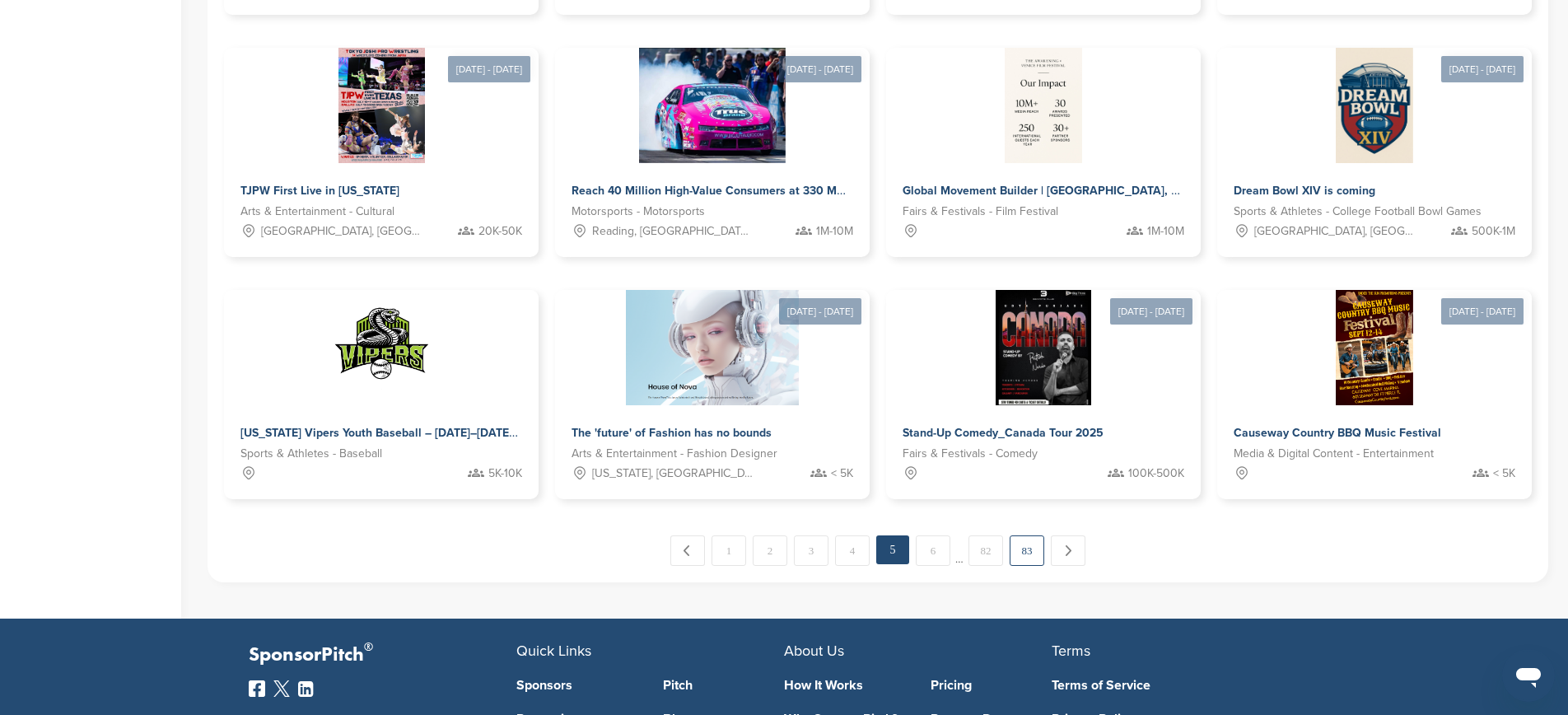
click at [1030, 554] on link "83" at bounding box center [1026, 550] width 35 height 30
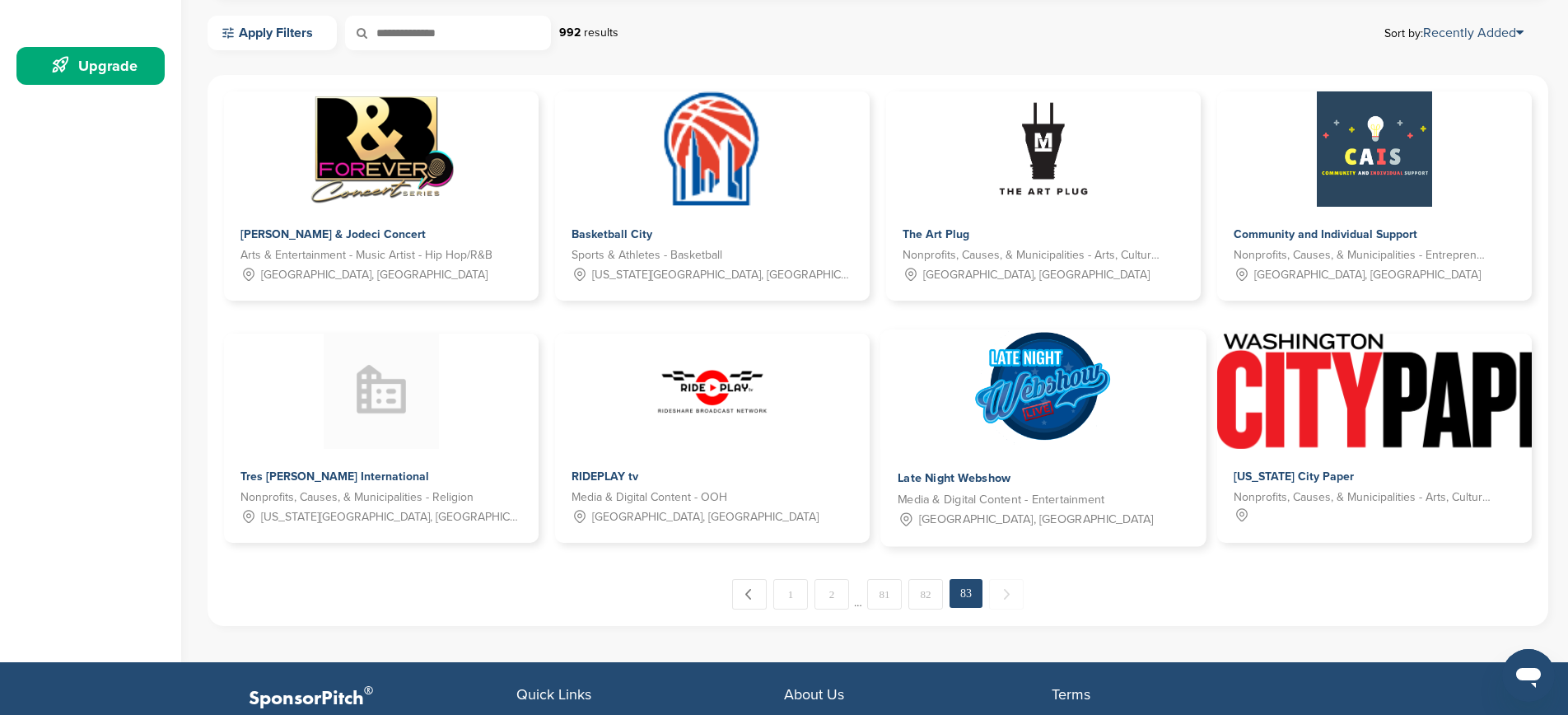
scroll to position [459, 0]
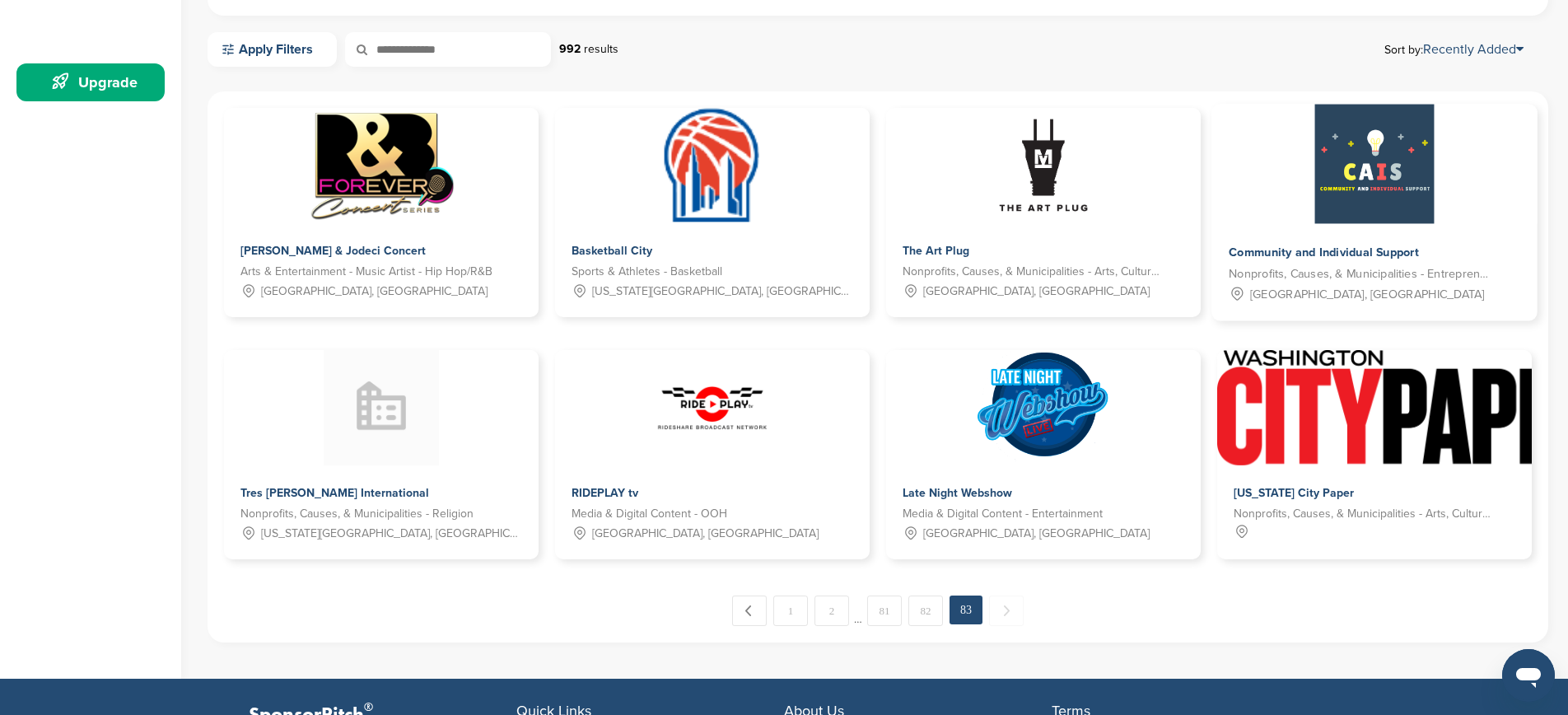
click at [1319, 253] on span "Community and Individual Support" at bounding box center [1323, 252] width 191 height 15
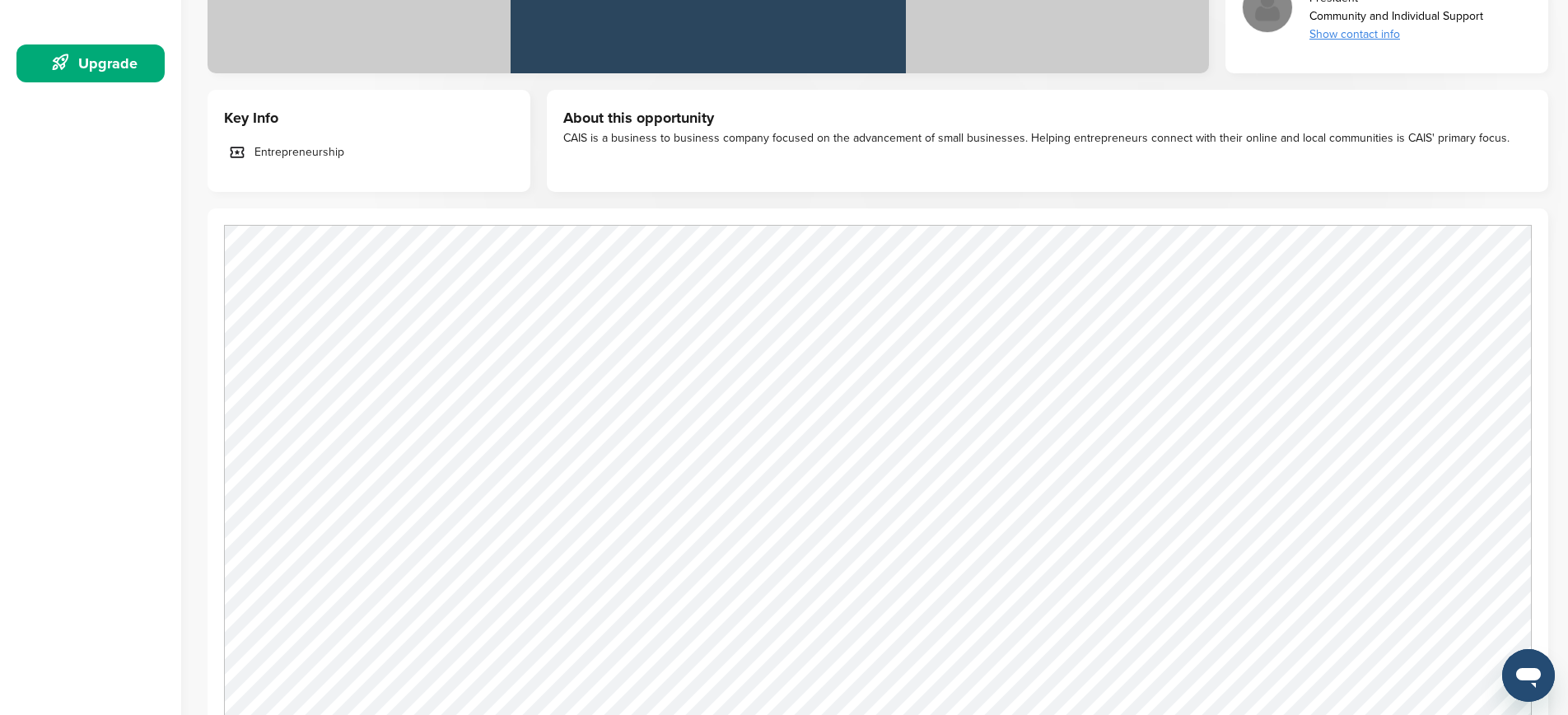
scroll to position [484, 0]
